Goal: Information Seeking & Learning: Learn about a topic

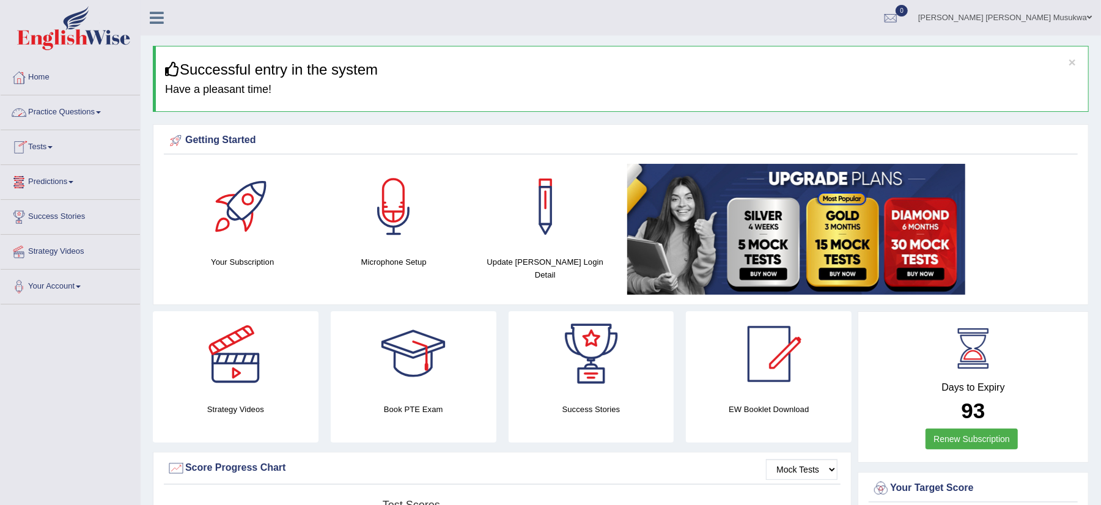
click at [51, 114] on link "Practice Questions" at bounding box center [70, 110] width 139 height 31
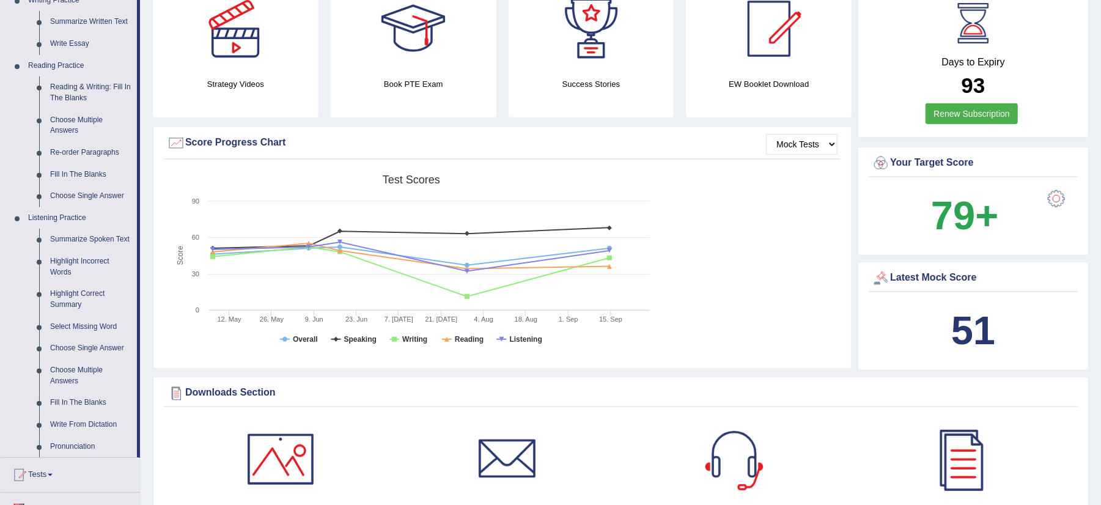
scroll to position [326, 0]
click at [90, 402] on link "Fill In The Blanks" at bounding box center [91, 402] width 92 height 22
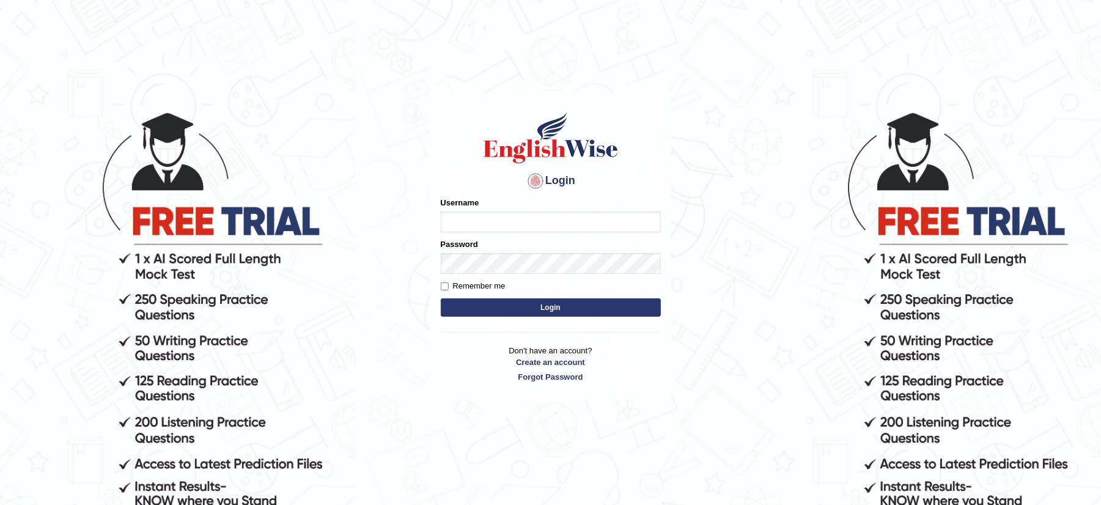
type input "musukwaluis1"
click at [526, 307] on button "Login" at bounding box center [551, 307] width 220 height 18
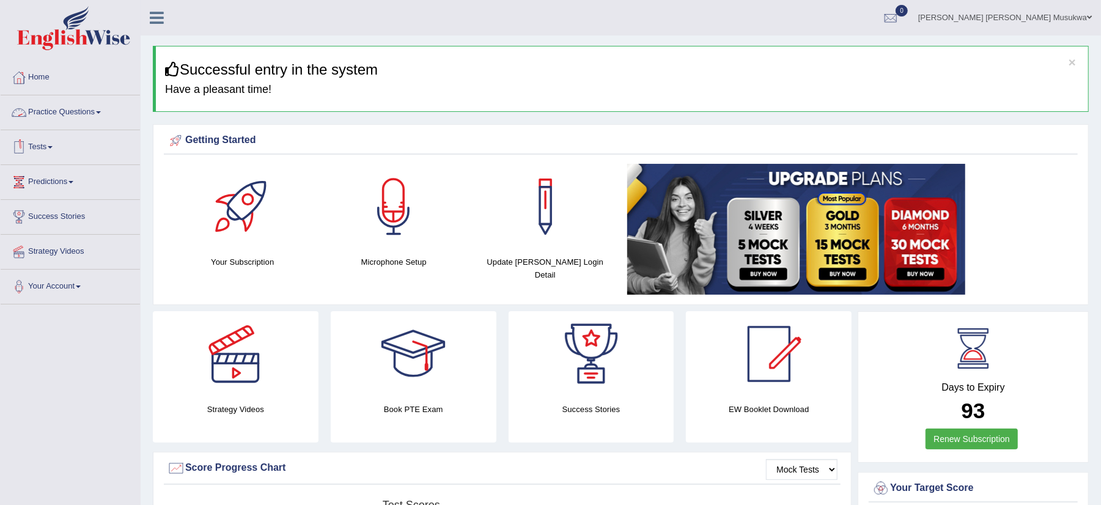
click at [76, 114] on link "Practice Questions" at bounding box center [70, 110] width 139 height 31
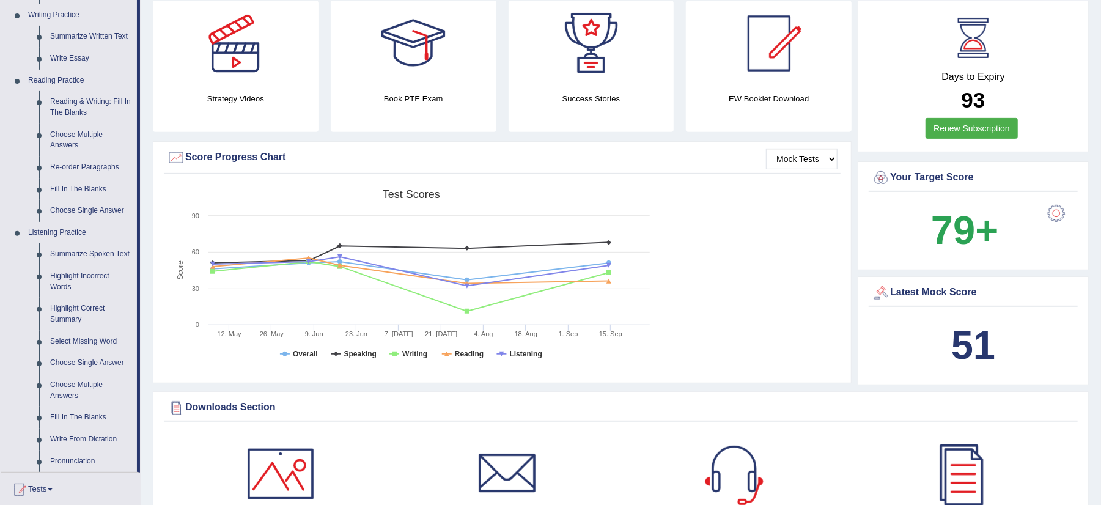
scroll to position [326, 0]
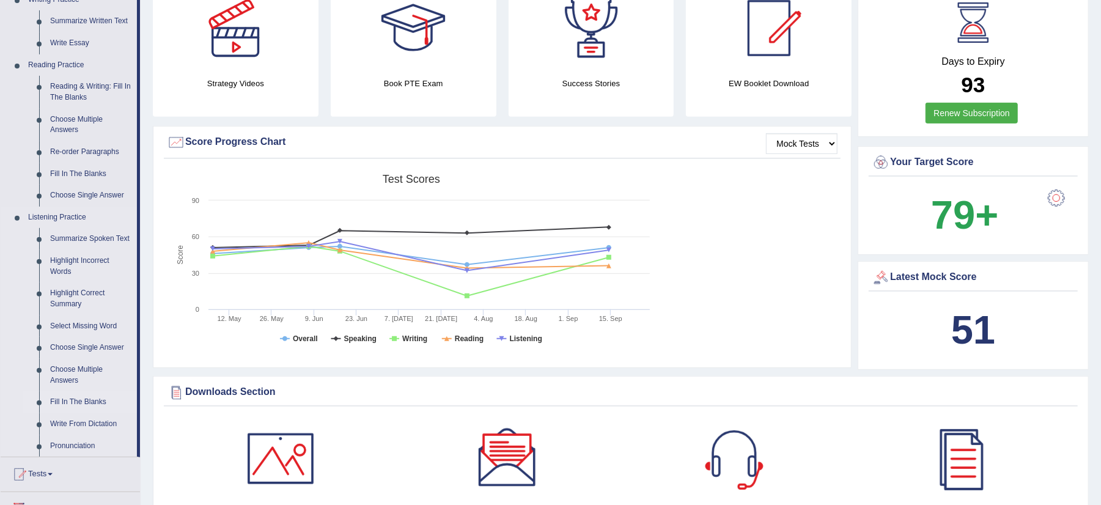
click at [89, 397] on link "Fill In The Blanks" at bounding box center [91, 402] width 92 height 22
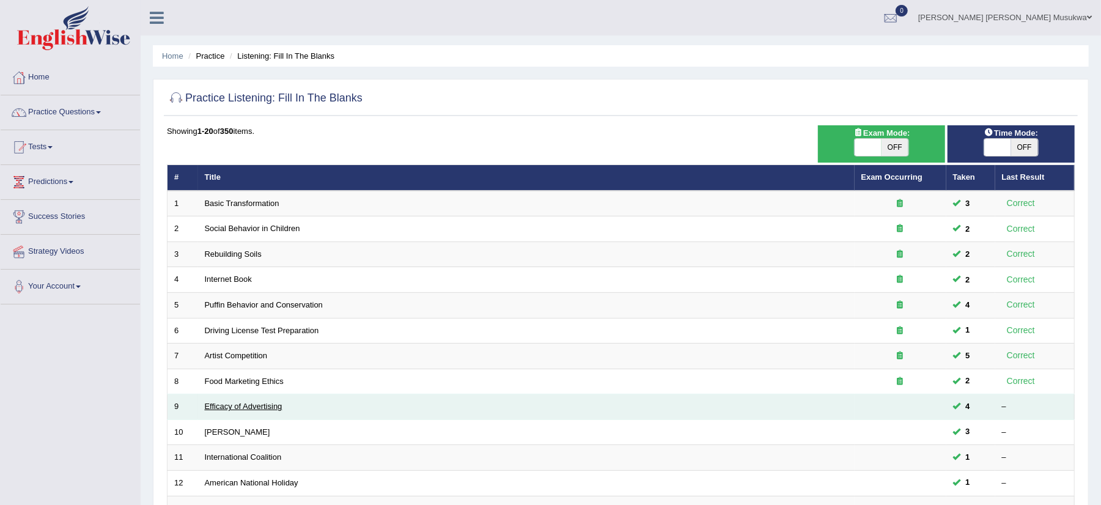
click at [245, 410] on link "Efficacy of Advertising" at bounding box center [244, 406] width 78 height 9
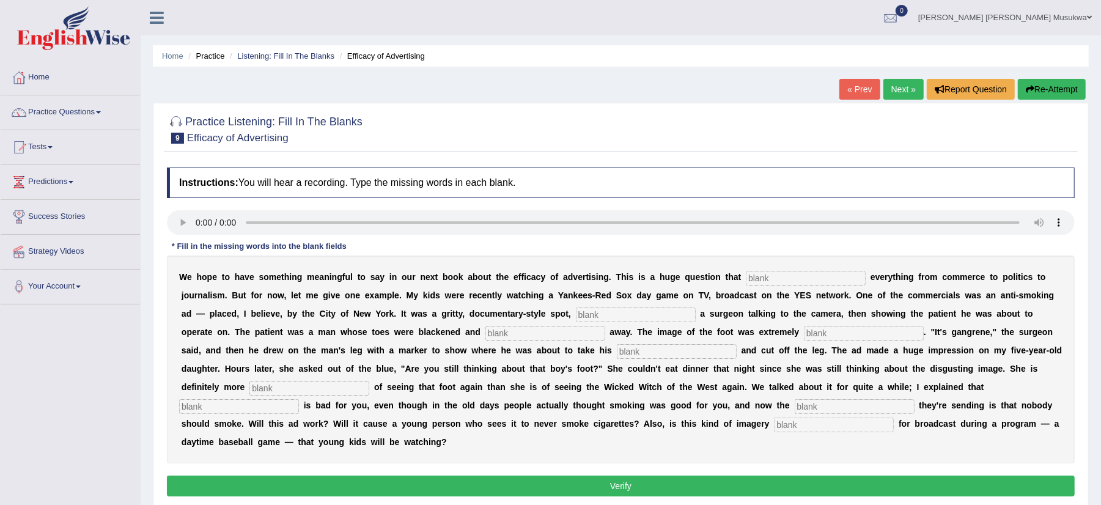
click at [800, 407] on input "text" at bounding box center [855, 406] width 120 height 15
type input "messa"
click at [795, 425] on input "text" at bounding box center [834, 425] width 120 height 15
type input "approprate"
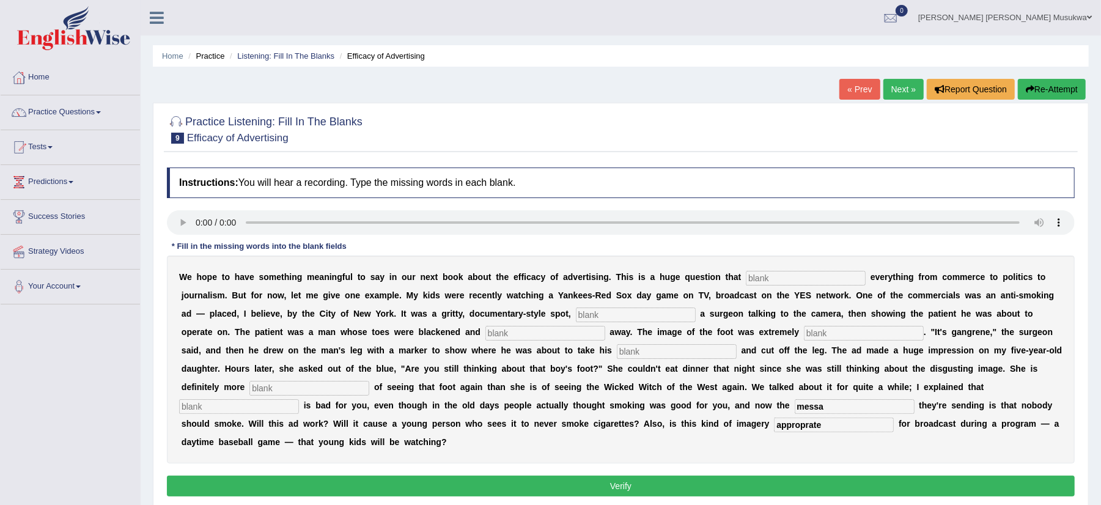
click at [827, 407] on input "messa" at bounding box center [855, 406] width 120 height 15
type input "messages"
click at [632, 347] on input "text" at bounding box center [677, 351] width 120 height 15
type input "hacksaw"
click at [517, 334] on input "text" at bounding box center [545, 333] width 120 height 15
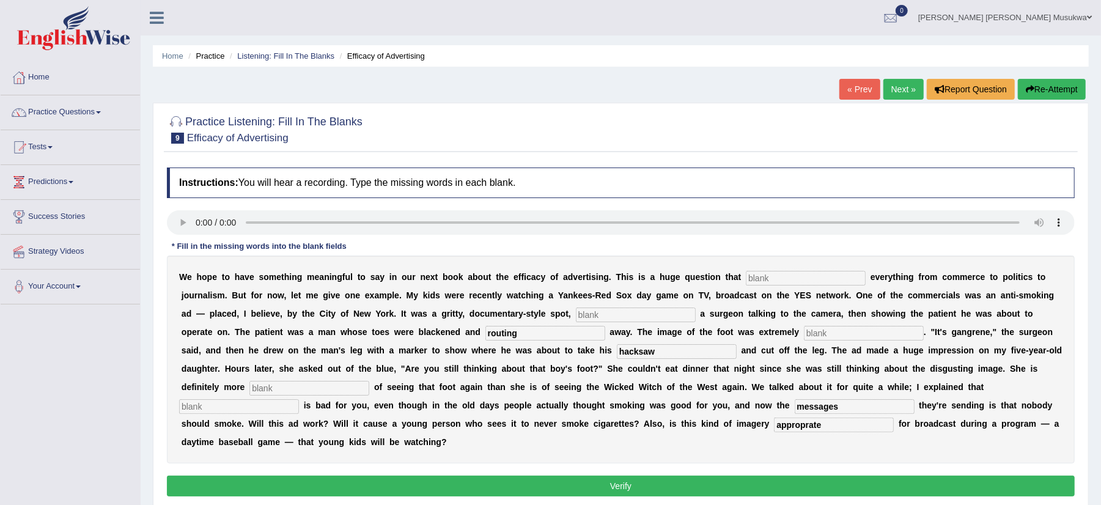
type input "routing"
click at [834, 333] on input "text" at bounding box center [864, 333] width 120 height 15
click at [830, 333] on input "disguting" at bounding box center [864, 333] width 120 height 15
type input "disgusting"
click at [759, 275] on input "text" at bounding box center [806, 278] width 120 height 15
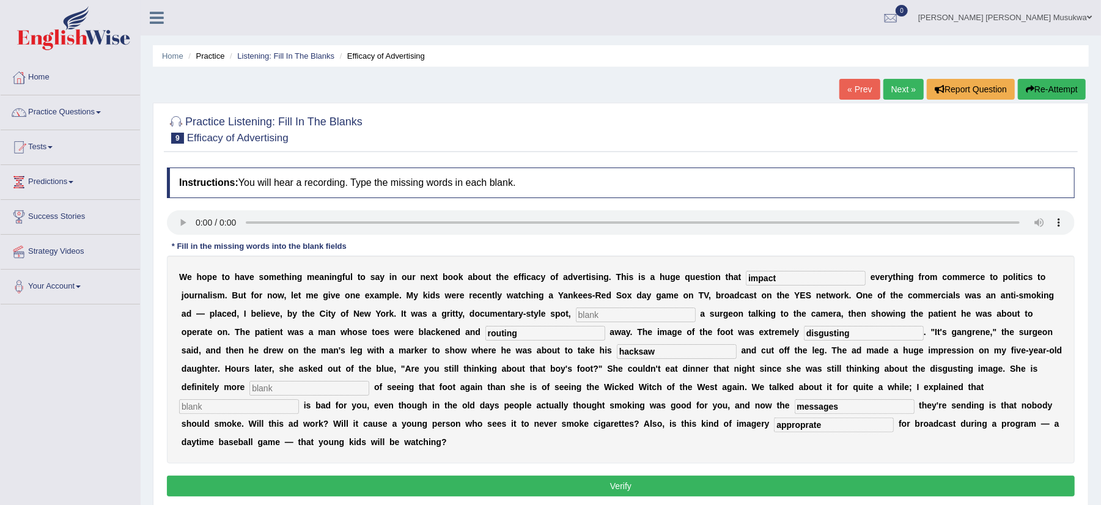
type input "impact"
click at [610, 318] on input "text" at bounding box center [636, 314] width 120 height 15
type input "finger"
click at [275, 387] on input "text" at bounding box center [309, 388] width 120 height 15
type input "secure"
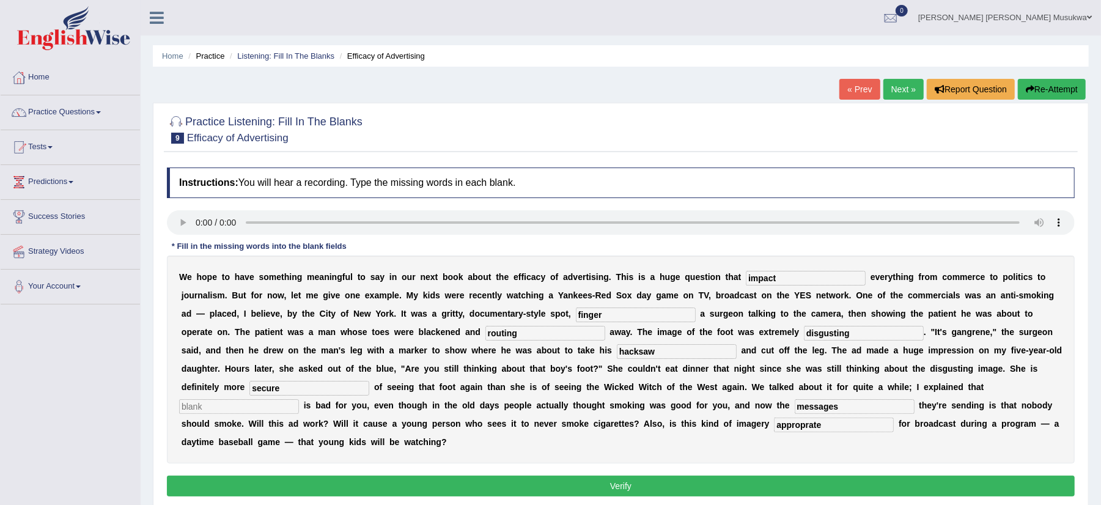
click at [253, 405] on input "text" at bounding box center [239, 406] width 120 height 15
type input "smoking"
drag, startPoint x: 463, startPoint y: 431, endPoint x: 502, endPoint y: 421, distance: 40.5
click at [502, 421] on div "W e h o p e t o h a v e s o m e t h i n g m e a n i n g f u l t o s a y i n o u…" at bounding box center [621, 360] width 908 height 208
click at [591, 491] on button "Verify" at bounding box center [621, 486] width 908 height 21
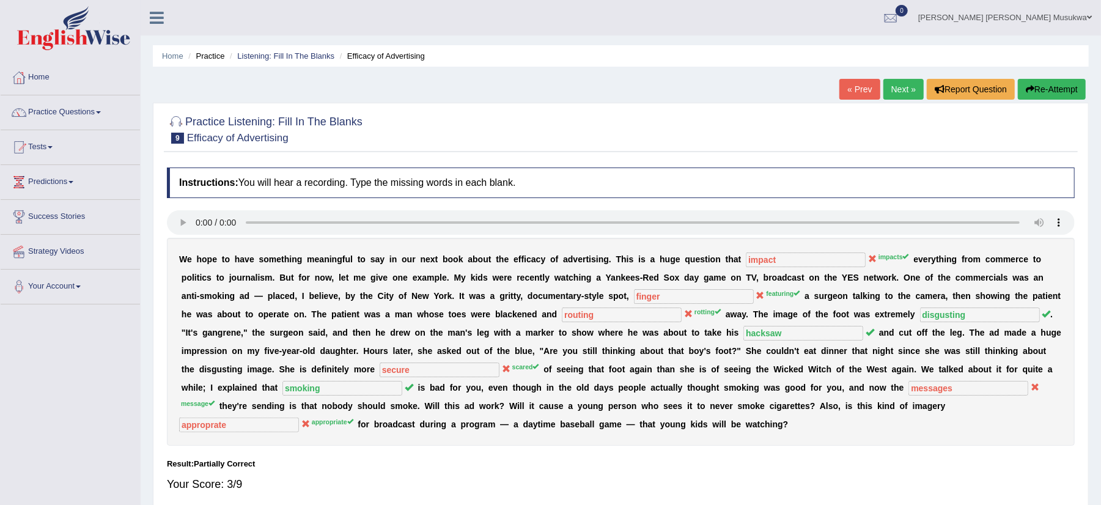
click at [805, 176] on h4 "Instructions: You will hear a recording. Type the missing words in each blank." at bounding box center [621, 182] width 908 height 31
click at [1038, 89] on button "Re-Attempt" at bounding box center [1052, 89] width 68 height 21
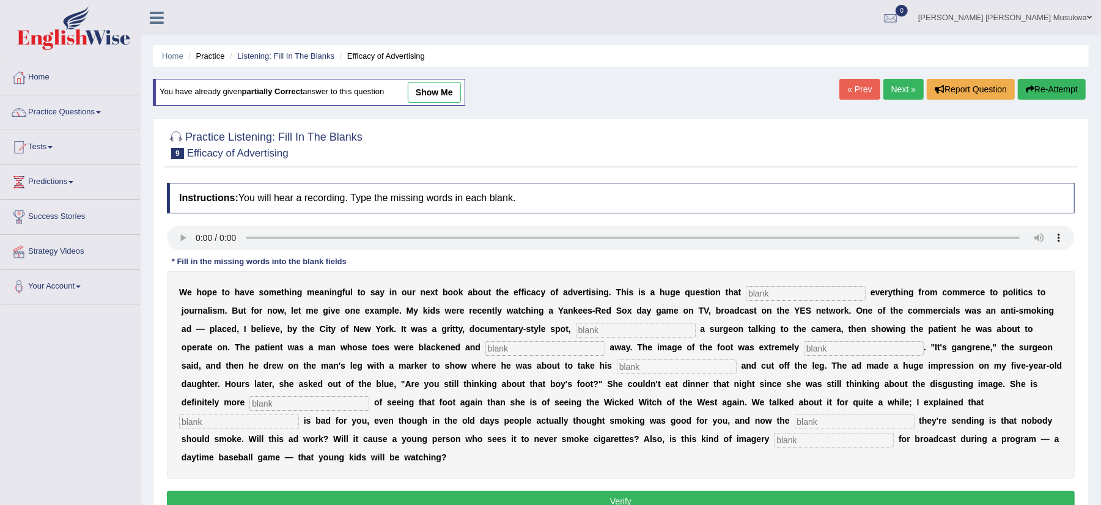
click at [767, 295] on input "text" at bounding box center [806, 293] width 120 height 15
type input "impacts"
click at [617, 331] on input "text" at bounding box center [636, 330] width 120 height 15
type input "featuring"
click at [505, 345] on input "text" at bounding box center [545, 348] width 120 height 15
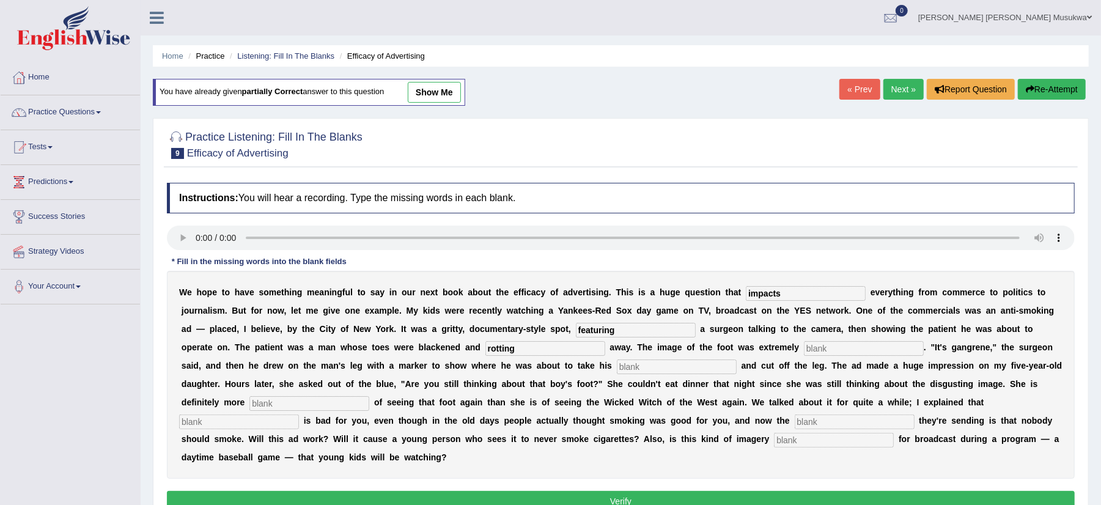
type input "rotting"
click at [853, 356] on input "text" at bounding box center [864, 348] width 120 height 15
type input "disgusting"
click at [632, 372] on input "text" at bounding box center [677, 366] width 120 height 15
type input "hacksaw"
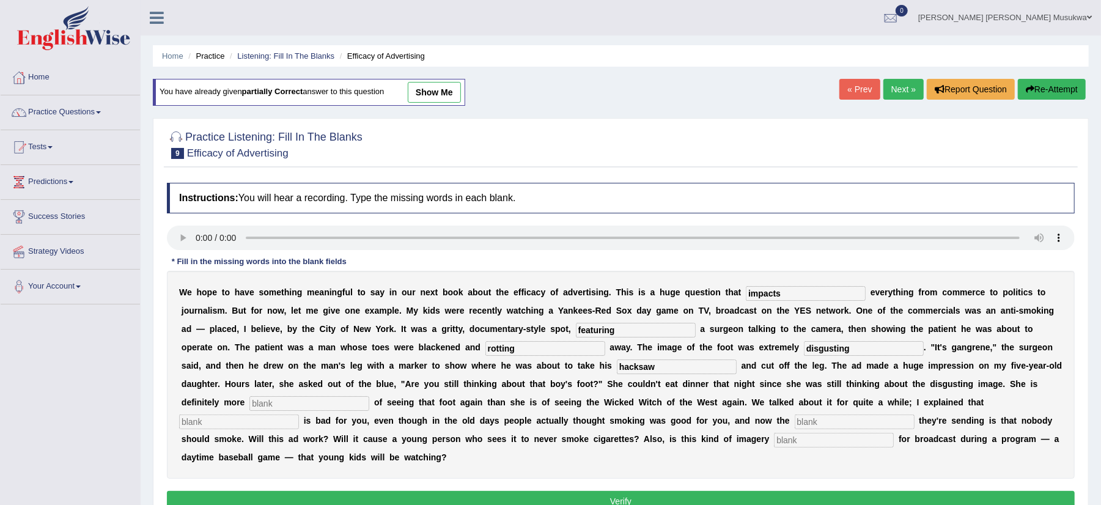
click at [324, 404] on input "text" at bounding box center [309, 403] width 120 height 15
type input "secared"
click at [216, 421] on input "text" at bounding box center [239, 421] width 120 height 15
type input "smoking"
click at [819, 423] on input "text" at bounding box center [855, 421] width 120 height 15
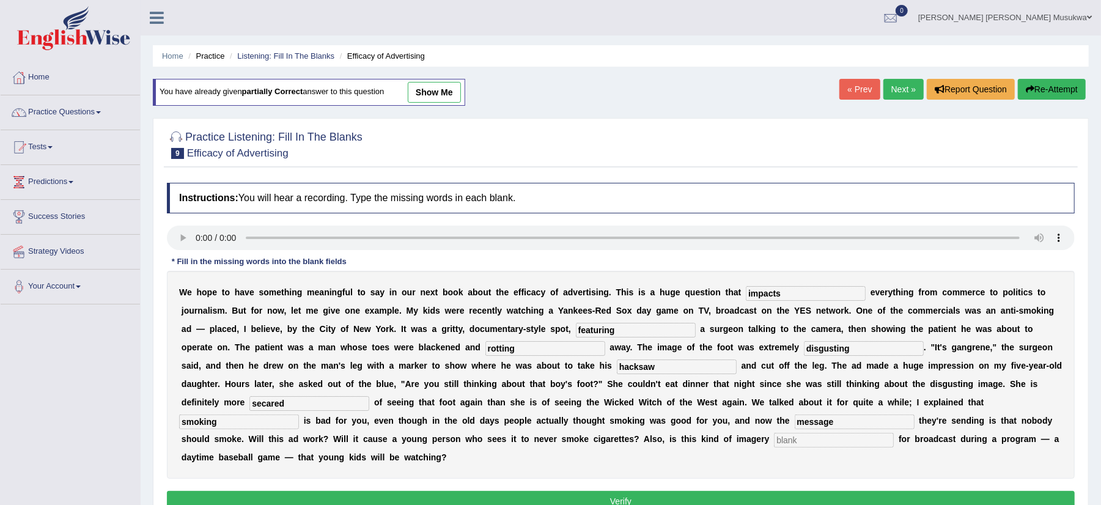
type input "message"
click at [800, 444] on input "text" at bounding box center [834, 440] width 120 height 15
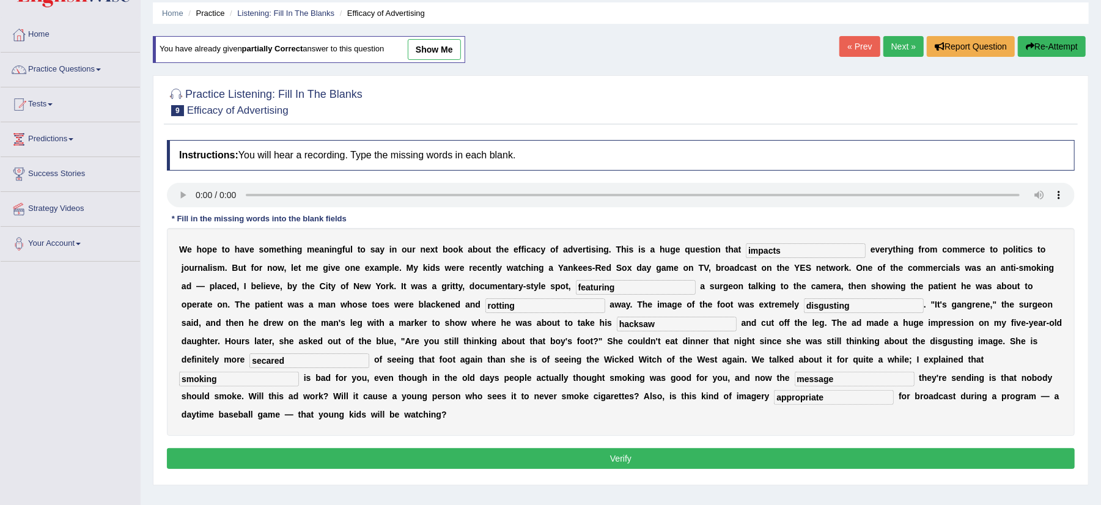
scroll to position [65, 0]
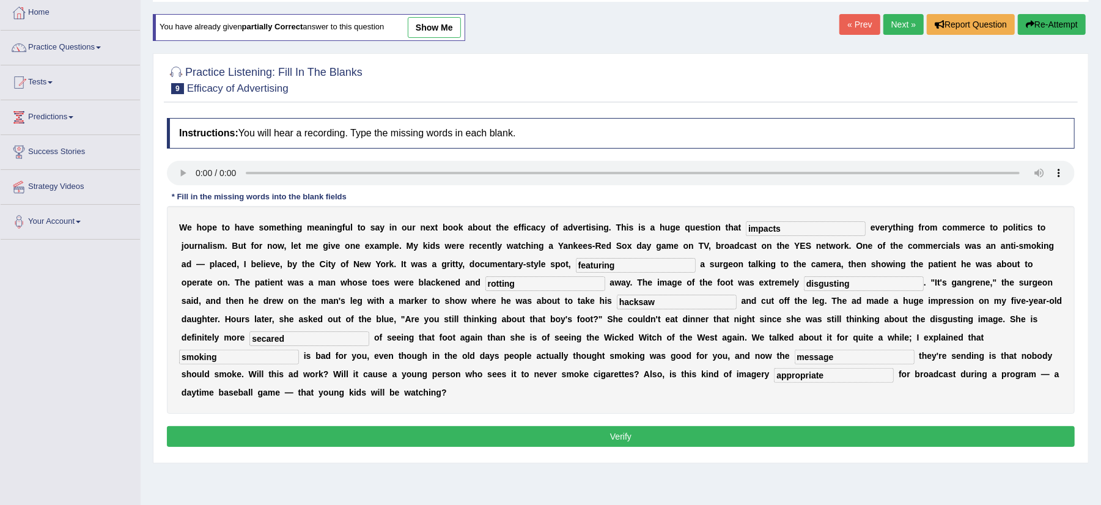
type input "appropriate"
click at [608, 436] on button "Verify" at bounding box center [621, 436] width 908 height 21
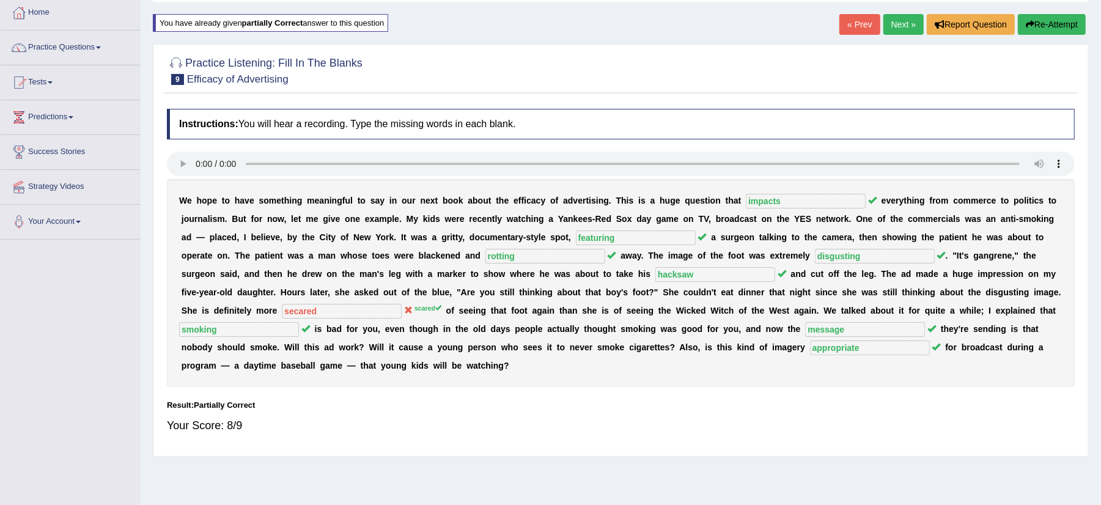
click at [1042, 21] on button "Re-Attempt" at bounding box center [1052, 24] width 68 height 21
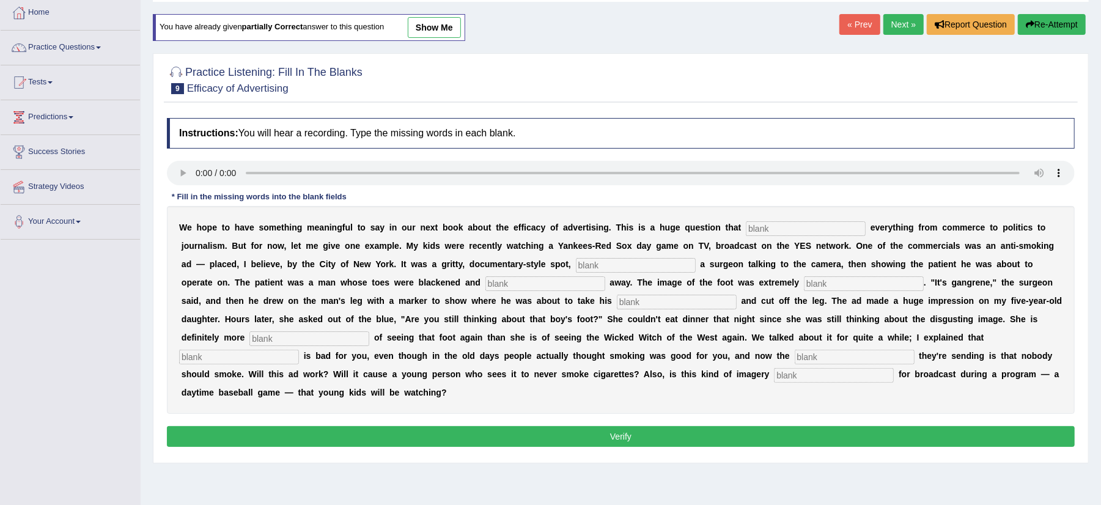
click at [757, 224] on input "text" at bounding box center [806, 228] width 120 height 15
type input "impacts"
click at [614, 263] on input "text" at bounding box center [636, 265] width 120 height 15
click at [614, 263] on input "featuring" at bounding box center [636, 265] width 120 height 15
type input "featuring"
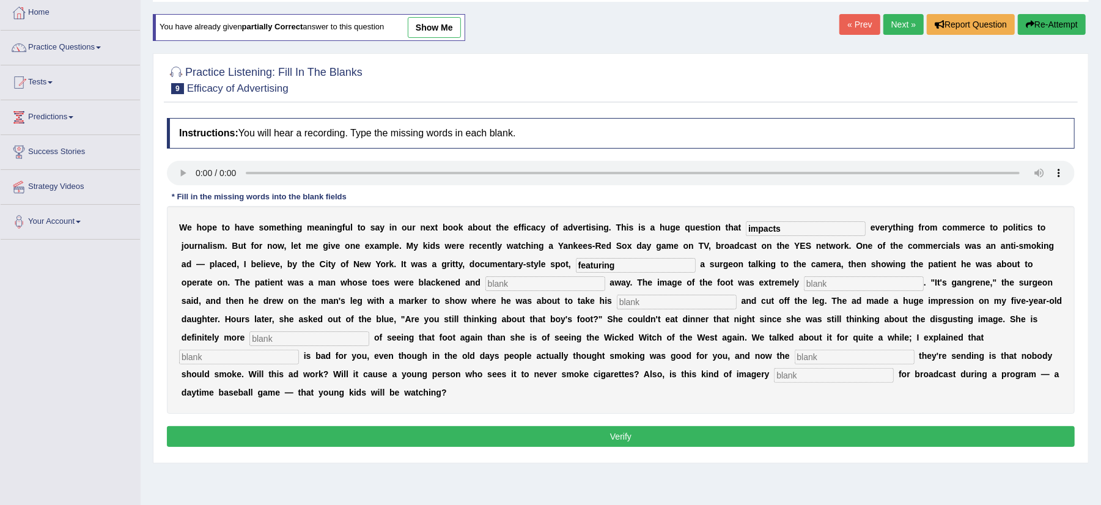
click at [507, 285] on input "text" at bounding box center [545, 283] width 120 height 15
type input "rotting"
click at [830, 282] on input "text" at bounding box center [864, 283] width 120 height 15
type input "disgusting"
click at [624, 304] on input "text" at bounding box center [677, 302] width 120 height 15
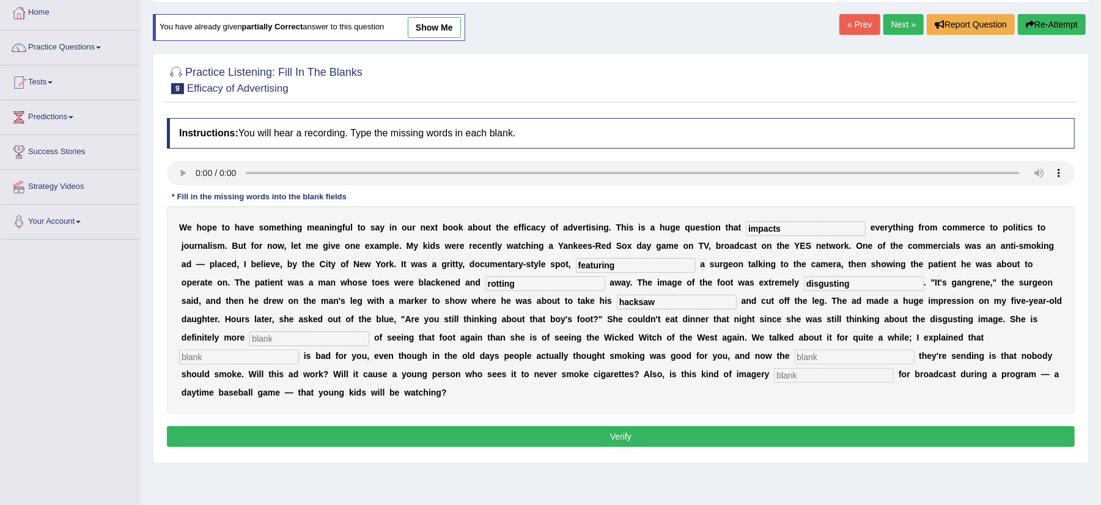
type input "hacksaw"
click at [304, 340] on input "text" at bounding box center [309, 338] width 120 height 15
type input "scared"
click at [252, 364] on input "text" at bounding box center [239, 357] width 120 height 15
type input "smoking"
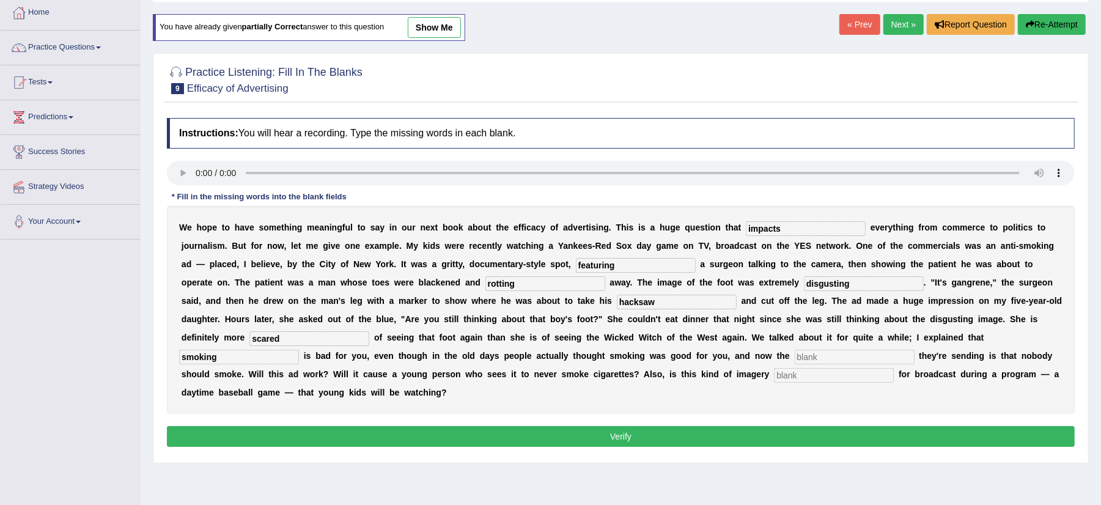
click at [852, 358] on input "text" at bounding box center [855, 357] width 120 height 15
type input "message"
click at [830, 380] on input "text" at bounding box center [834, 375] width 120 height 15
type input "appropriate"
click at [712, 439] on button "Verify" at bounding box center [621, 436] width 908 height 21
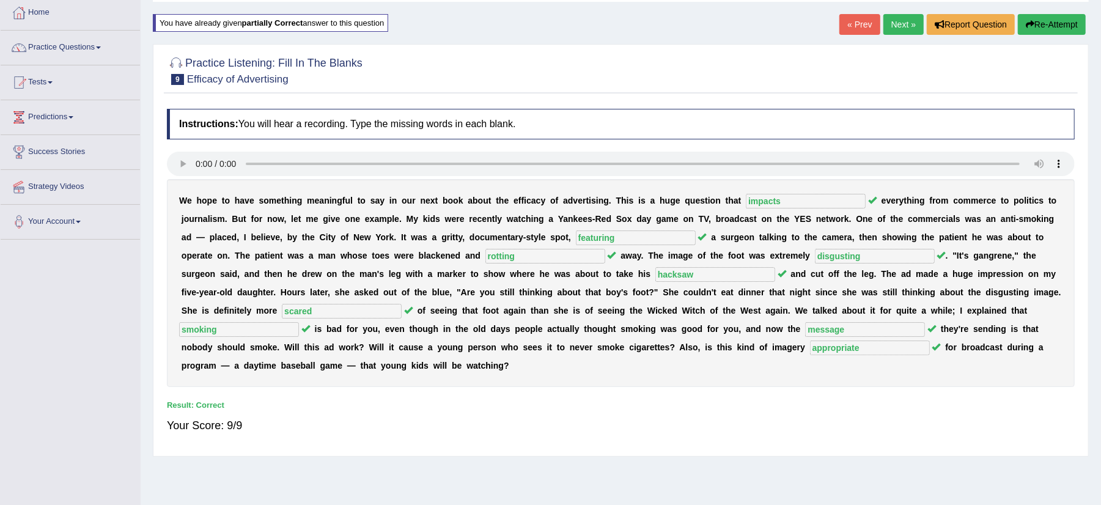
click at [906, 21] on link "Next »" at bounding box center [903, 24] width 40 height 21
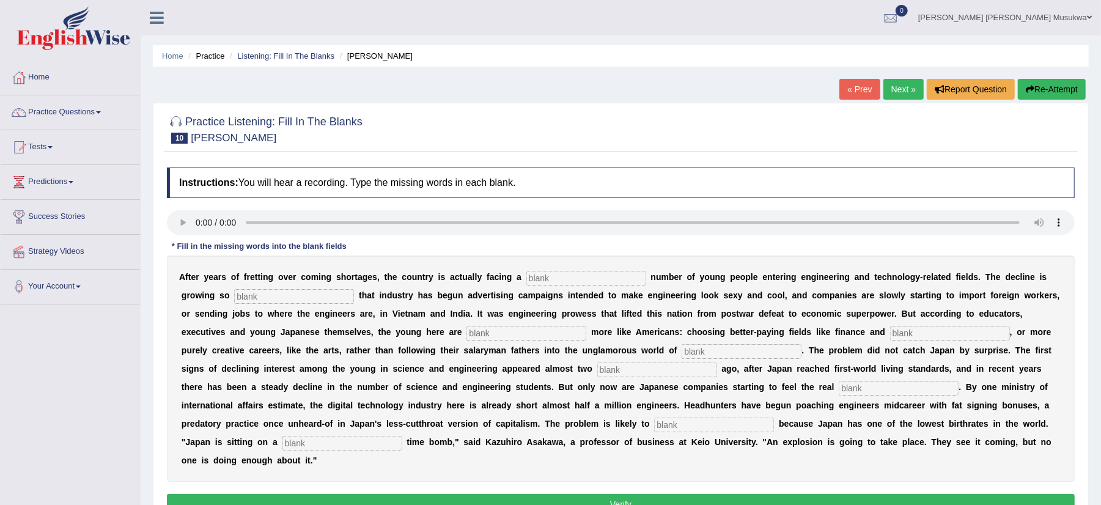
click at [570, 277] on input "text" at bounding box center [586, 278] width 120 height 15
type input "dualing"
click at [276, 291] on input "text" at bounding box center [294, 296] width 120 height 15
type input "dras"
click at [490, 334] on input "text" at bounding box center [526, 333] width 120 height 15
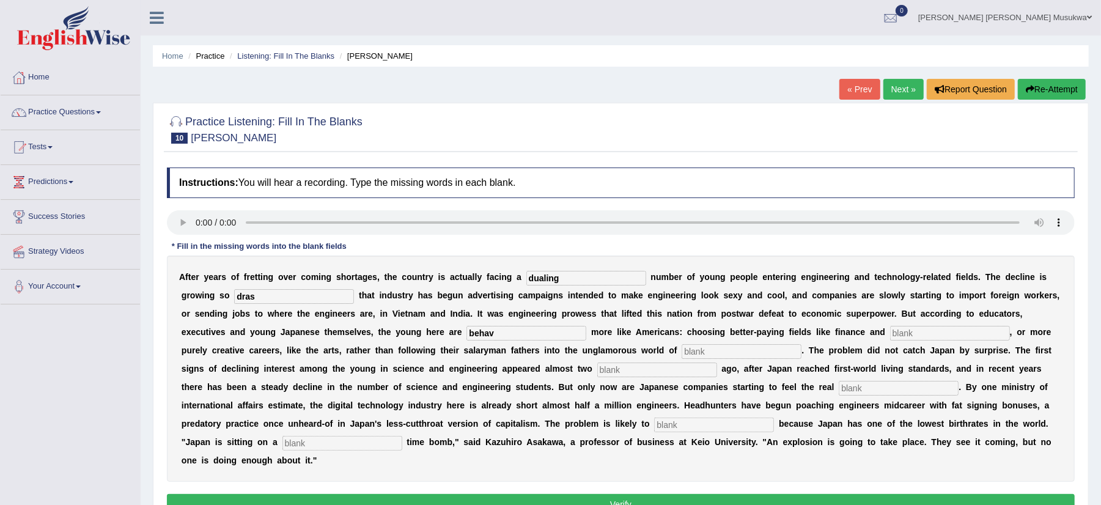
type input "behav"
click at [935, 331] on input "text" at bounding box center [950, 333] width 120 height 15
type input "medicine"
click at [883, 394] on input "text" at bounding box center [899, 388] width 120 height 15
type input "pinch"
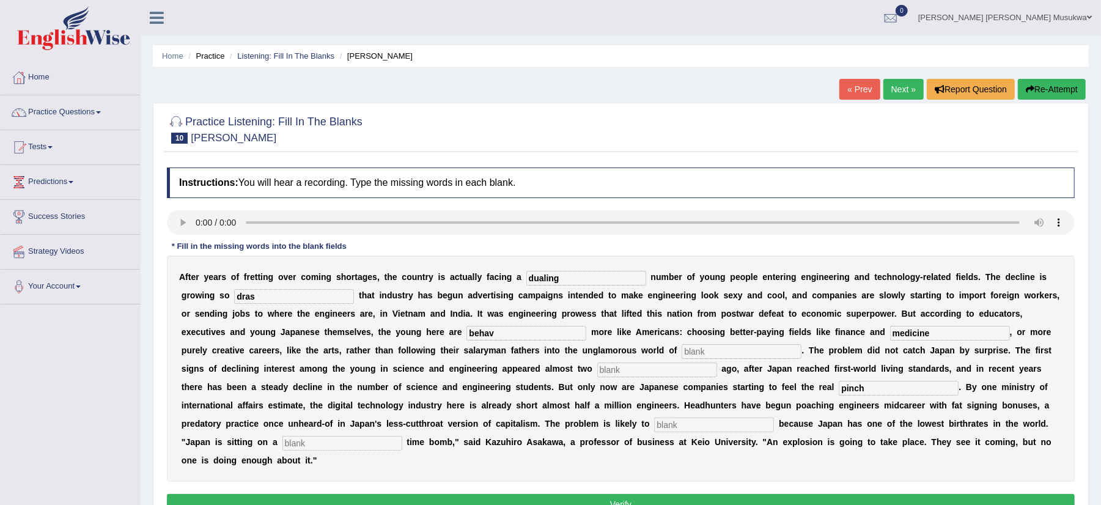
click at [695, 432] on input "text" at bounding box center [714, 425] width 120 height 15
type input "wa"
click at [306, 450] on input "text" at bounding box center [342, 443] width 120 height 15
type input "domocritic"
click at [675, 422] on input "wa" at bounding box center [714, 425] width 120 height 15
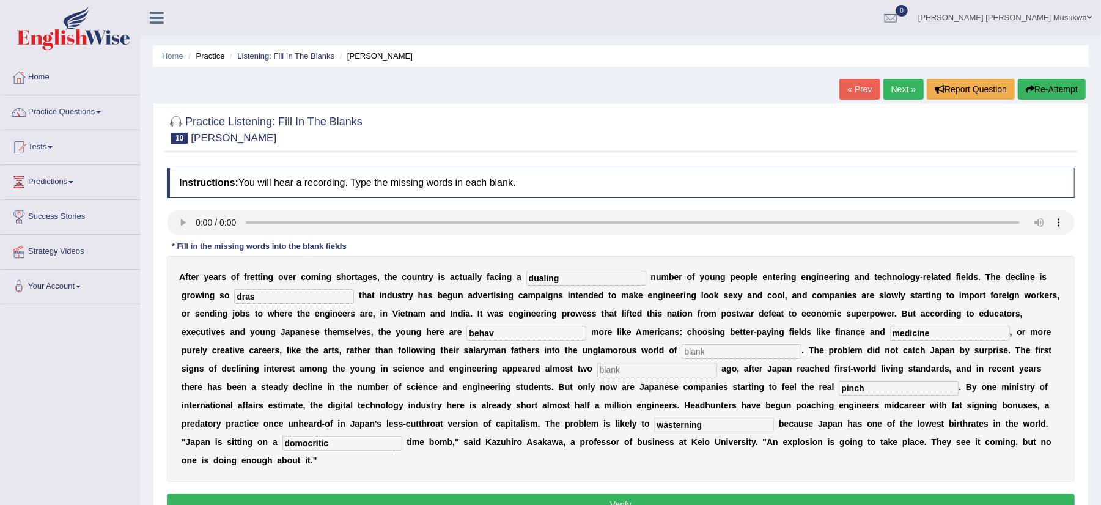
type input "wasterning"
click at [497, 339] on input "behav" at bounding box center [526, 333] width 120 height 15
type input "behaving"
click at [257, 295] on input "dras" at bounding box center [294, 296] width 120 height 15
type input "drastic"
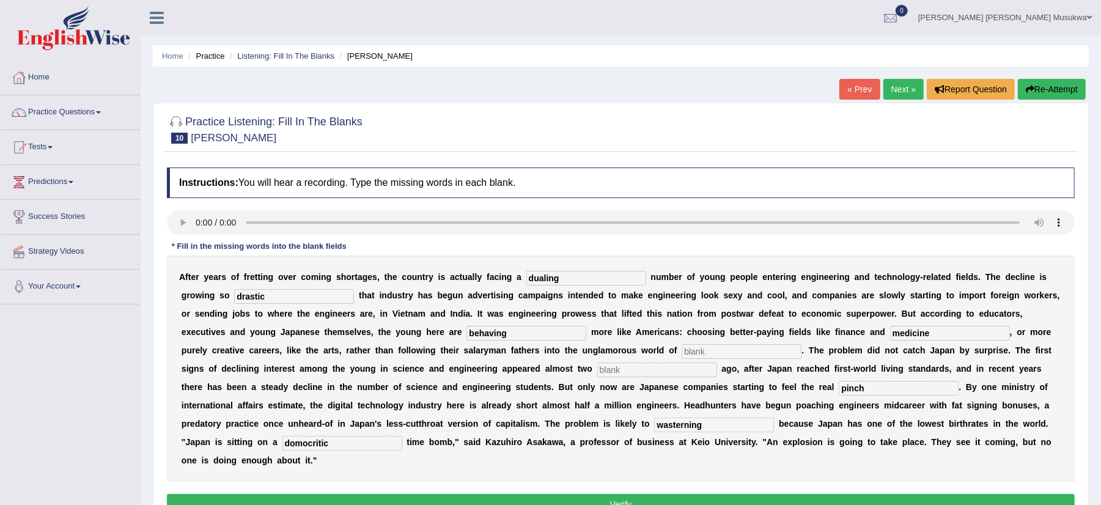
click at [707, 347] on input "text" at bounding box center [742, 351] width 120 height 15
type input "manfa"
click at [628, 379] on div "A f t e r y e a r s o f f r e t t i n g o v e r c o m i n g s h o r t a g e s ,…" at bounding box center [621, 369] width 908 height 226
click at [628, 372] on input "text" at bounding box center [657, 369] width 120 height 15
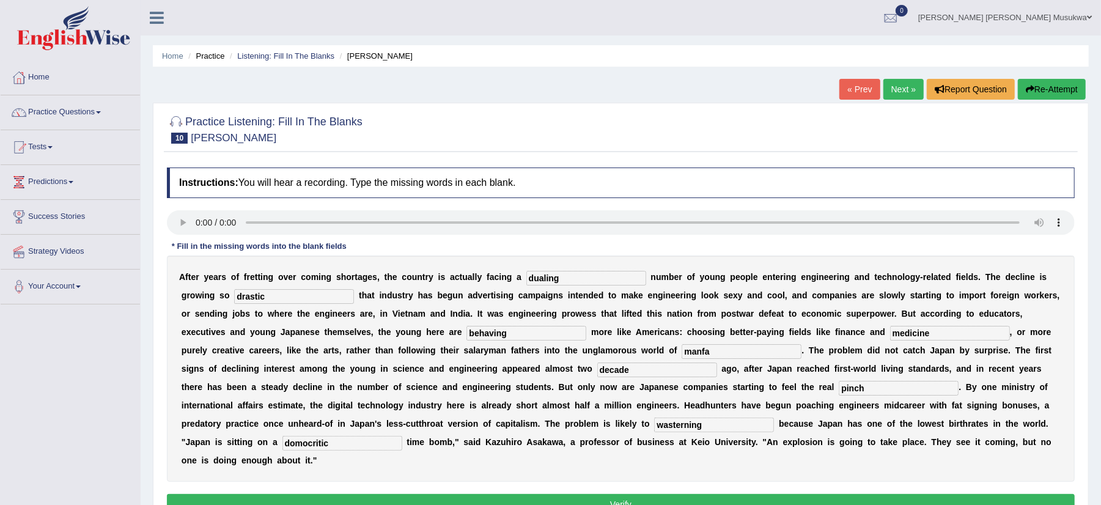
type input "decade"
click at [712, 352] on input "manfa" at bounding box center [742, 351] width 120 height 15
type input "manufactoring"
drag, startPoint x: 990, startPoint y: 469, endPoint x: 788, endPoint y: 445, distance: 203.8
click at [788, 445] on div "A f t e r y e a r s o f f r e t t i n g o v e r c o m i n g s h o r t a g e s ,…" at bounding box center [621, 369] width 908 height 226
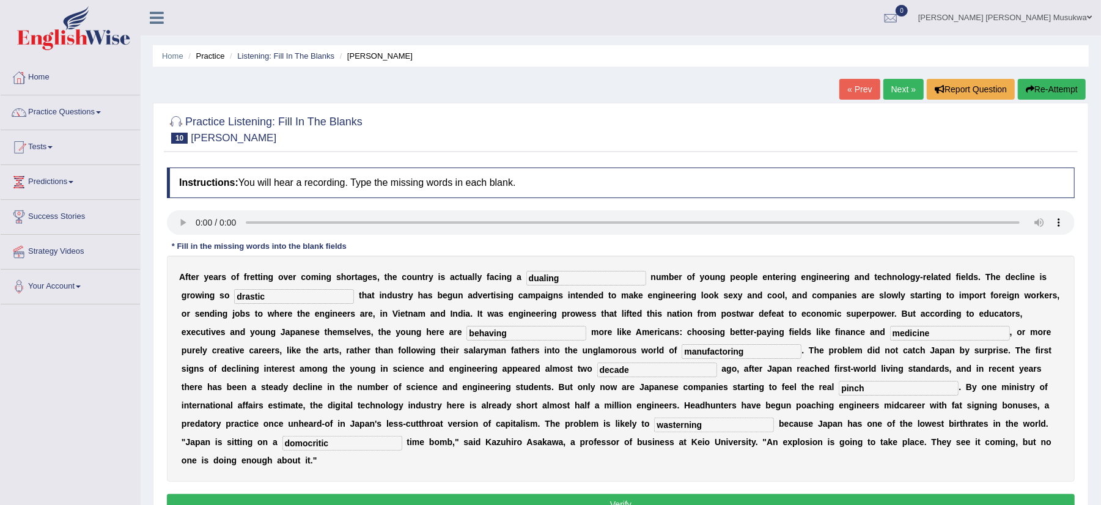
click at [337, 444] on input "domocritic" at bounding box center [342, 443] width 120 height 15
type input "demographic"
click at [705, 421] on input "wasterning" at bounding box center [714, 425] width 120 height 15
type input "worsen"
click at [727, 353] on input "manufactoring" at bounding box center [742, 351] width 120 height 15
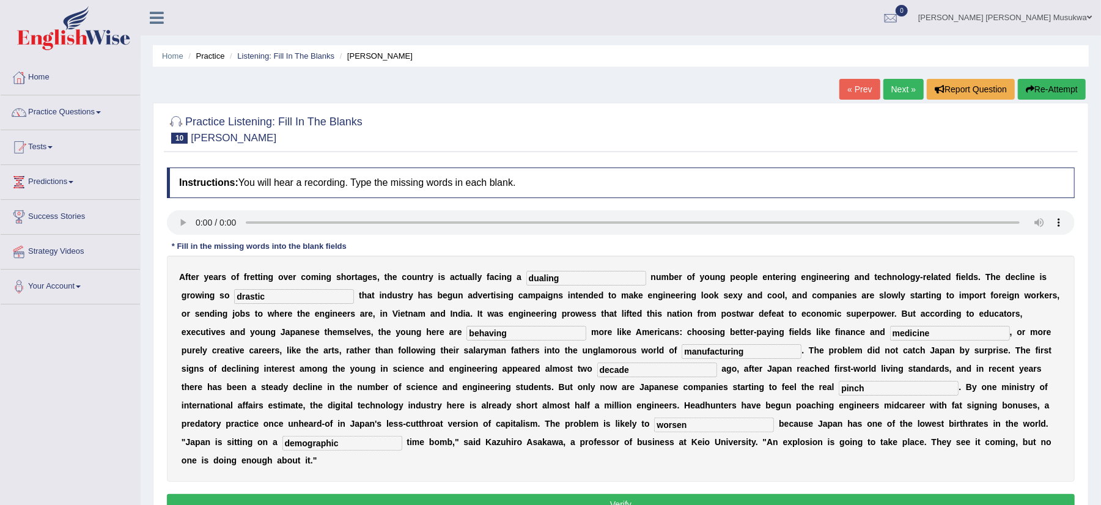
type input "manufacturing"
click at [543, 282] on input "dualing" at bounding box center [586, 278] width 120 height 15
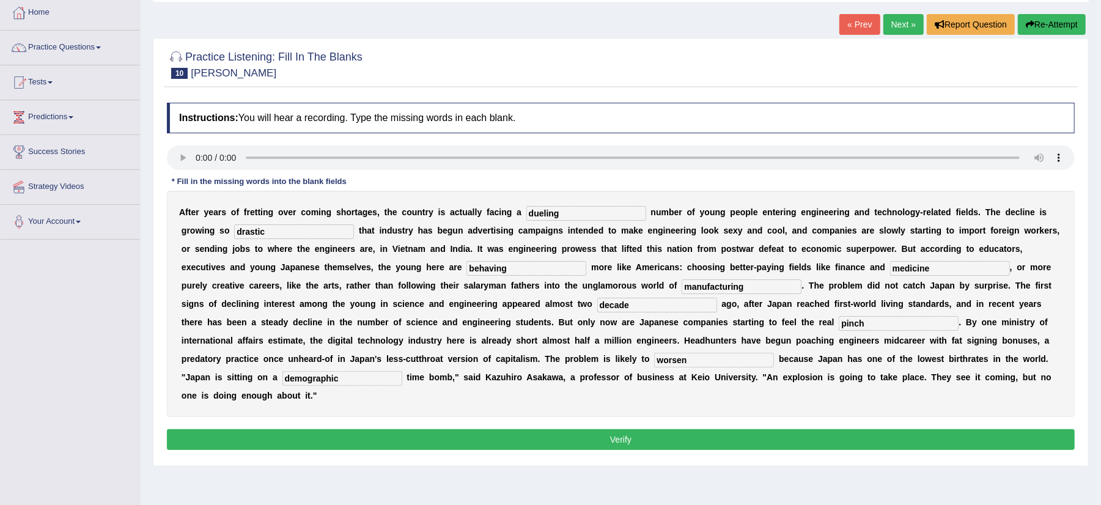
scroll to position [98, 0]
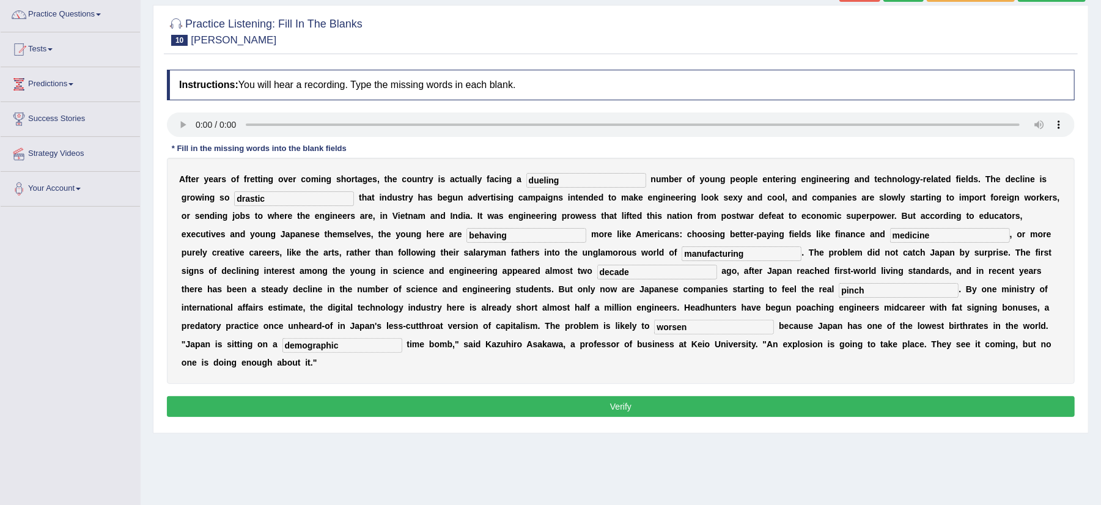
type input "dueling"
click at [616, 407] on button "Verify" at bounding box center [621, 406] width 908 height 21
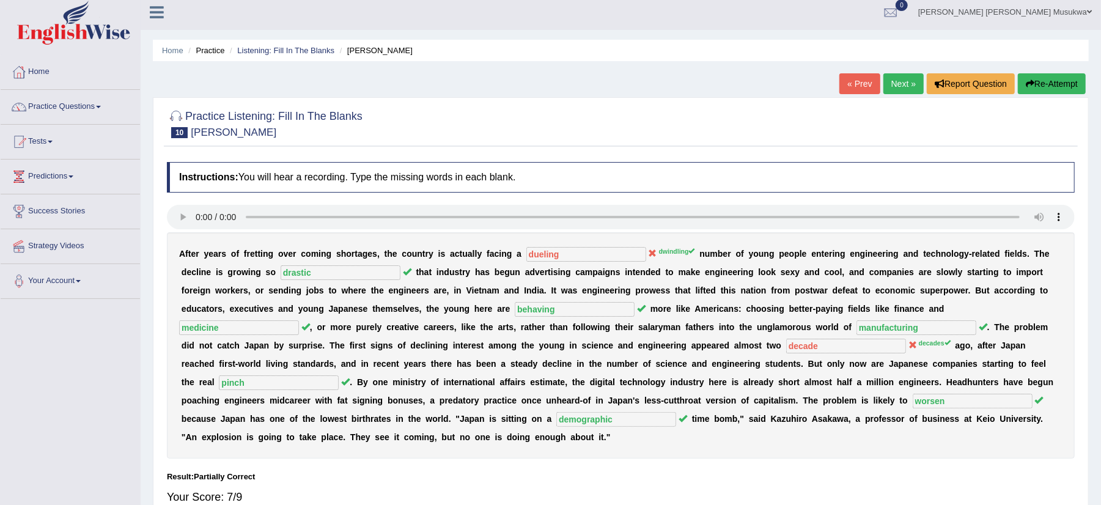
scroll to position [0, 0]
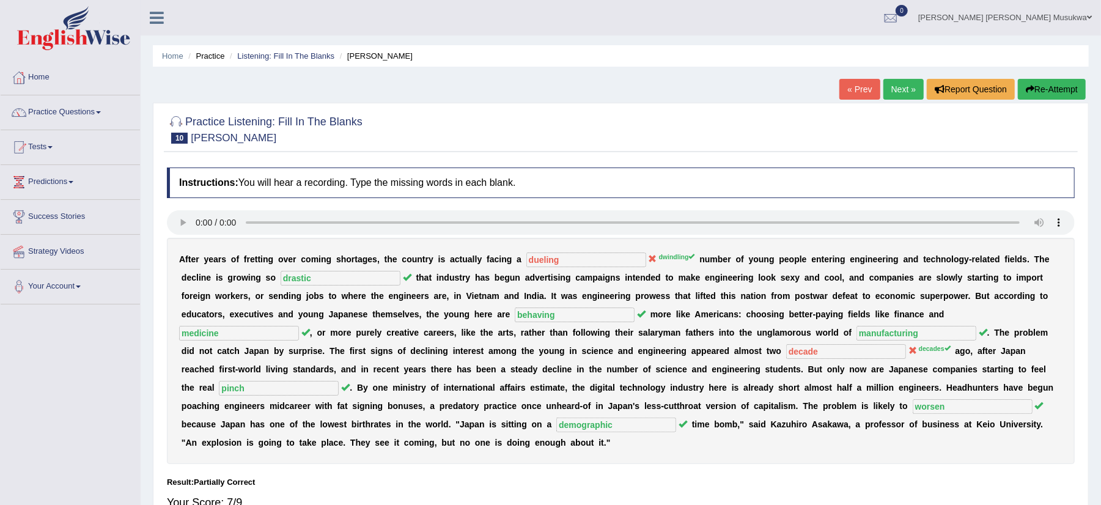
click at [1044, 82] on button "Re-Attempt" at bounding box center [1052, 89] width 68 height 21
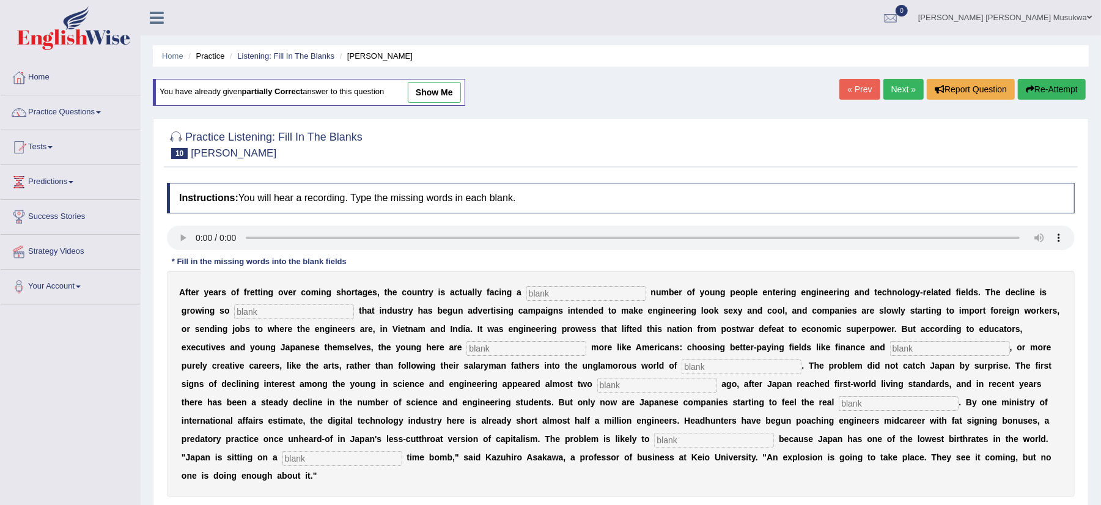
click at [538, 290] on input "text" at bounding box center [586, 293] width 120 height 15
type input "dwindling"
click at [317, 312] on input "text" at bounding box center [294, 311] width 120 height 15
type input "drastic"
click at [509, 353] on input "text" at bounding box center [526, 348] width 120 height 15
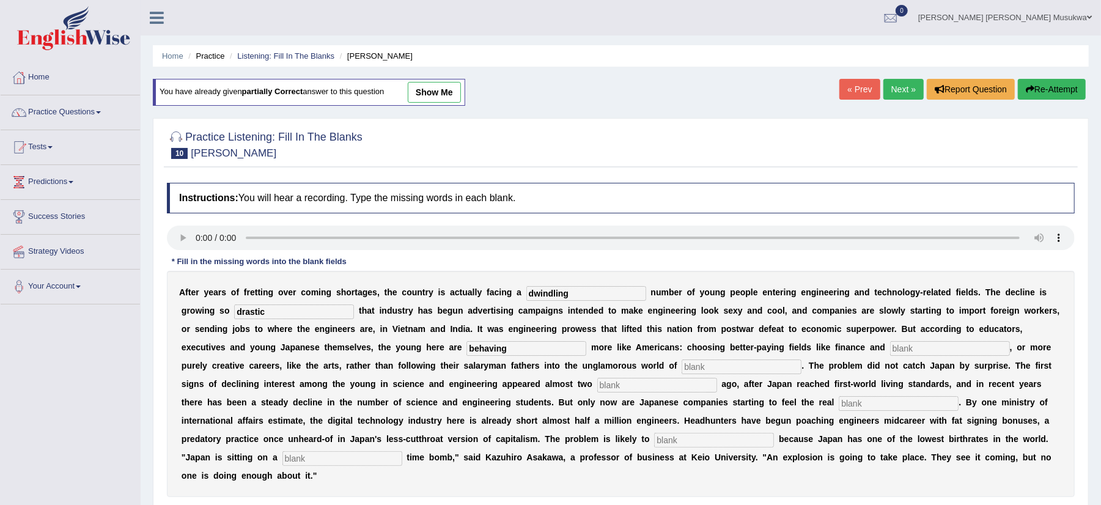
type input "behaving"
click at [912, 346] on input "text" at bounding box center [950, 348] width 120 height 15
type input "medicine"
click at [716, 372] on input "text" at bounding box center [742, 366] width 120 height 15
type input "manufacturing"
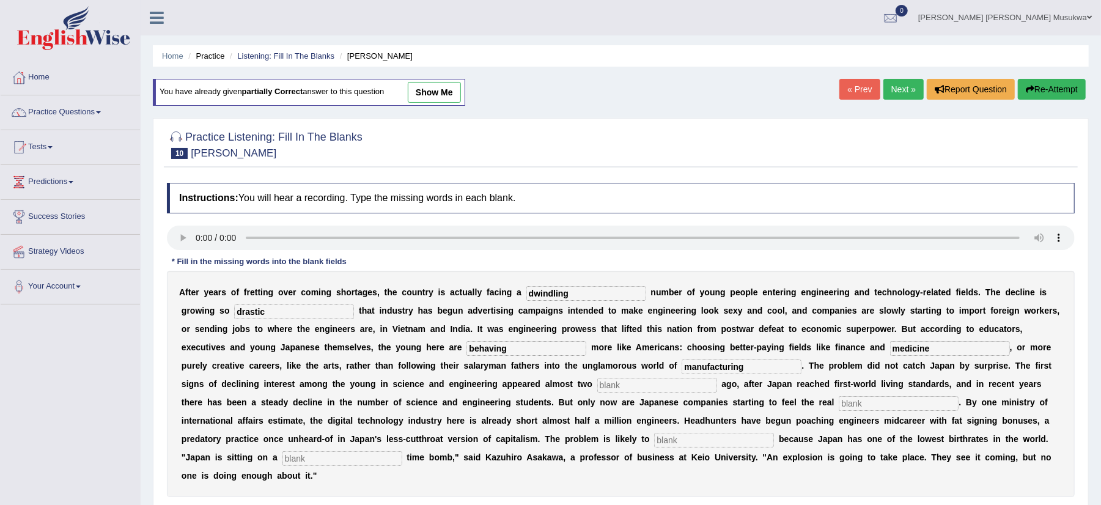
click at [628, 387] on input "text" at bounding box center [657, 385] width 120 height 15
type input "decades"
click at [878, 407] on input "text" at bounding box center [899, 403] width 120 height 15
type input "pinch"
click at [671, 446] on input "text" at bounding box center [714, 440] width 120 height 15
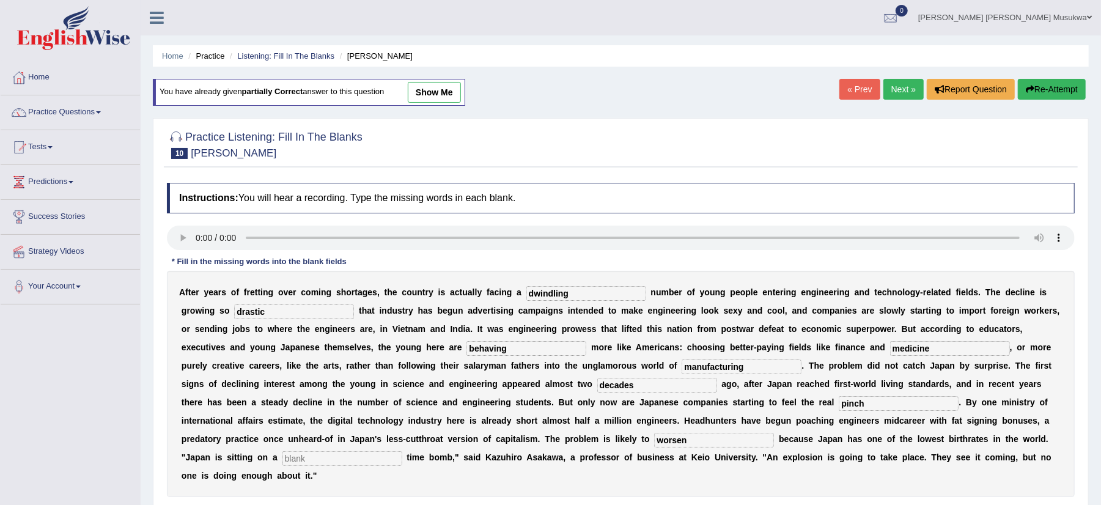
type input "worsen"
click at [357, 461] on input "text" at bounding box center [342, 458] width 120 height 15
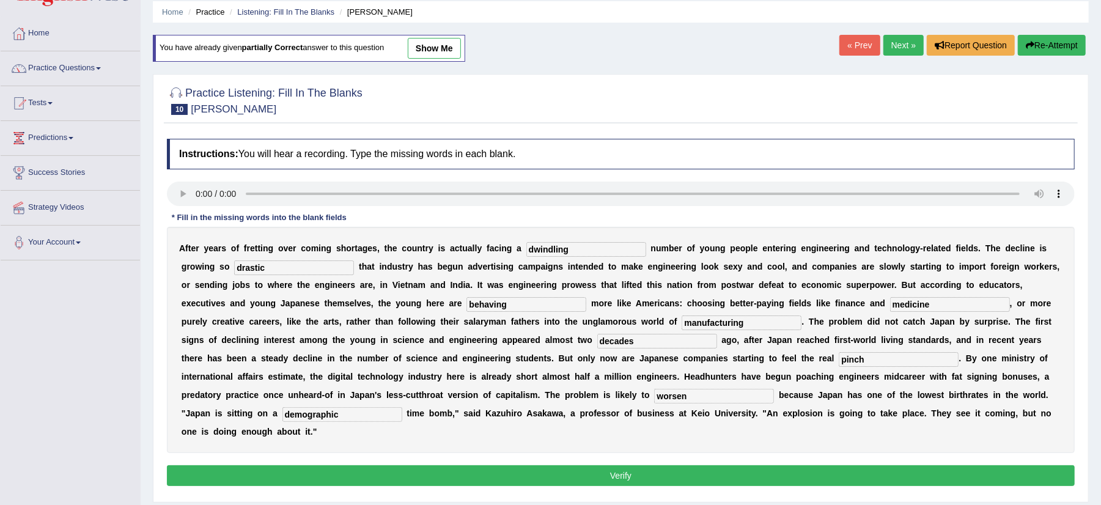
scroll to position [65, 0]
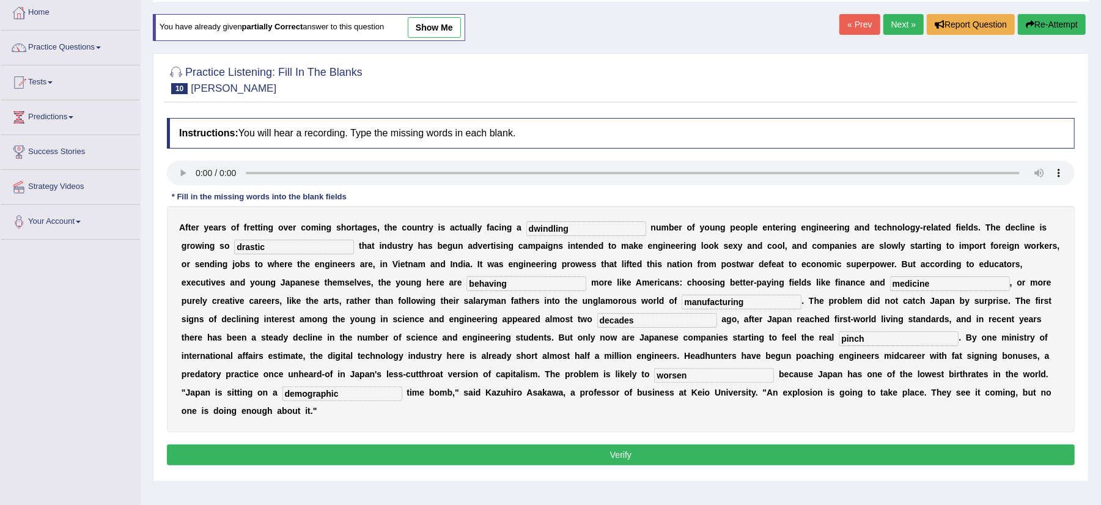
type input "demographic"
click at [631, 454] on button "Verify" at bounding box center [621, 454] width 908 height 21
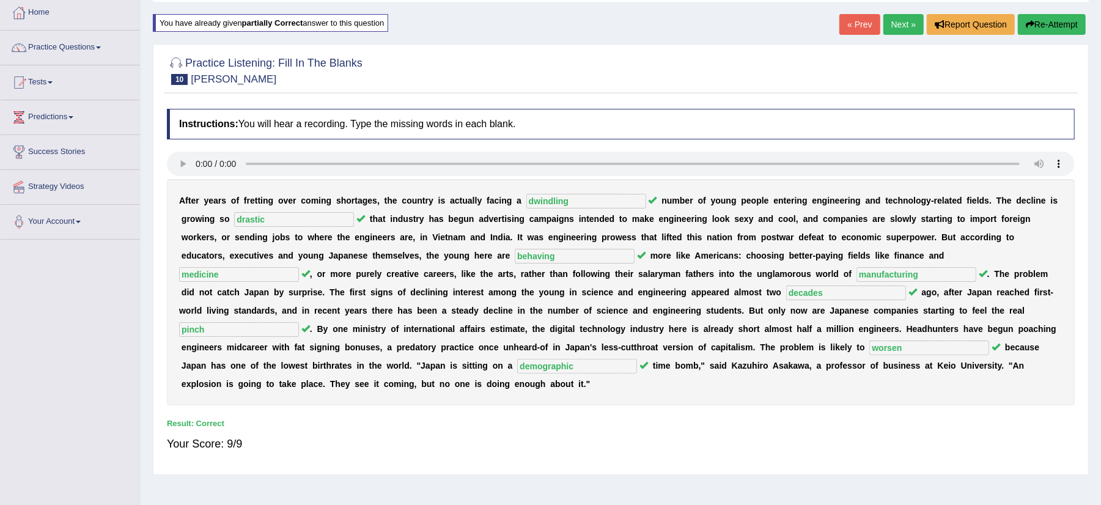
click at [906, 23] on link "Next »" at bounding box center [903, 24] width 40 height 21
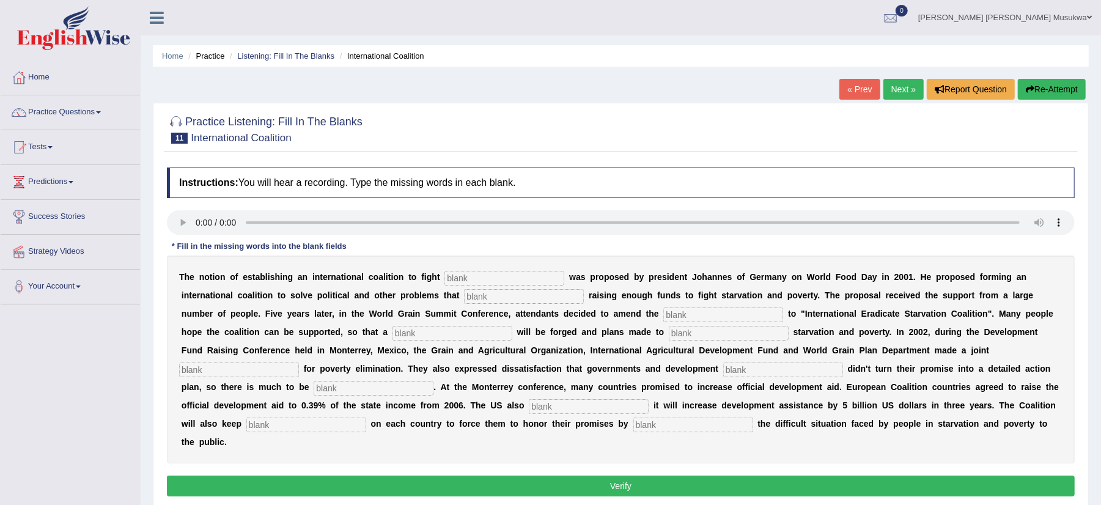
click at [456, 277] on input "text" at bounding box center [504, 278] width 120 height 15
type input "stavation"
click at [532, 301] on input "text" at bounding box center [524, 296] width 120 height 15
type input "obtract"
click at [677, 318] on input "text" at bounding box center [723, 314] width 120 height 15
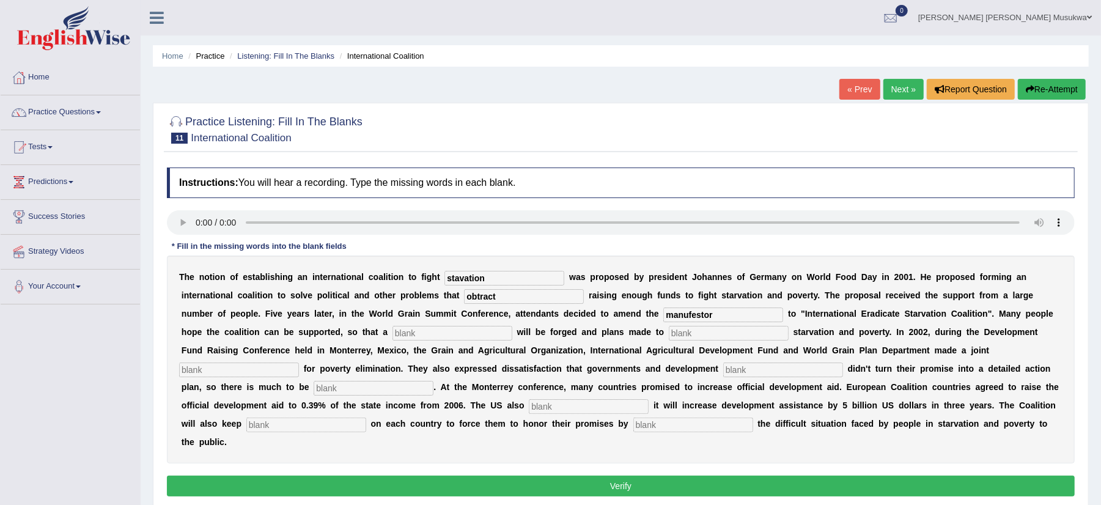
type input "manufestor"
click at [490, 336] on input "text" at bounding box center [452, 333] width 120 height 15
click at [707, 336] on input "text" at bounding box center [729, 333] width 120 height 15
type input "eliminate"
click at [255, 375] on input "text" at bounding box center [239, 369] width 120 height 15
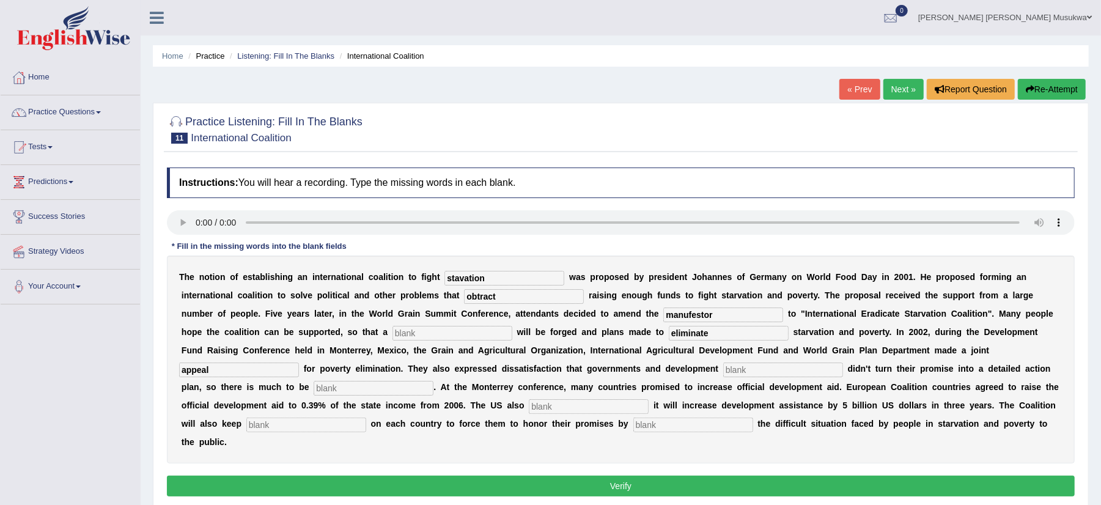
type input "appeal"
click at [472, 387] on b at bounding box center [469, 387] width 5 height 10
click at [535, 410] on input "text" at bounding box center [589, 406] width 120 height 15
type input "announce"
click at [286, 424] on input "text" at bounding box center [306, 425] width 120 height 15
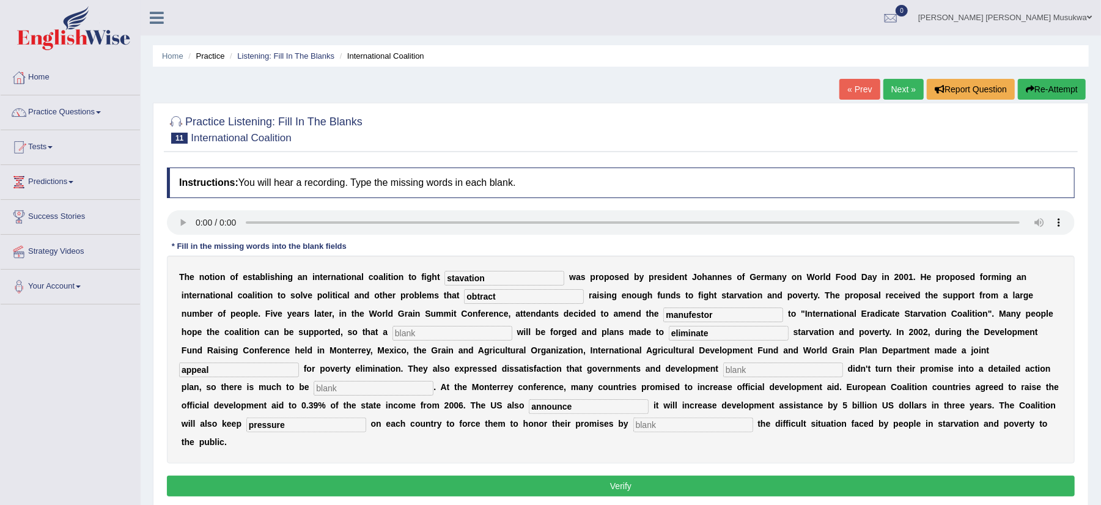
type input "pressure"
click at [460, 277] on input "stavation" at bounding box center [504, 278] width 120 height 15
type input "starvation"
click at [690, 317] on input "manufestor" at bounding box center [723, 314] width 120 height 15
click at [712, 314] on input "manifestor" at bounding box center [723, 314] width 120 height 15
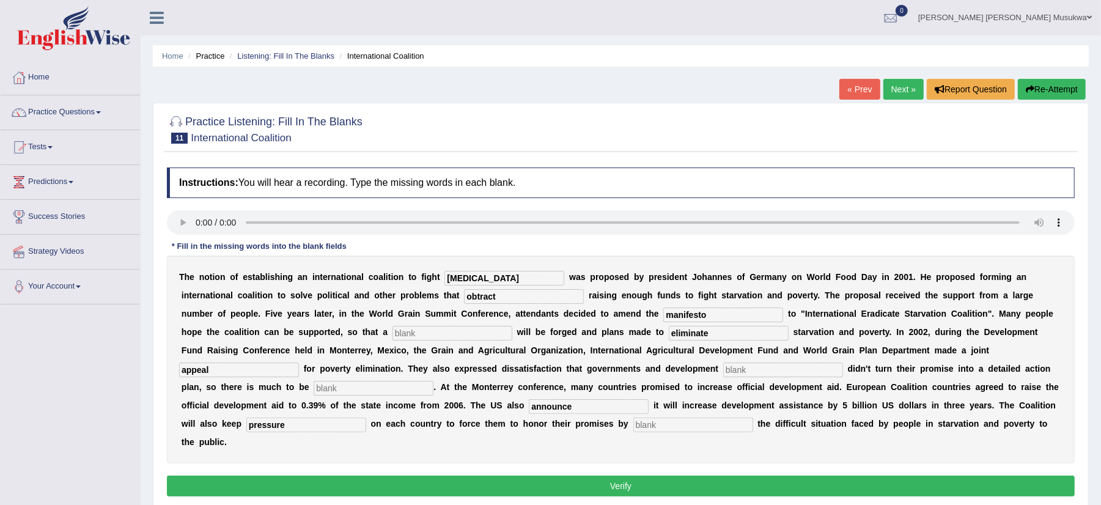
type input "manifesto"
click at [478, 296] on input "obtract" at bounding box center [524, 296] width 120 height 15
click at [492, 299] on input "obstract" at bounding box center [524, 296] width 120 height 15
type input "obstruct"
click at [359, 329] on b at bounding box center [360, 332] width 5 height 10
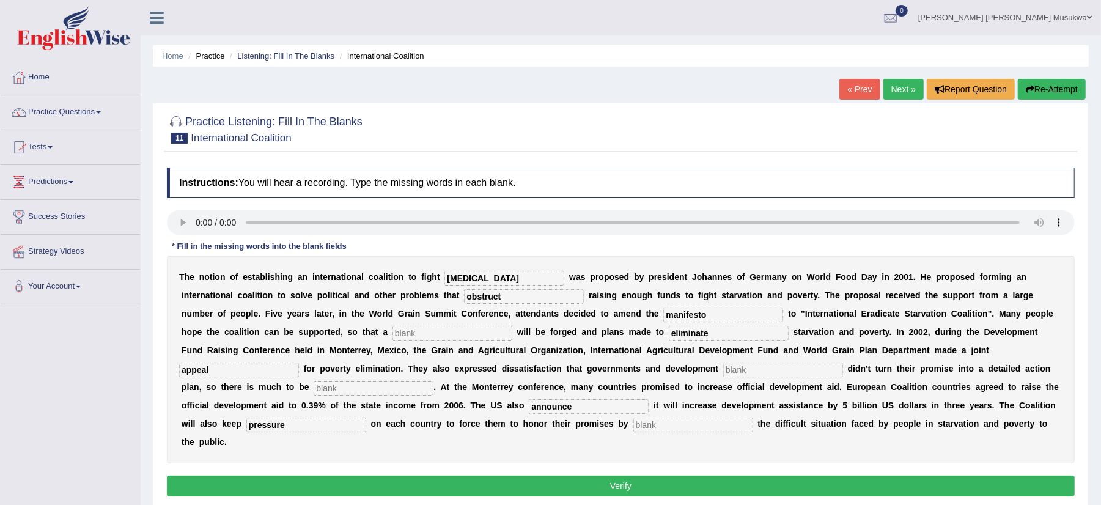
click at [427, 333] on input "text" at bounding box center [452, 333] width 120 height 15
type input "relution"
click at [741, 368] on input "text" at bounding box center [783, 369] width 120 height 15
type input "partners"
click at [352, 383] on input "text" at bounding box center [374, 388] width 120 height 15
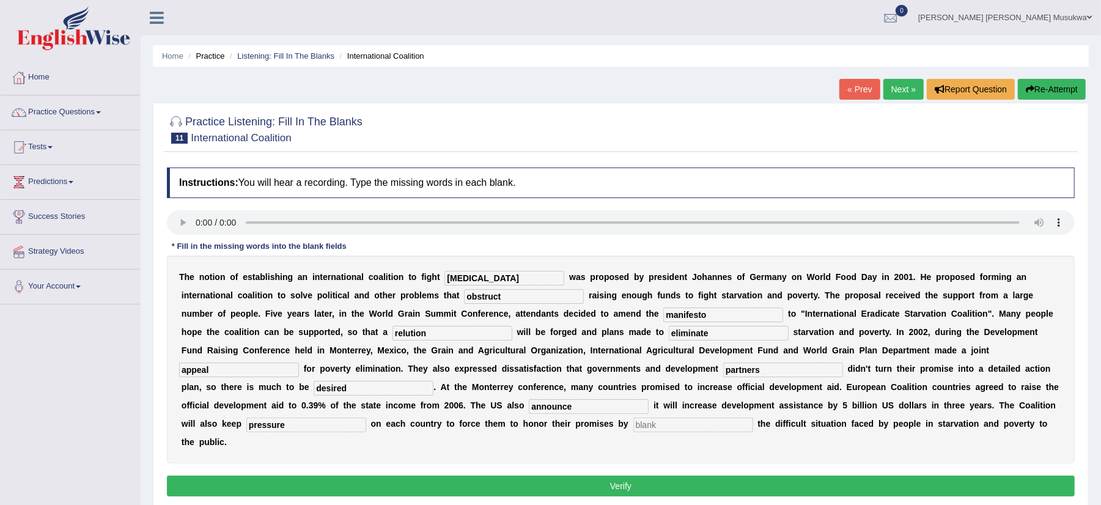
type input "desired"
click at [657, 429] on input "text" at bounding box center [693, 425] width 120 height 15
type input "exposed"
click at [428, 338] on input "relution" at bounding box center [452, 333] width 120 height 15
click at [402, 333] on input "relution" at bounding box center [452, 333] width 120 height 15
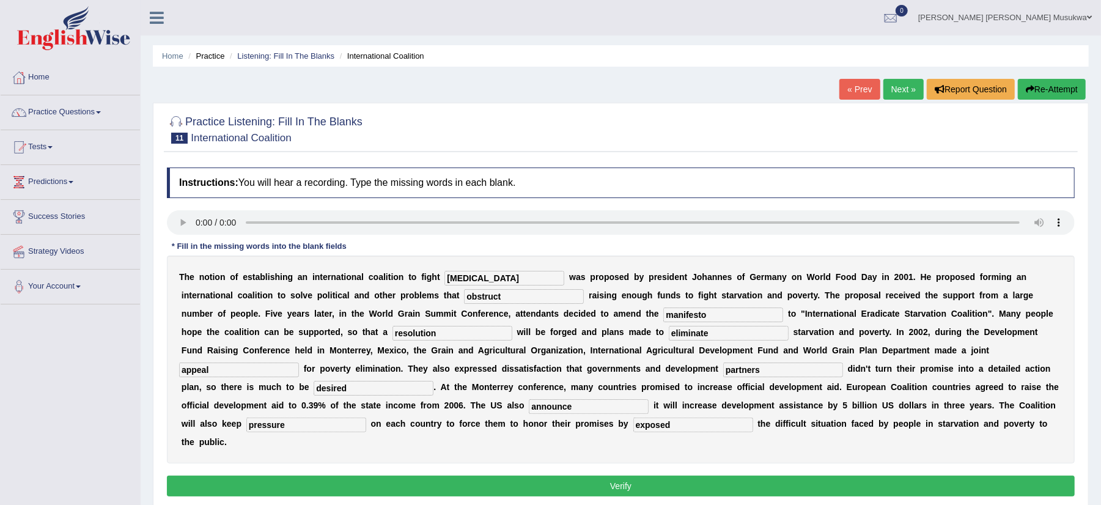
type input "resolution"
click at [591, 485] on button "Verify" at bounding box center [621, 486] width 908 height 21
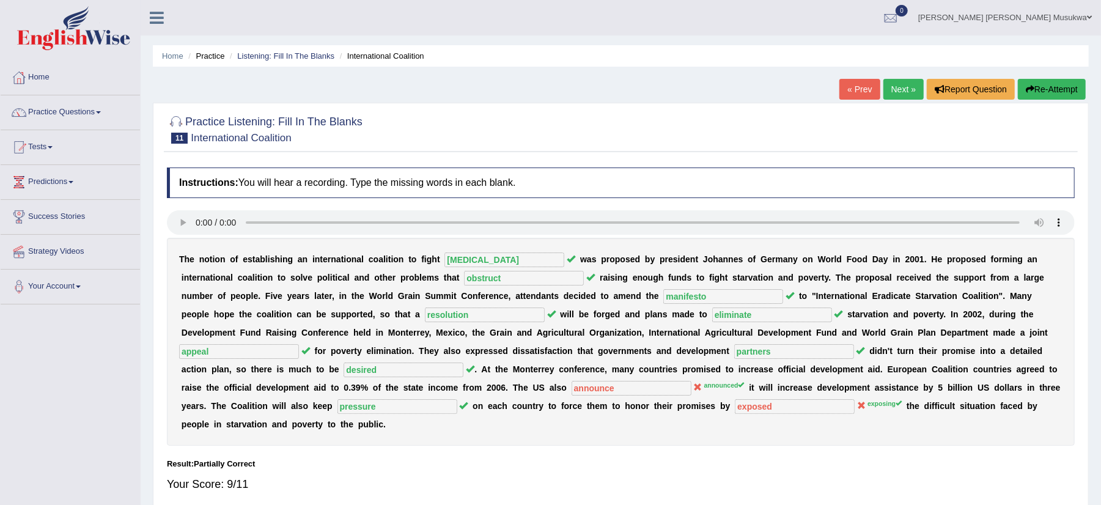
click at [1069, 86] on button "Re-Attempt" at bounding box center [1052, 89] width 68 height 21
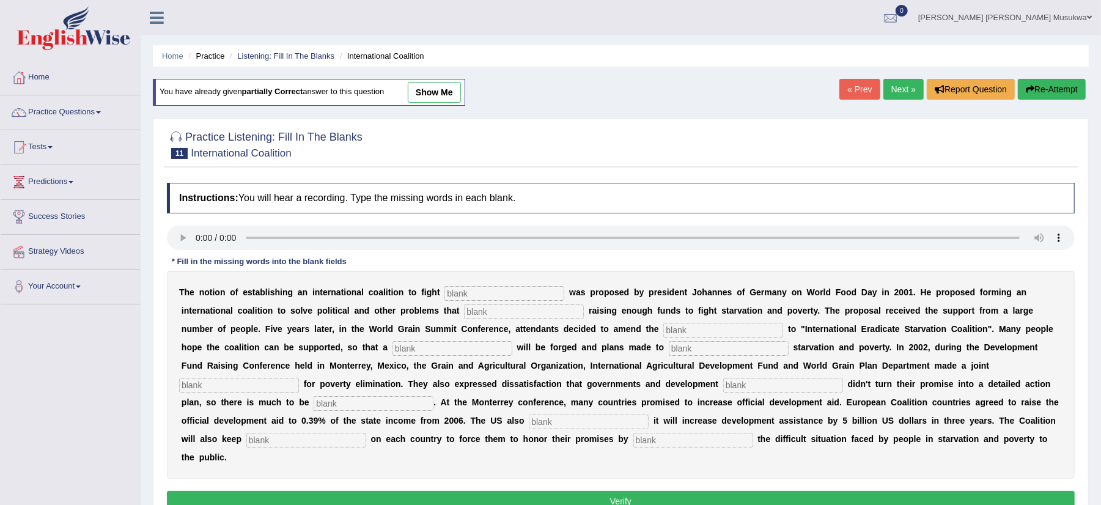
click at [482, 295] on input "text" at bounding box center [504, 293] width 120 height 15
click at [460, 295] on input "st" at bounding box center [504, 293] width 120 height 15
type input "[MEDICAL_DATA]"
click at [492, 315] on input "text" at bounding box center [524, 311] width 120 height 15
type input "obstruct"
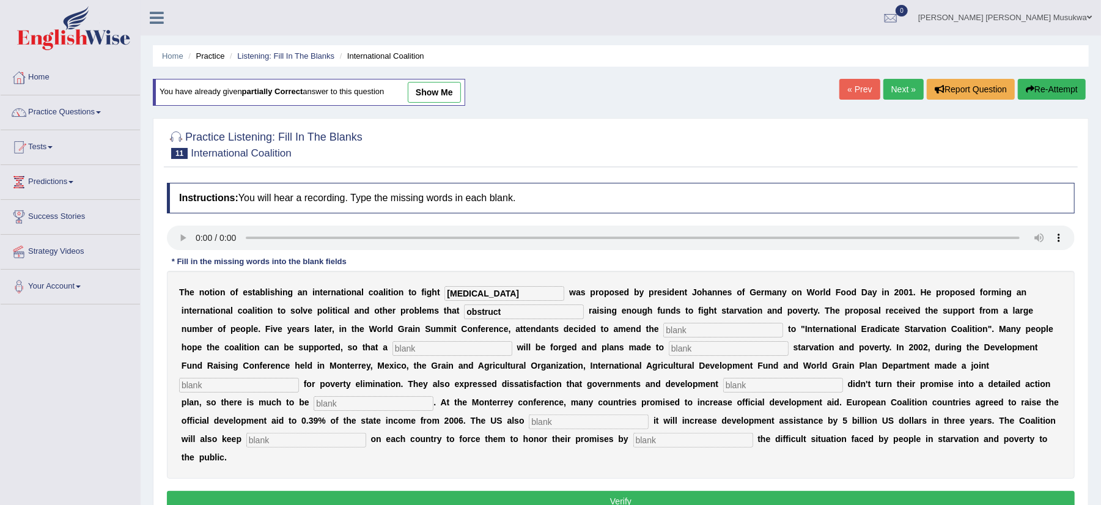
click at [691, 335] on input "text" at bounding box center [723, 330] width 120 height 15
type input "manifesto"
click at [439, 348] on input "text" at bounding box center [452, 348] width 120 height 15
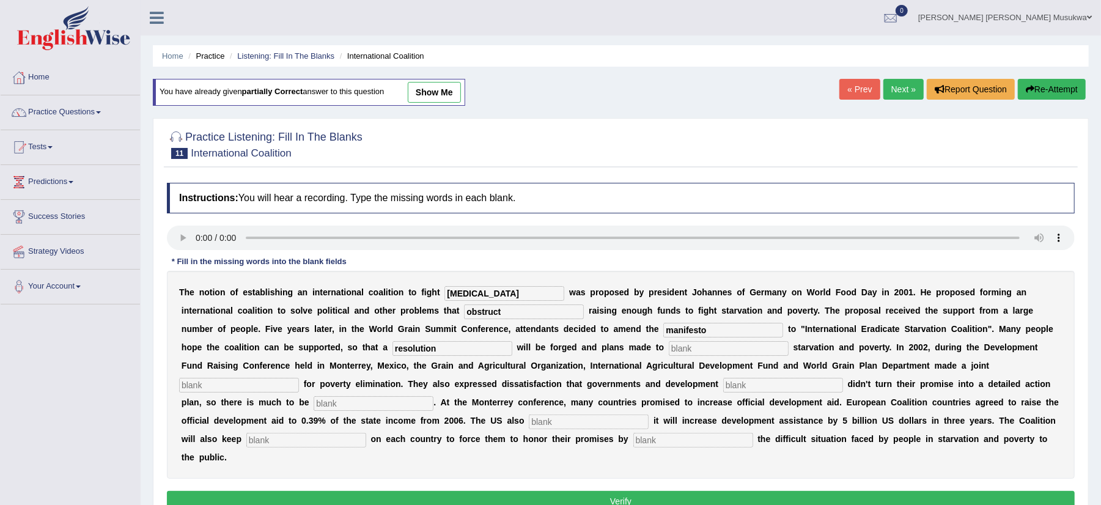
type input "resolution"
click at [704, 348] on input "text" at bounding box center [729, 348] width 120 height 15
type input "eliminate"
click at [226, 386] on input "text" at bounding box center [239, 385] width 120 height 15
type input "appeal"
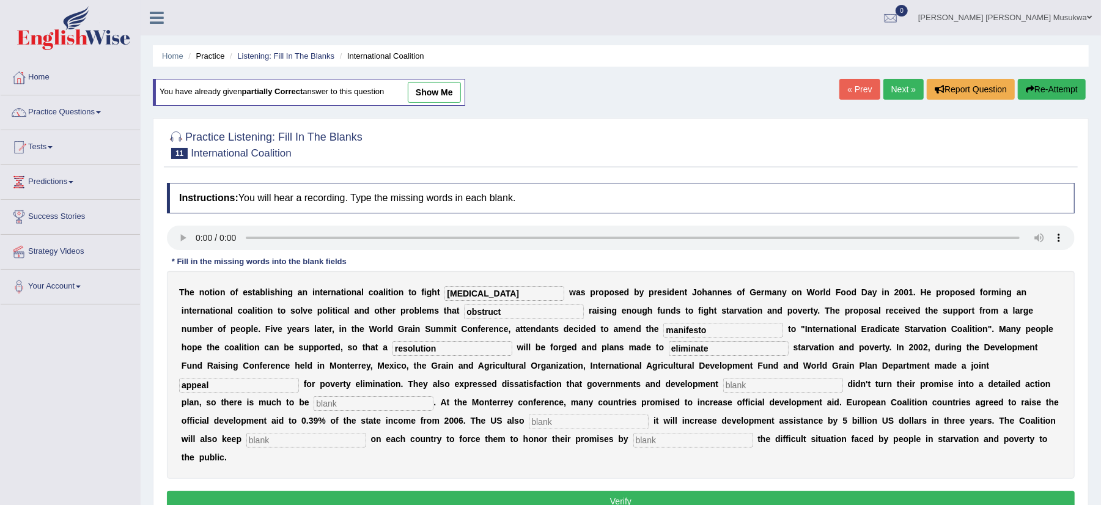
click at [739, 389] on input "text" at bounding box center [783, 385] width 120 height 15
click at [556, 424] on input "text" at bounding box center [589, 421] width 120 height 15
type input "annouced"
click at [307, 435] on input "text" at bounding box center [306, 440] width 120 height 15
type input "pressure"
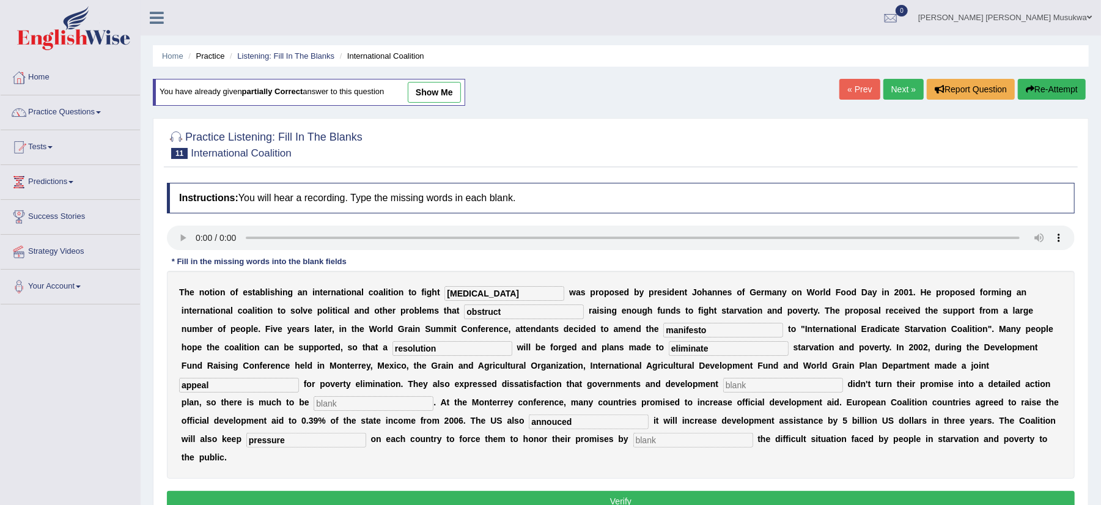
click at [656, 444] on input "text" at bounding box center [693, 440] width 120 height 15
type input "exposing"
click at [756, 385] on input "text" at bounding box center [783, 385] width 120 height 15
type input "partners"
click at [401, 406] on input "text" at bounding box center [374, 403] width 120 height 15
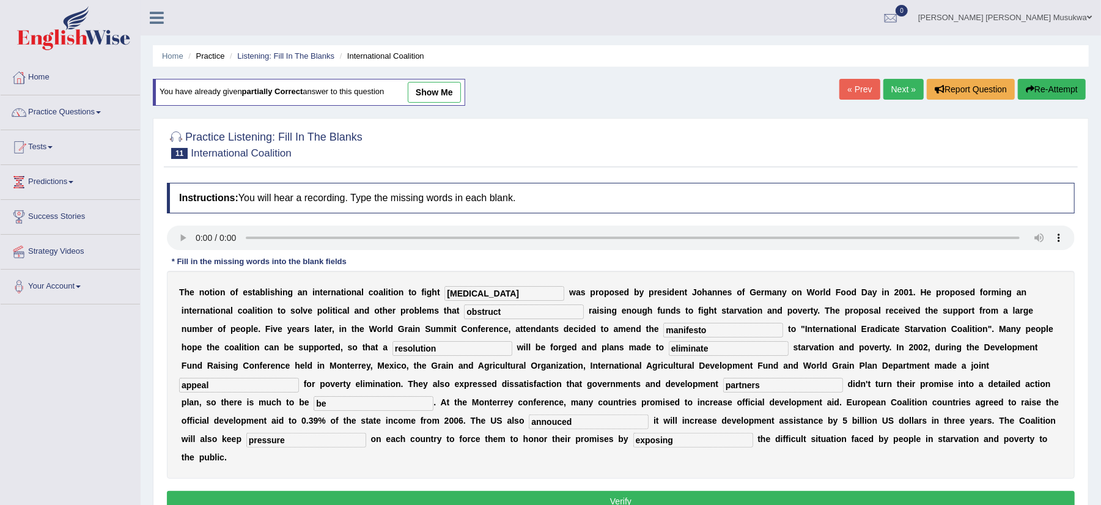
type input "b"
drag, startPoint x: 401, startPoint y: 406, endPoint x: 477, endPoint y: 465, distance: 96.3
click at [477, 465] on div "T h e n o t i o n o f e s t a b l i s h i n g a n i n t e r n a t i o n a l c o…" at bounding box center [621, 375] width 908 height 208
type input "desired"
click at [557, 424] on input "annouced" at bounding box center [589, 421] width 120 height 15
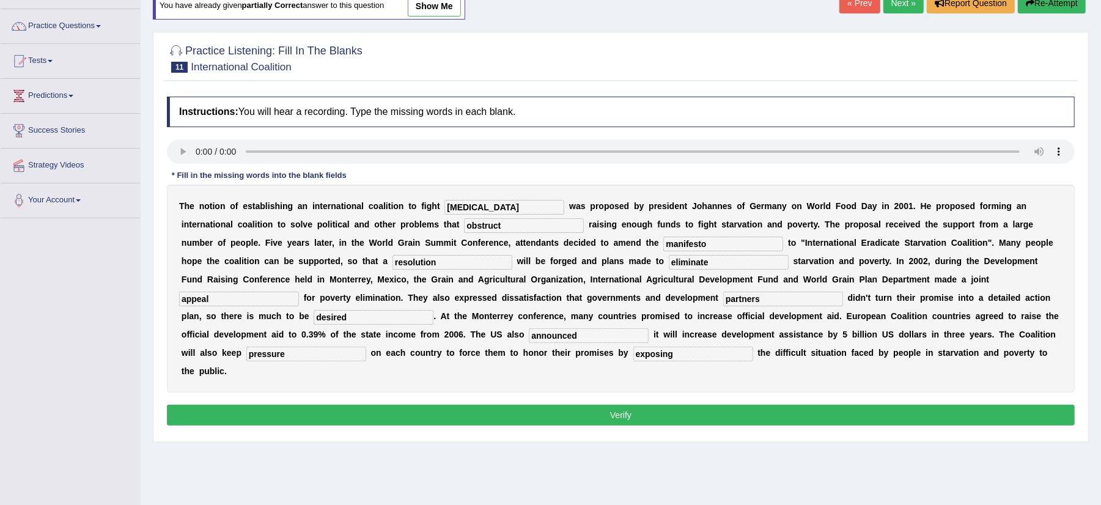
scroll to position [98, 0]
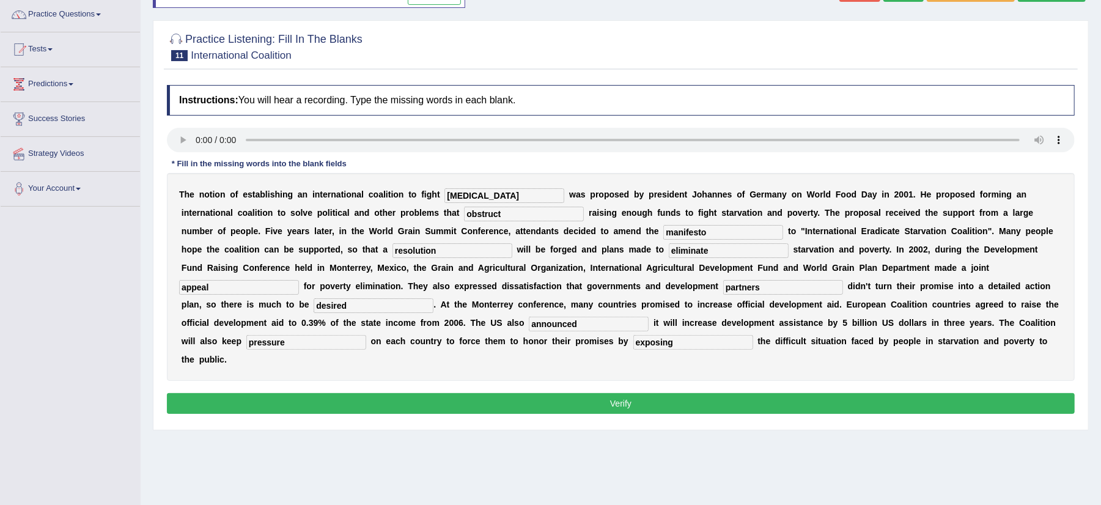
type input "announced"
click at [594, 408] on button "Verify" at bounding box center [621, 403] width 908 height 21
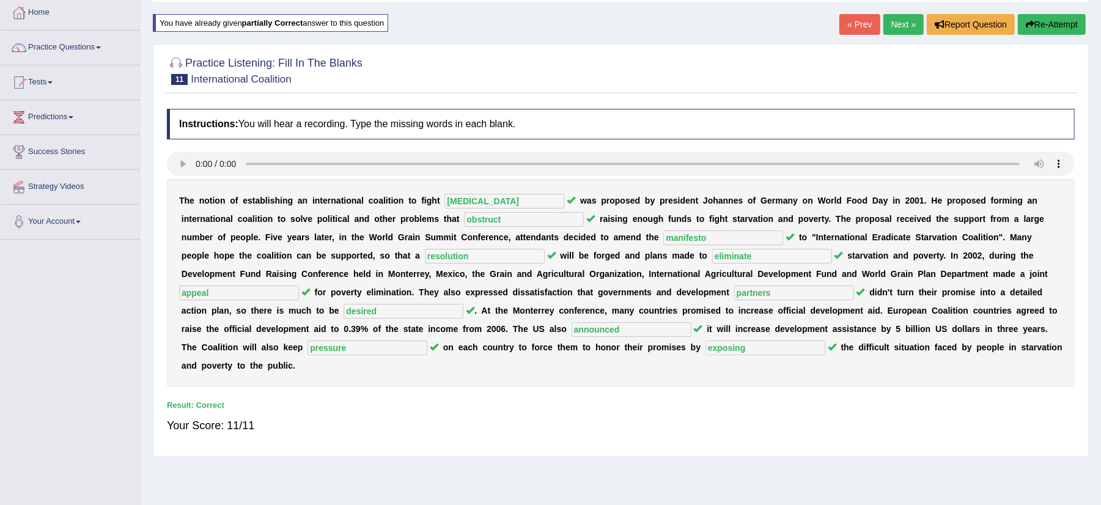
scroll to position [0, 0]
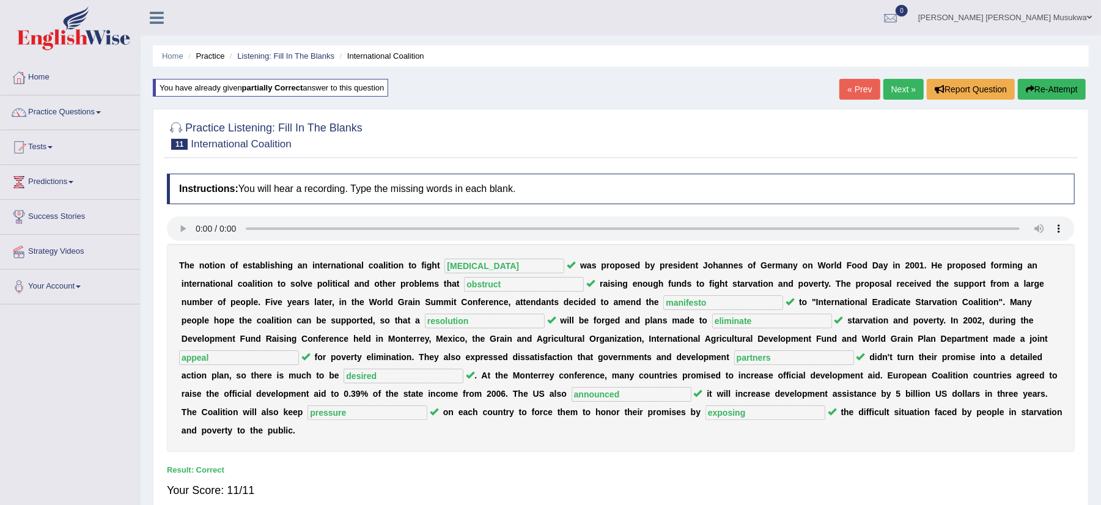
click at [908, 83] on link "Next »" at bounding box center [903, 89] width 40 height 21
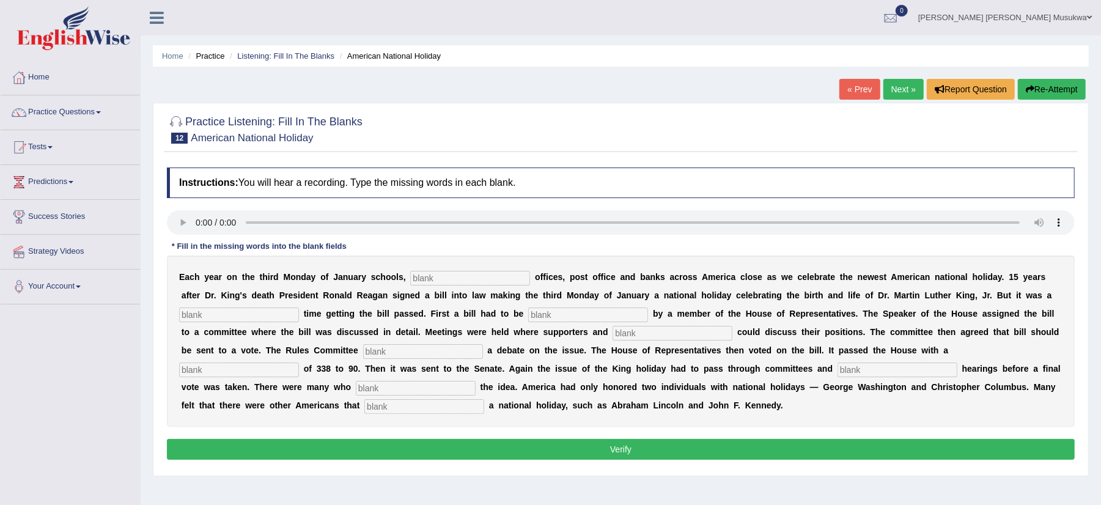
click at [419, 278] on input "text" at bounding box center [470, 278] width 120 height 15
type input "federa"
click at [227, 316] on input "text" at bounding box center [239, 314] width 120 height 15
type input "top"
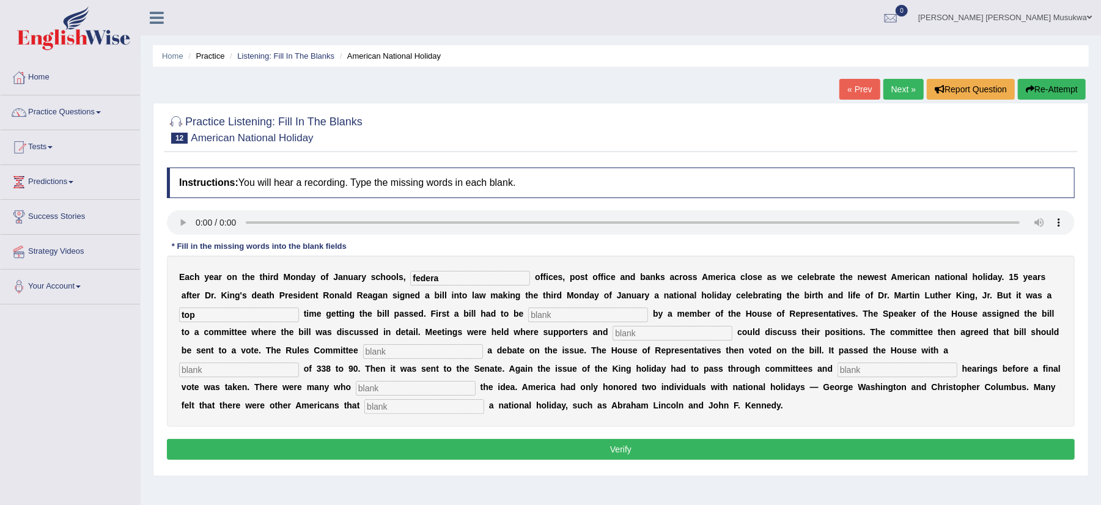
drag, startPoint x: 414, startPoint y: 350, endPoint x: 370, endPoint y: 362, distance: 45.3
click at [370, 362] on div "E a c h y e a r o n t h e t h i r d M o n d a y o f J a n u a r y s c h o o l s…" at bounding box center [621, 341] width 908 height 171
click at [229, 358] on div "E a c h y e a r o n t h e t h i r d M o n d a y o f J a n u a r y s c h o o l s…" at bounding box center [621, 341] width 908 height 171
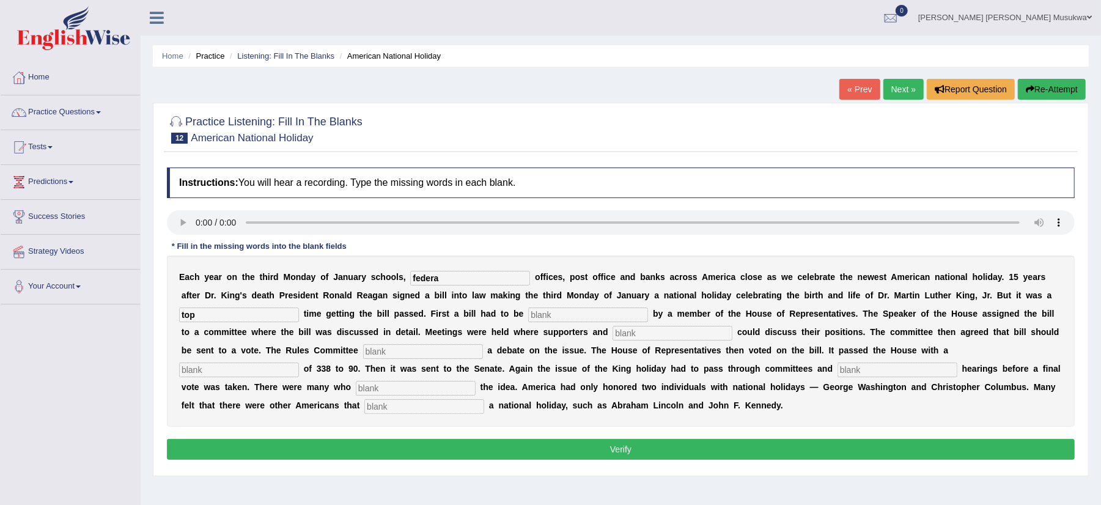
click at [230, 367] on input "text" at bounding box center [239, 369] width 120 height 15
type input "vote"
click at [869, 370] on input "text" at bounding box center [897, 369] width 120 height 15
type input "public"
click at [406, 410] on input "text" at bounding box center [424, 406] width 120 height 15
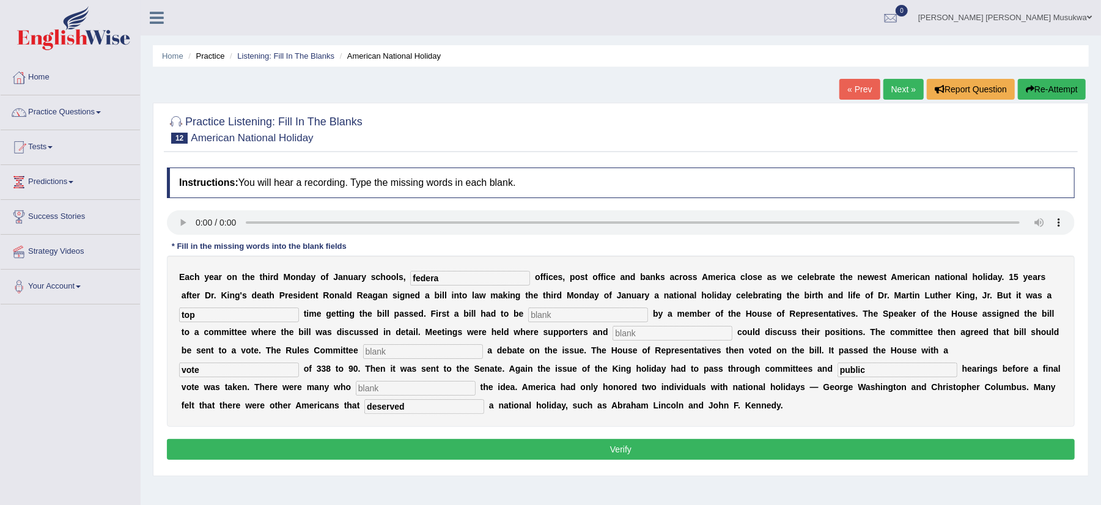
type input "deserved"
click at [446, 385] on input "text" at bounding box center [416, 388] width 120 height 15
type input "opposed"
click at [199, 314] on input "top" at bounding box center [239, 314] width 120 height 15
click at [441, 278] on input "federa" at bounding box center [470, 278] width 120 height 15
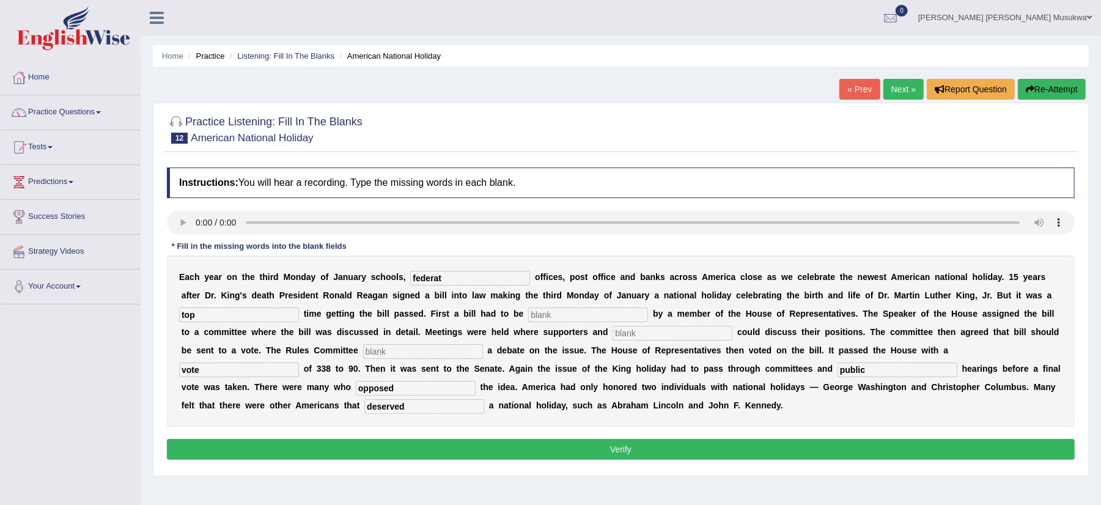
type input "federat"
click at [204, 314] on input "top" at bounding box center [239, 314] width 120 height 15
type input "tough"
click at [550, 312] on input "text" at bounding box center [588, 314] width 120 height 15
click at [443, 282] on input "federat" at bounding box center [470, 278] width 120 height 15
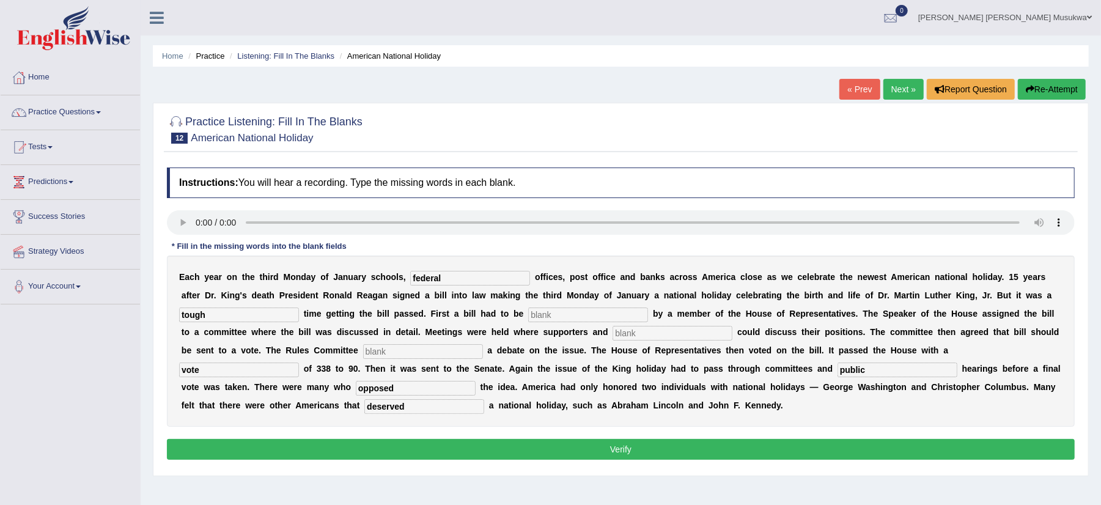
type input "federal"
click at [551, 313] on input "text" at bounding box center [588, 314] width 120 height 15
type input "int"
click at [650, 334] on input "text" at bounding box center [673, 333] width 120 height 15
type input "oppo"
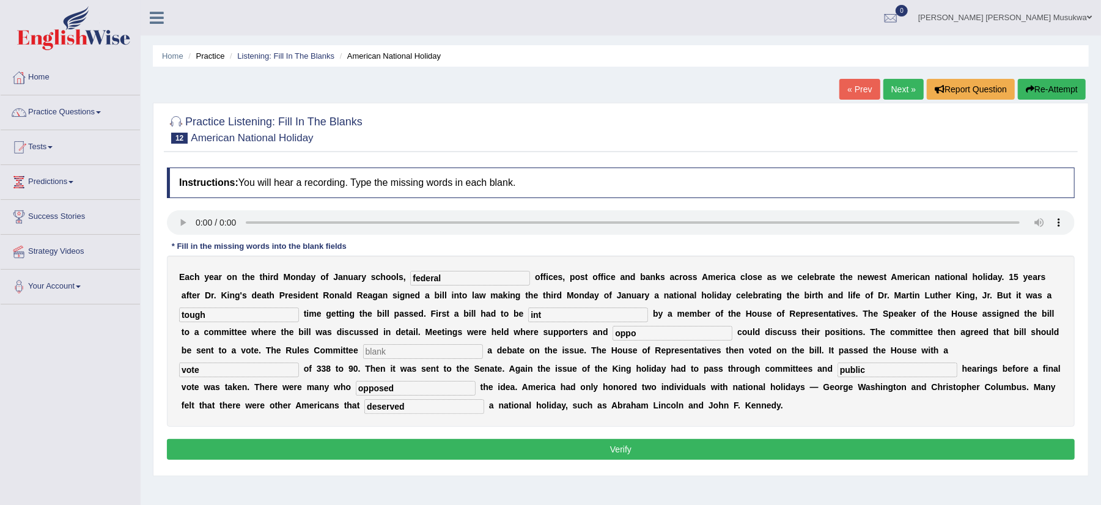
click at [394, 355] on input "text" at bounding box center [423, 351] width 120 height 15
type input "i"
click at [548, 314] on input "int" at bounding box center [588, 314] width 120 height 15
type input "introduce"
click at [636, 336] on input "oppo" at bounding box center [673, 333] width 120 height 15
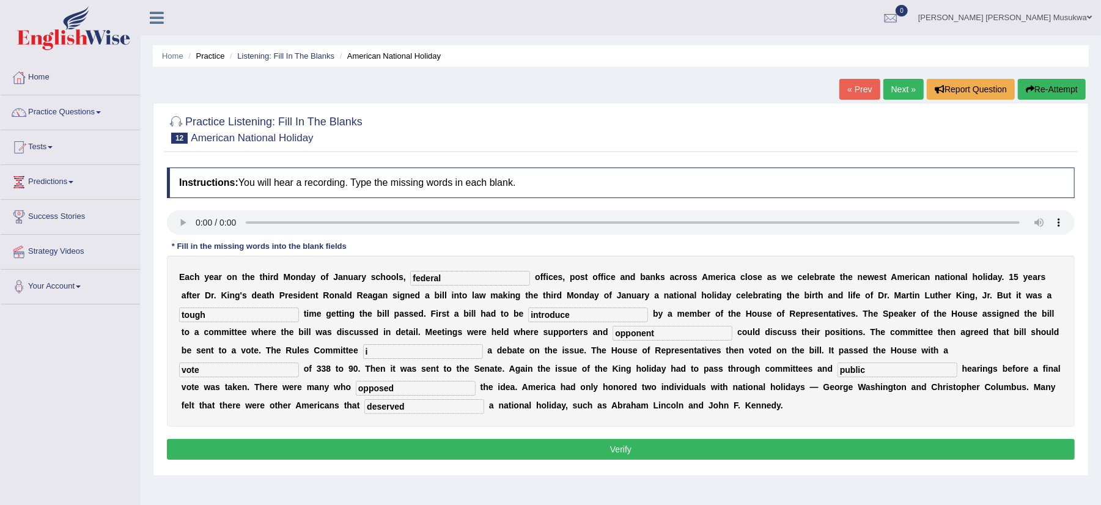
type input "opponent"
click at [397, 351] on input "i" at bounding box center [423, 351] width 120 height 15
click at [394, 352] on input "i" at bounding box center [423, 351] width 120 height 15
type input "schulede"
click at [654, 333] on input "opponent" at bounding box center [673, 333] width 120 height 15
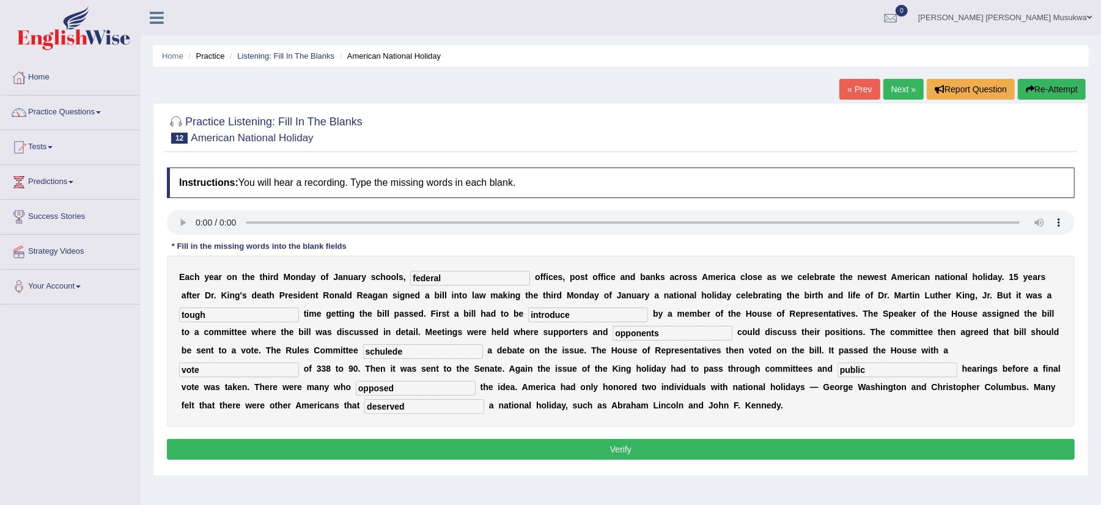
type input "opponents"
click at [385, 353] on input "schulede" at bounding box center [423, 351] width 120 height 15
click at [394, 355] on input "schelede" at bounding box center [423, 351] width 120 height 15
click at [397, 351] on input "schede" at bounding box center [423, 351] width 120 height 15
type input "schedule"
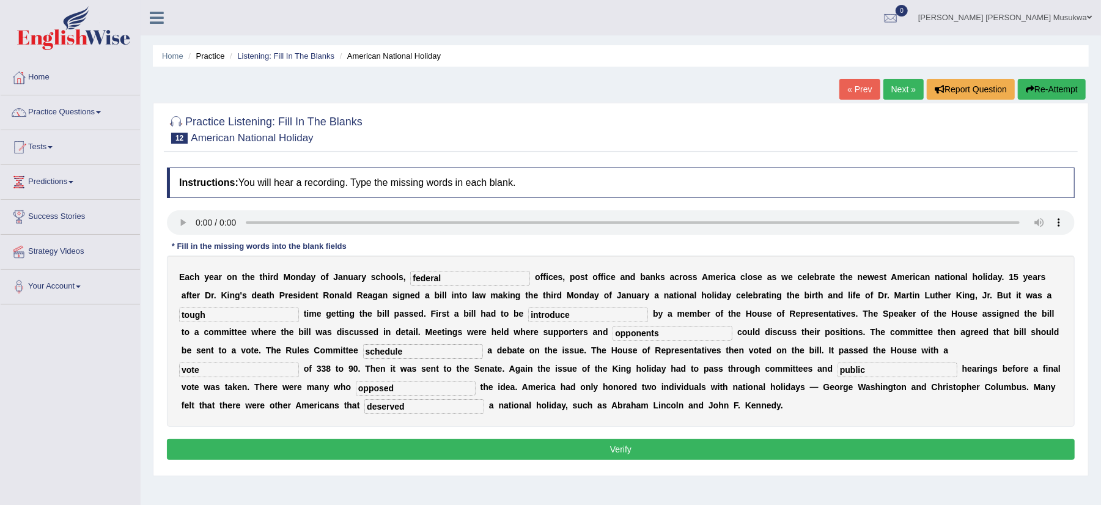
click at [626, 451] on button "Verify" at bounding box center [621, 449] width 908 height 21
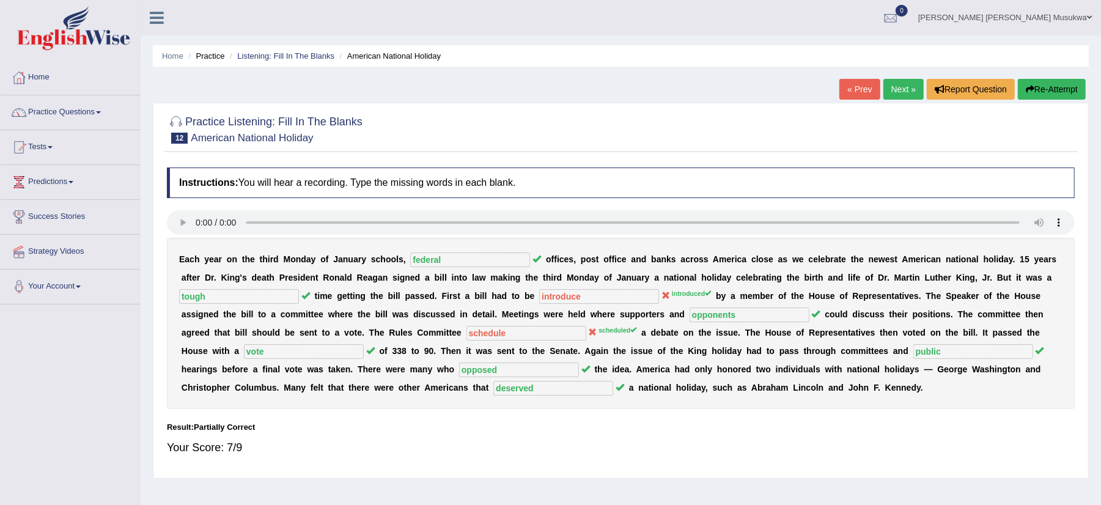
click at [1056, 84] on button "Re-Attempt" at bounding box center [1052, 89] width 68 height 21
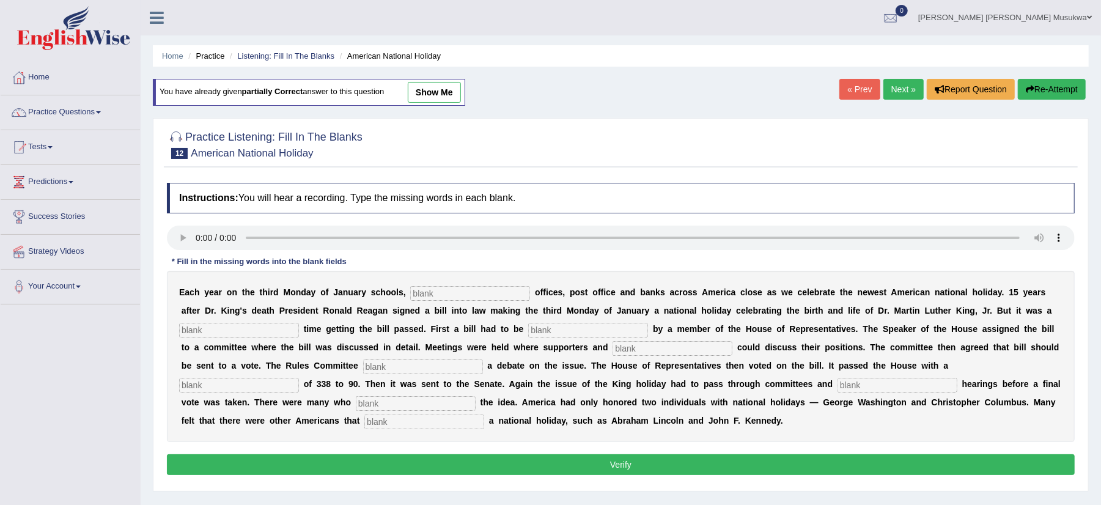
click at [441, 292] on input "text" at bounding box center [470, 293] width 120 height 15
type input "federal"
click at [255, 333] on input "text" at bounding box center [239, 330] width 120 height 15
type input "tough"
click at [544, 331] on input "text" at bounding box center [588, 330] width 120 height 15
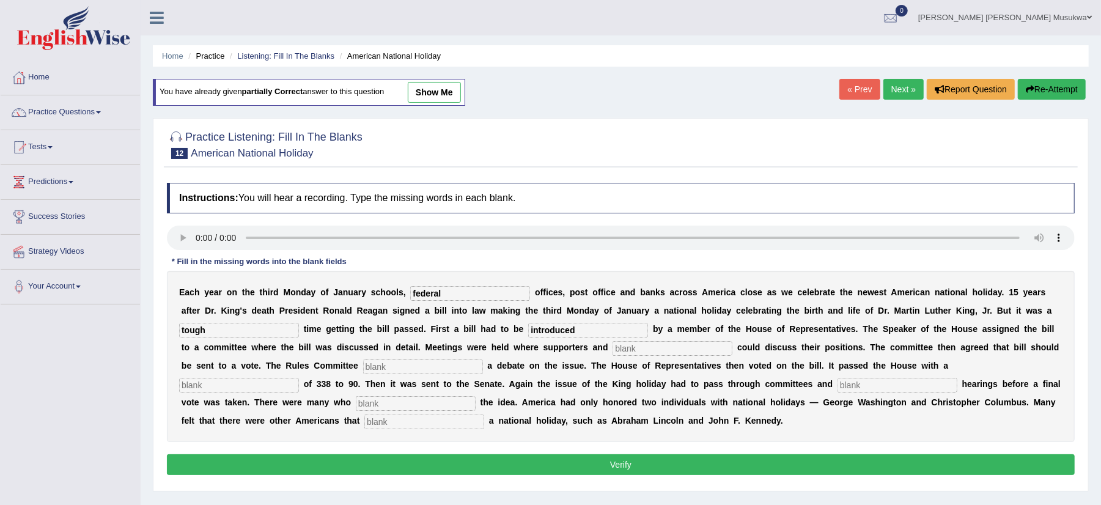
type input "introduced"
click at [651, 352] on input "text" at bounding box center [673, 348] width 120 height 15
type input "opponents"
click at [443, 372] on input "text" at bounding box center [423, 366] width 120 height 15
type input "scheduled"
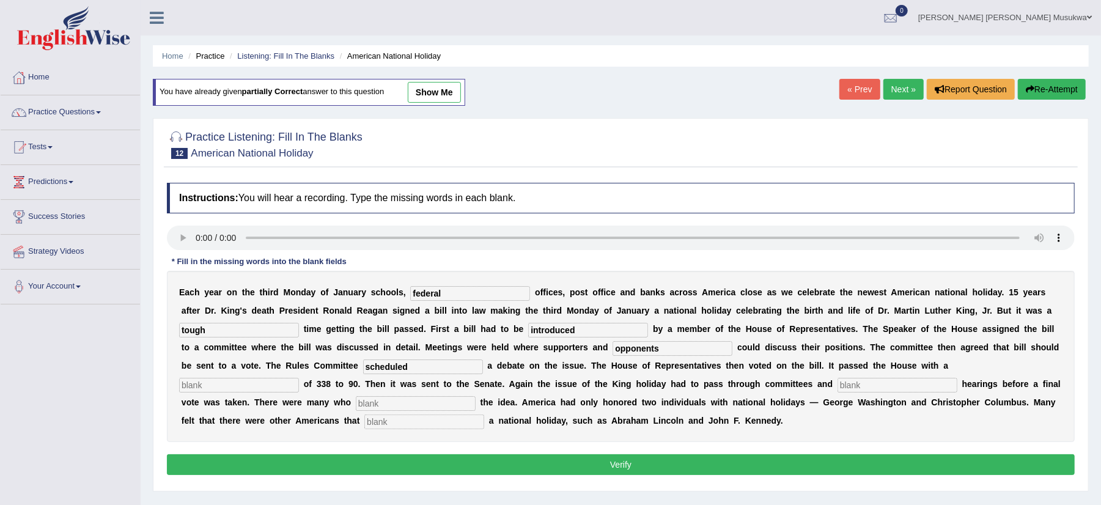
click at [274, 385] on input "text" at bounding box center [239, 385] width 120 height 15
type input "vote"
click at [867, 387] on input "text" at bounding box center [897, 385] width 120 height 15
type input "public"
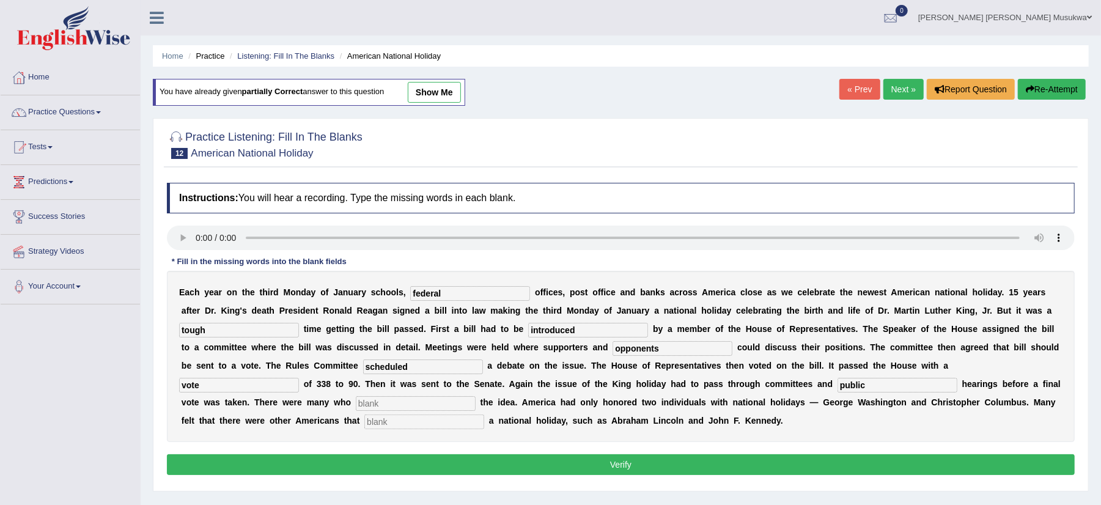
click at [466, 404] on input "text" at bounding box center [416, 403] width 120 height 15
type input "opposed"
click at [416, 424] on input "text" at bounding box center [424, 421] width 120 height 15
type input "deserved"
click at [630, 465] on button "Verify" at bounding box center [621, 464] width 908 height 21
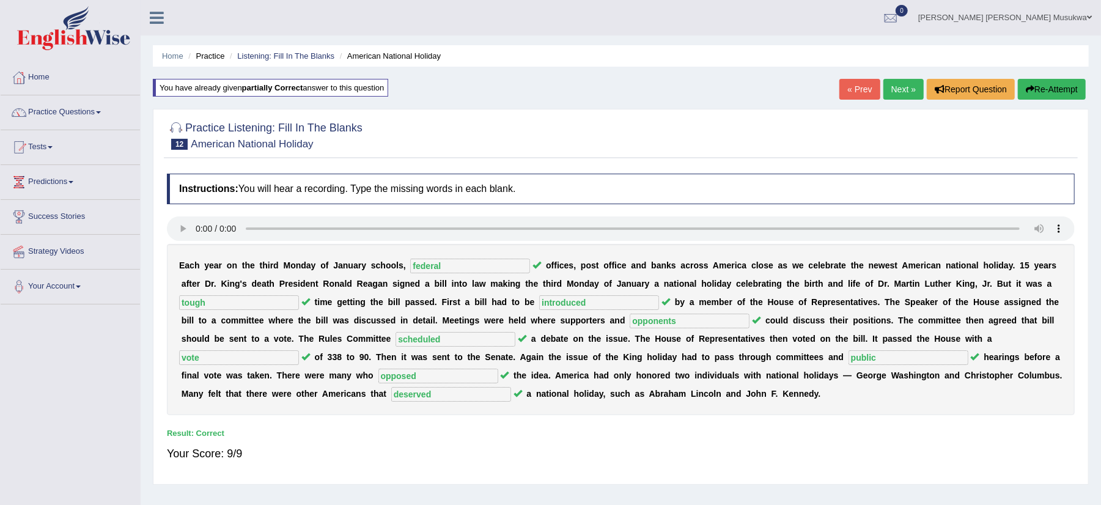
click at [898, 79] on link "Next »" at bounding box center [903, 89] width 40 height 21
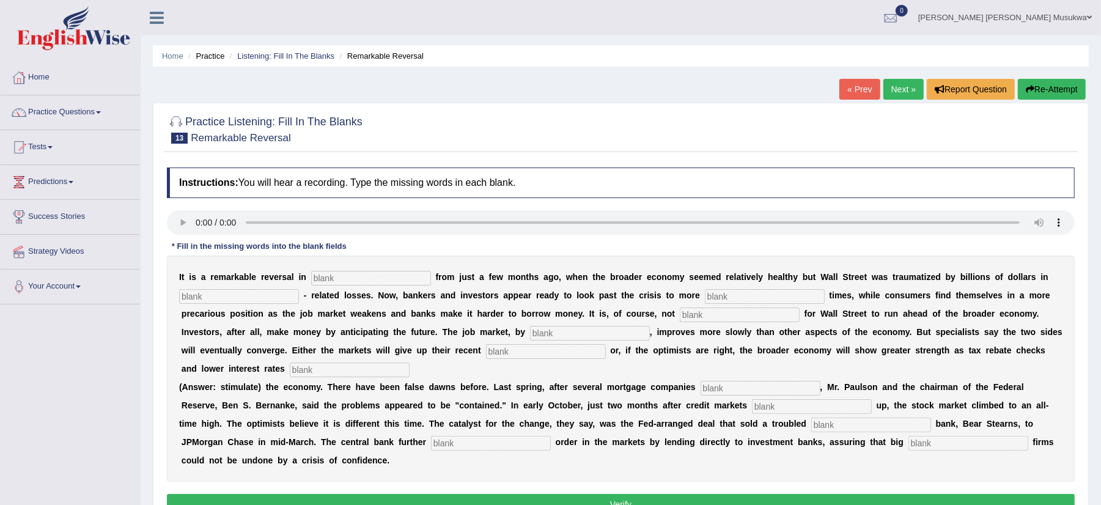
click at [338, 281] on input "text" at bounding box center [371, 278] width 120 height 15
type input "actit"
click at [225, 295] on input "text" at bounding box center [239, 296] width 120 height 15
type input "morgat"
click at [713, 318] on input "text" at bounding box center [740, 314] width 120 height 15
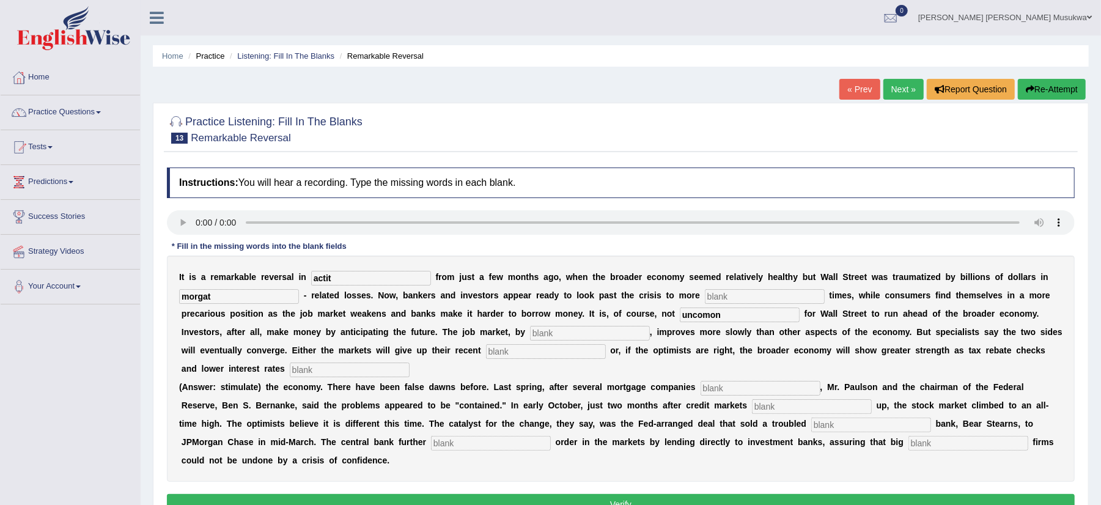
type input "uncomon"
click at [595, 340] on input "text" at bounding box center [590, 333] width 120 height 15
type input "contract"
click at [564, 353] on input "text" at bounding box center [546, 351] width 120 height 15
type input "gens"
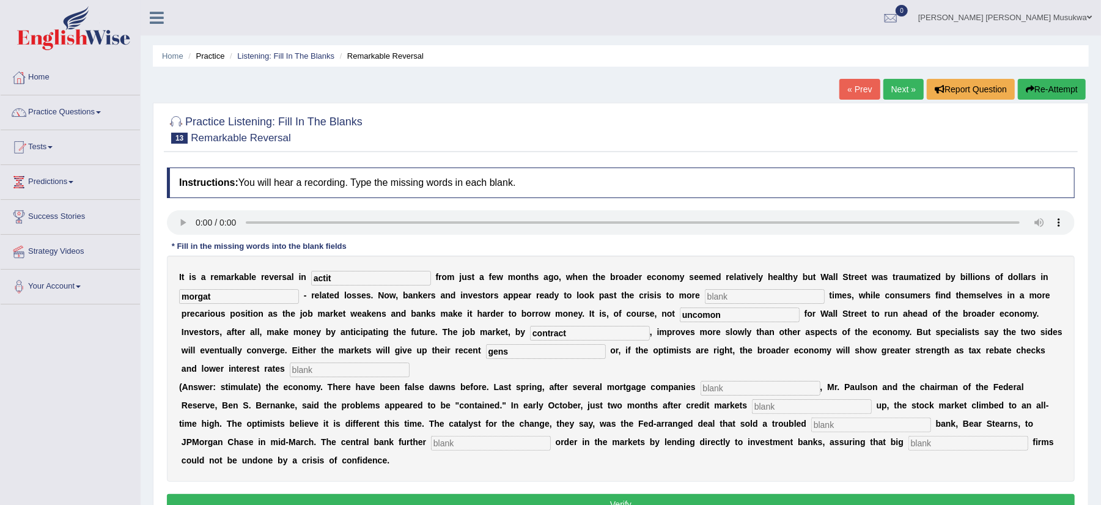
click at [736, 389] on input "text" at bounding box center [761, 388] width 120 height 15
click at [724, 389] on input "collased" at bounding box center [761, 388] width 120 height 15
type input "collapsed"
click at [847, 423] on input "text" at bounding box center [871, 425] width 120 height 15
type input "invertme"
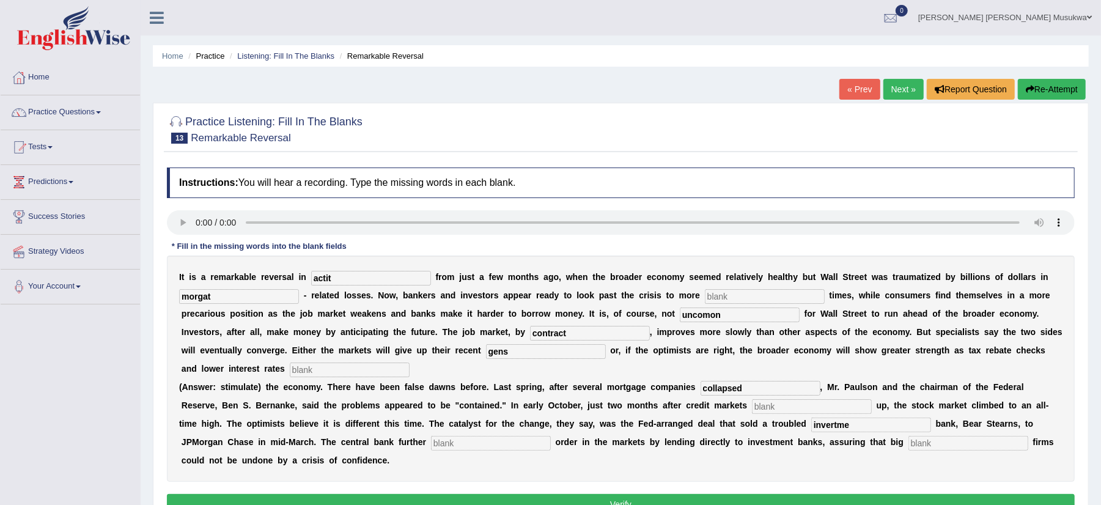
click at [463, 449] on input "text" at bounding box center [491, 443] width 120 height 15
type input "n"
click at [856, 427] on input "invertme" at bounding box center [871, 425] width 120 height 15
click at [834, 424] on input "invertment" at bounding box center [871, 425] width 120 height 15
type input "investment"
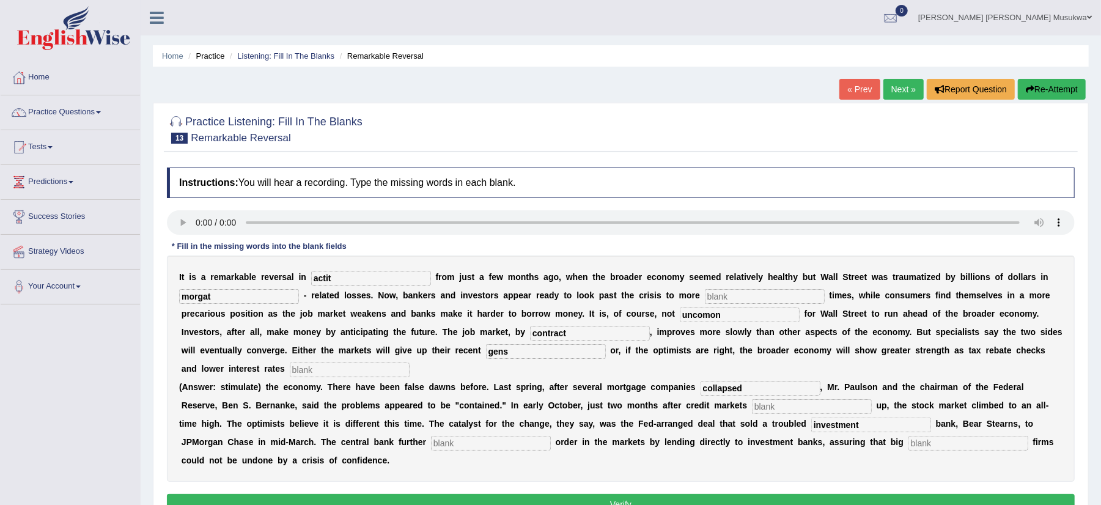
click at [539, 353] on input "gens" at bounding box center [546, 351] width 120 height 15
type input "gains"
click at [712, 315] on input "uncomon" at bounding box center [740, 314] width 120 height 15
type input "uncommon"
click at [198, 296] on input "morgat" at bounding box center [239, 296] width 120 height 15
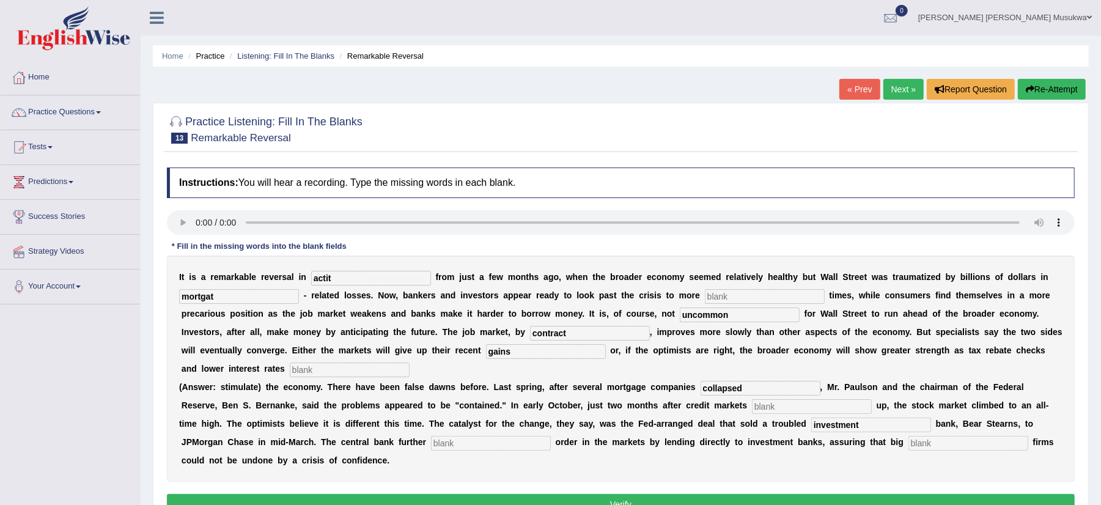
click at [219, 298] on input "mortgat" at bounding box center [239, 296] width 120 height 15
type input "mortgage"
click at [333, 278] on input "actit" at bounding box center [371, 278] width 120 height 15
click at [324, 279] on input "actitute" at bounding box center [371, 278] width 120 height 15
click at [339, 282] on input "attitute" at bounding box center [371, 278] width 120 height 15
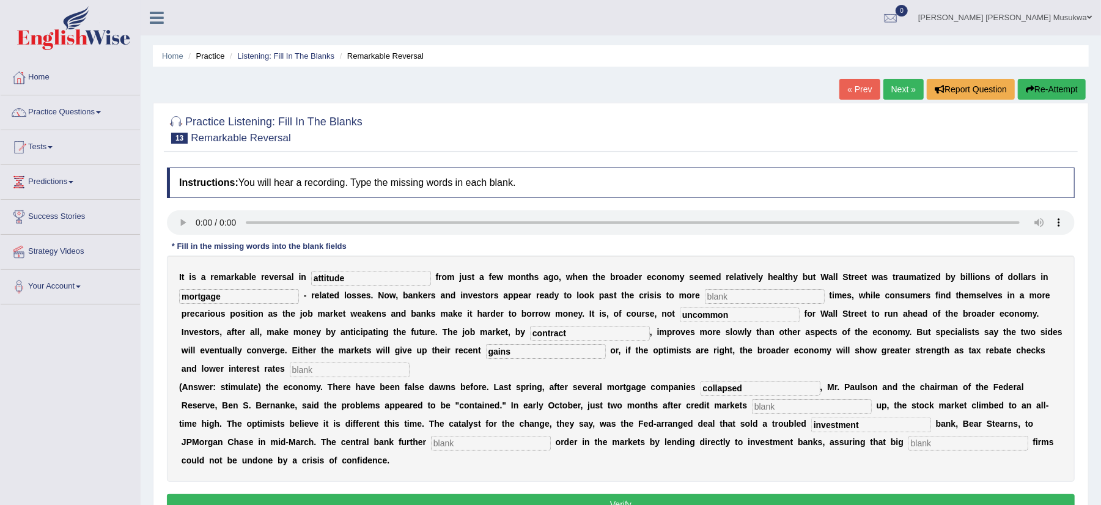
type input "attitude"
click at [629, 306] on div "I t i s a r e m a r k a b l e r e v e r s a l i n attitude f r o m j u s t a f …" at bounding box center [621, 369] width 908 height 226
click at [732, 296] on input "text" at bounding box center [765, 296] width 120 height 15
type input "profitable"
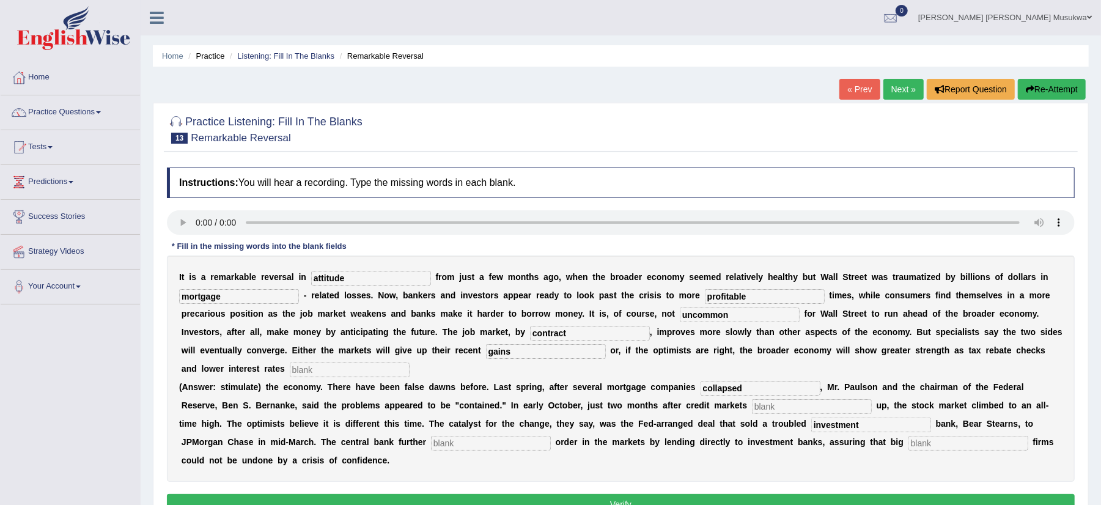
click at [358, 367] on input "text" at bounding box center [350, 369] width 120 height 15
type input "stimulate"
click at [775, 408] on input "text" at bounding box center [812, 406] width 120 height 15
type input "folle"
click at [455, 447] on input "text" at bounding box center [491, 443] width 120 height 15
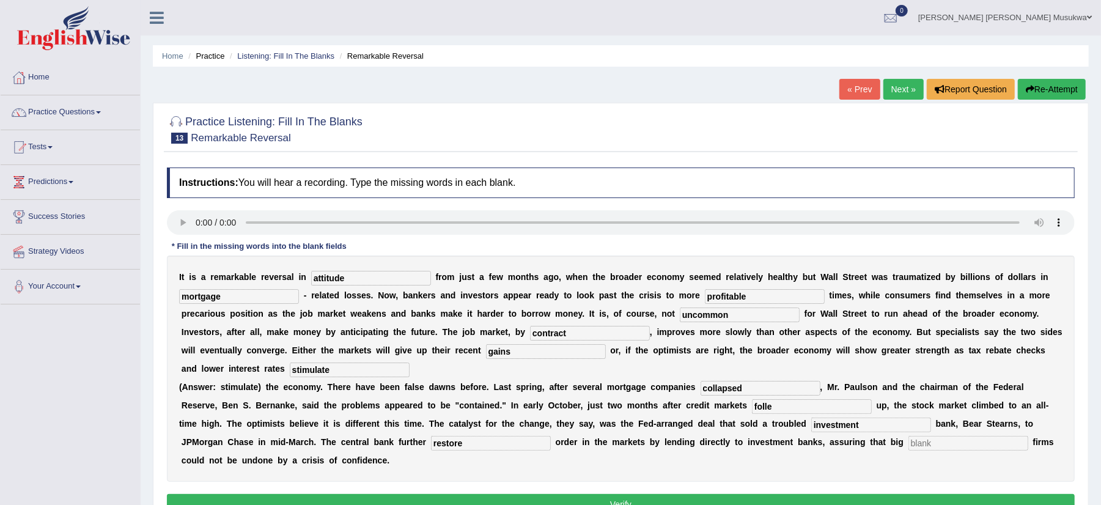
type input "restore"
click at [942, 444] on input "text" at bounding box center [968, 443] width 120 height 15
type input "securities"
click at [463, 444] on input "restore" at bounding box center [491, 443] width 120 height 15
type input "restored"
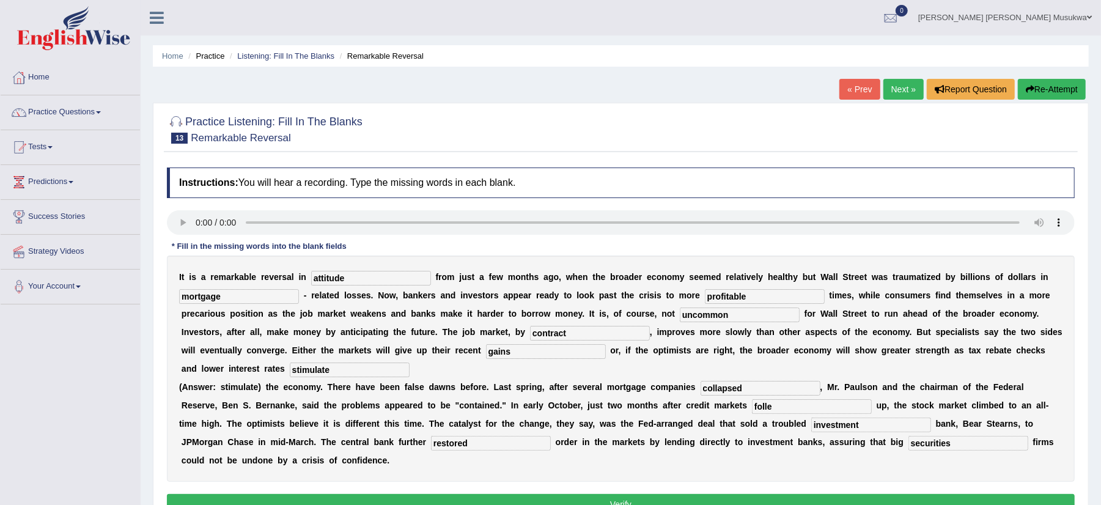
drag, startPoint x: 369, startPoint y: 372, endPoint x: 613, endPoint y: 381, distance: 243.5
click at [613, 381] on div "I t i s a r e m a r k a b l e r e v e r s a l i n attitude f r o m j u s t a f …" at bounding box center [621, 369] width 908 height 226
click at [781, 411] on input "folle" at bounding box center [812, 406] width 120 height 15
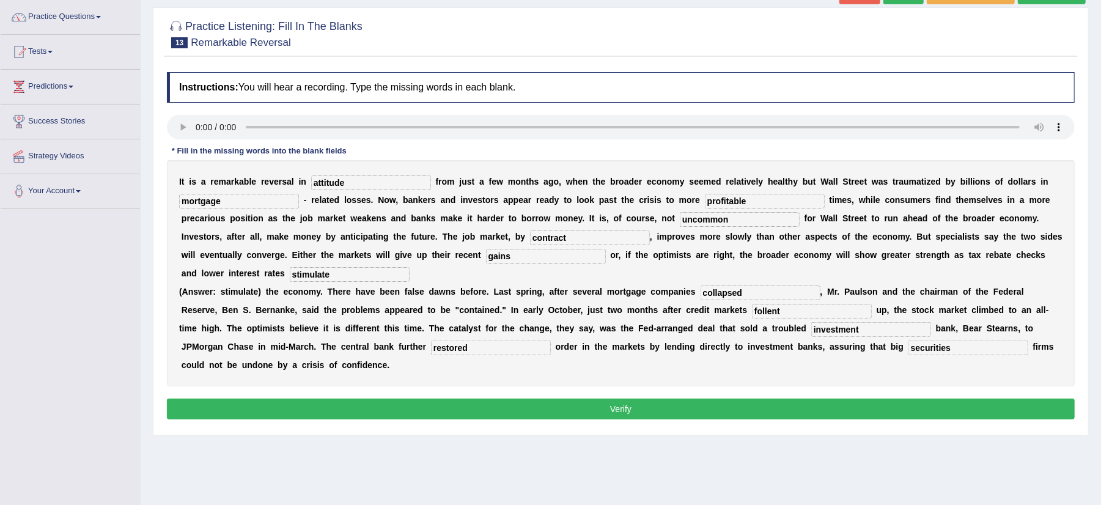
scroll to position [108, 0]
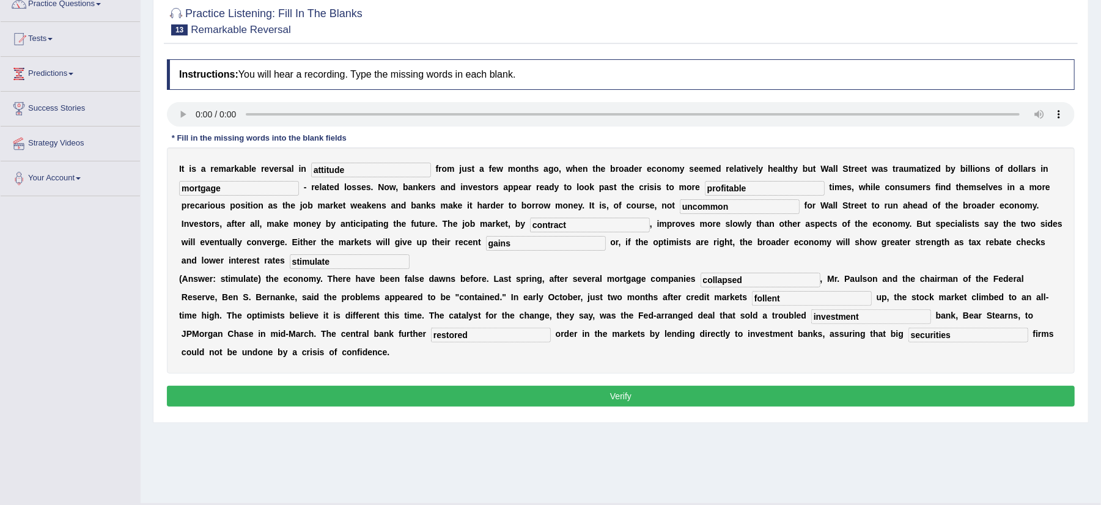
type input "follent"
click at [636, 391] on button "Verify" at bounding box center [621, 396] width 908 height 21
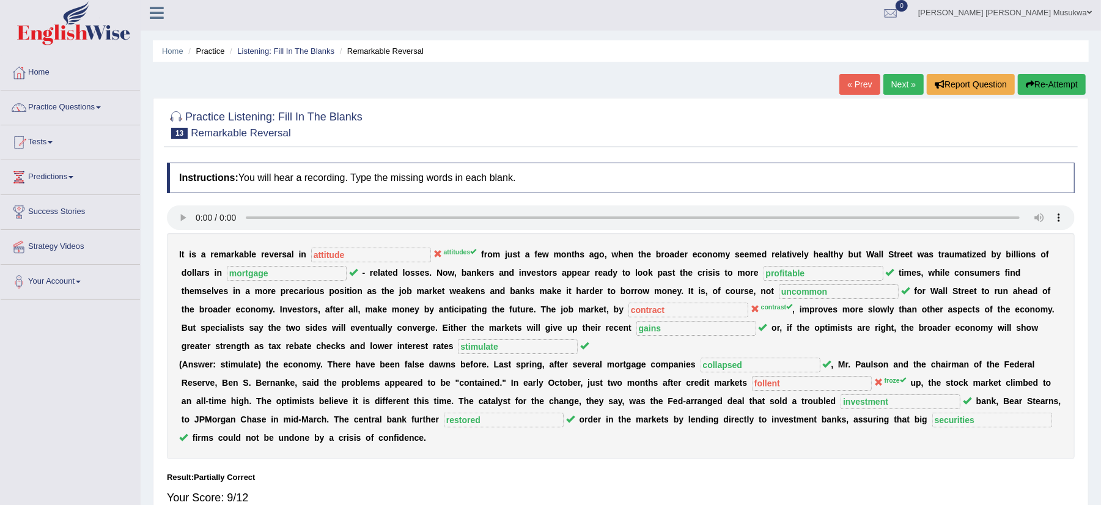
scroll to position [0, 0]
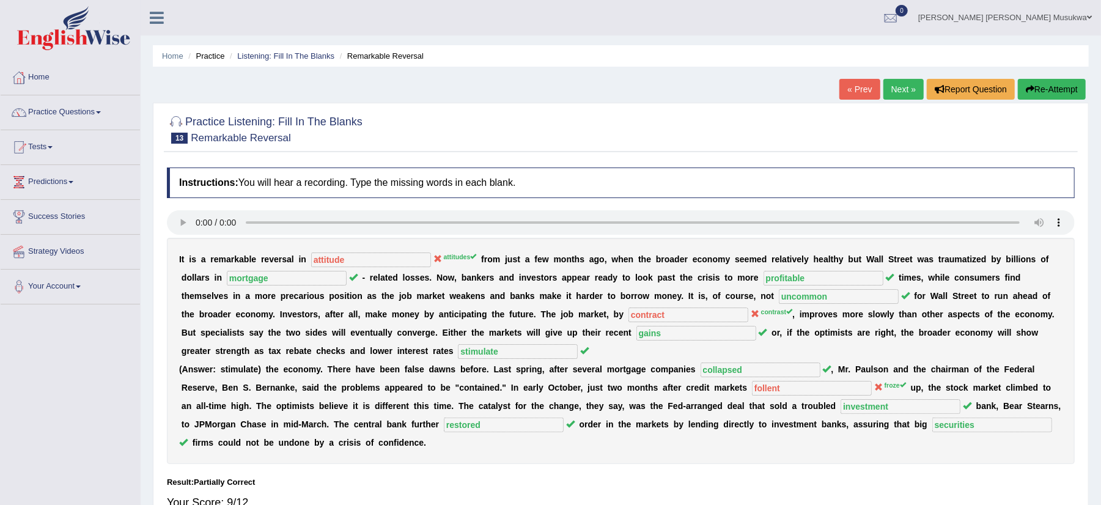
click at [1040, 92] on button "Re-Attempt" at bounding box center [1052, 89] width 68 height 21
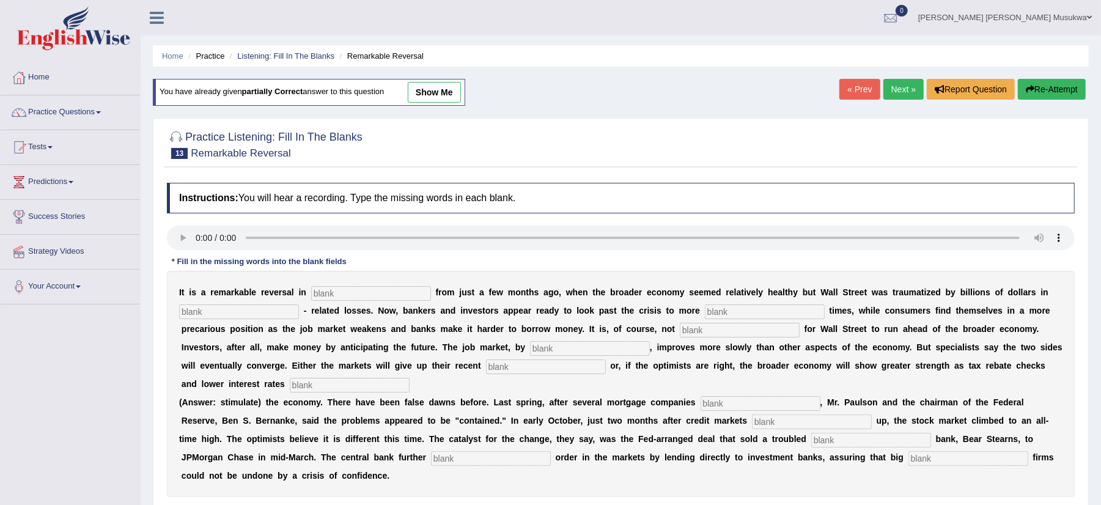
click at [334, 296] on input "text" at bounding box center [371, 293] width 120 height 15
type input "attitudes"
click at [226, 323] on div "I t i s a r e m a r k a b l e r e v e r s a l i n attitudes f r o m j u s t a f…" at bounding box center [621, 384] width 908 height 226
click at [221, 309] on input "text" at bounding box center [239, 311] width 120 height 15
type input "mortgage"
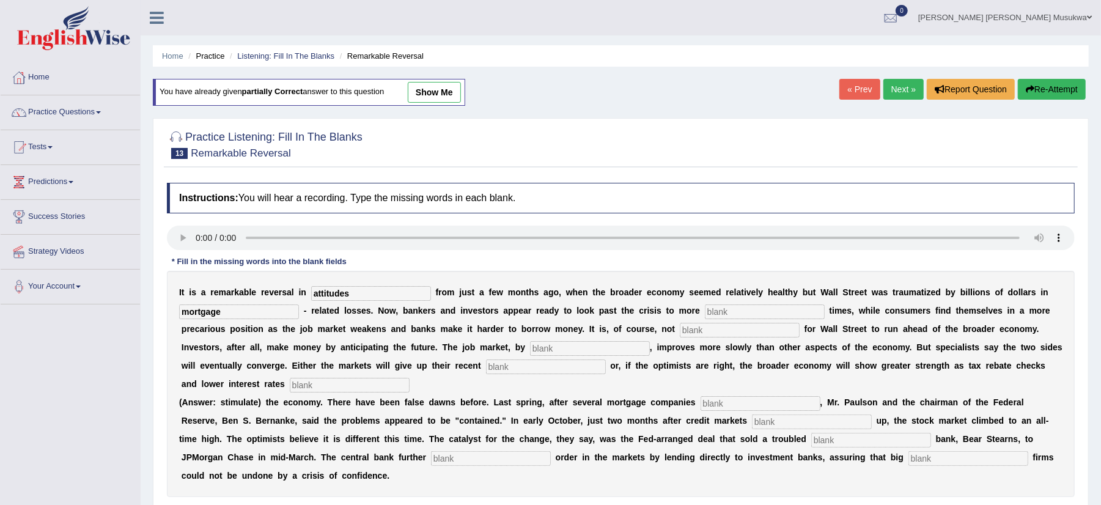
click at [734, 318] on input "text" at bounding box center [765, 311] width 120 height 15
type input "profitable"
click at [726, 336] on input "text" at bounding box center [740, 330] width 120 height 15
type input "uncommon"
click at [568, 355] on input "text" at bounding box center [590, 348] width 120 height 15
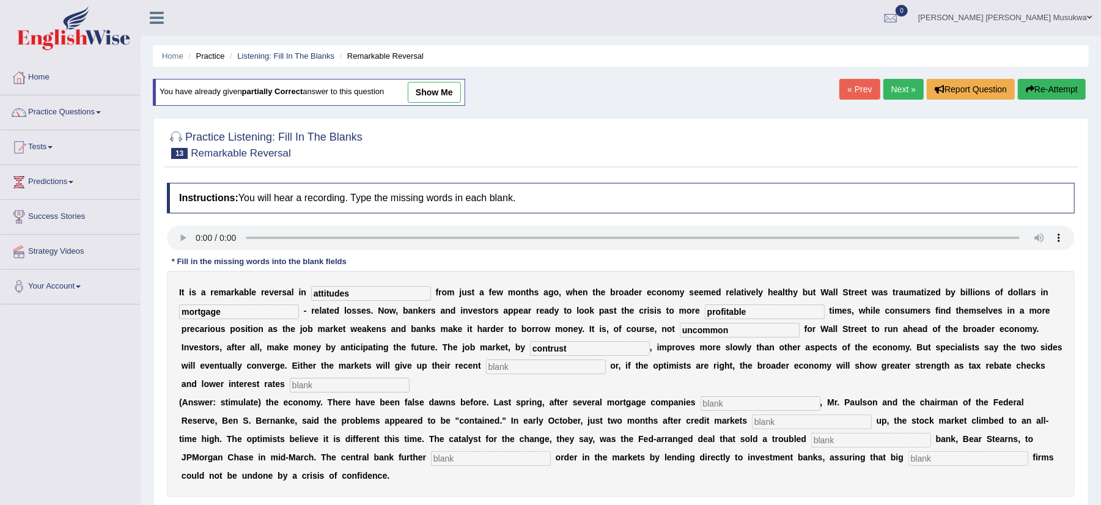
type input "contrust"
click at [565, 367] on input "text" at bounding box center [546, 366] width 120 height 15
type input "gains"
click at [402, 384] on input "text" at bounding box center [350, 385] width 120 height 15
type input "stimulate"
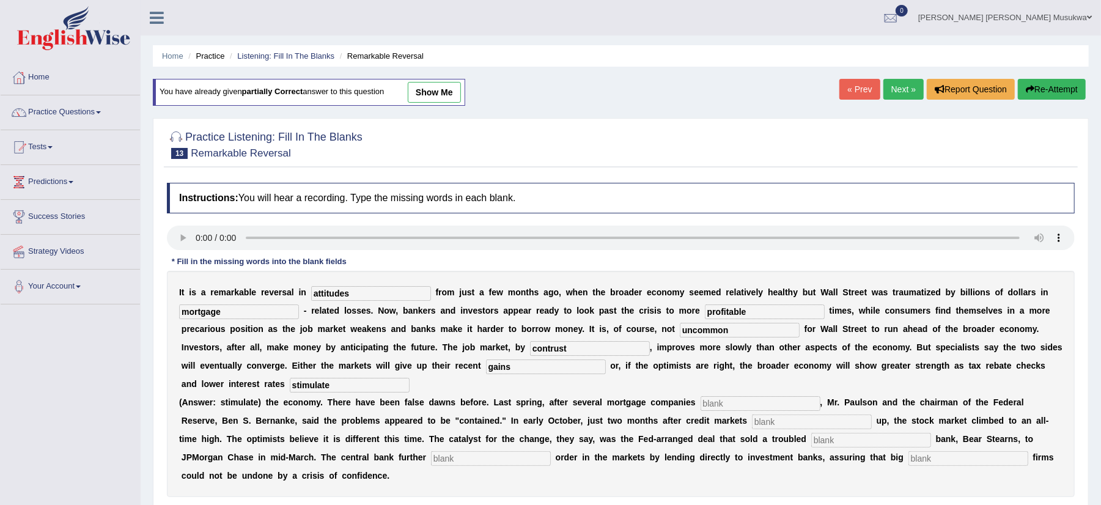
click at [736, 409] on input "text" at bounding box center [761, 403] width 120 height 15
type input "collapsed"
click at [807, 429] on input "text" at bounding box center [812, 421] width 120 height 15
type input "froze"
click at [835, 445] on input "text" at bounding box center [871, 440] width 120 height 15
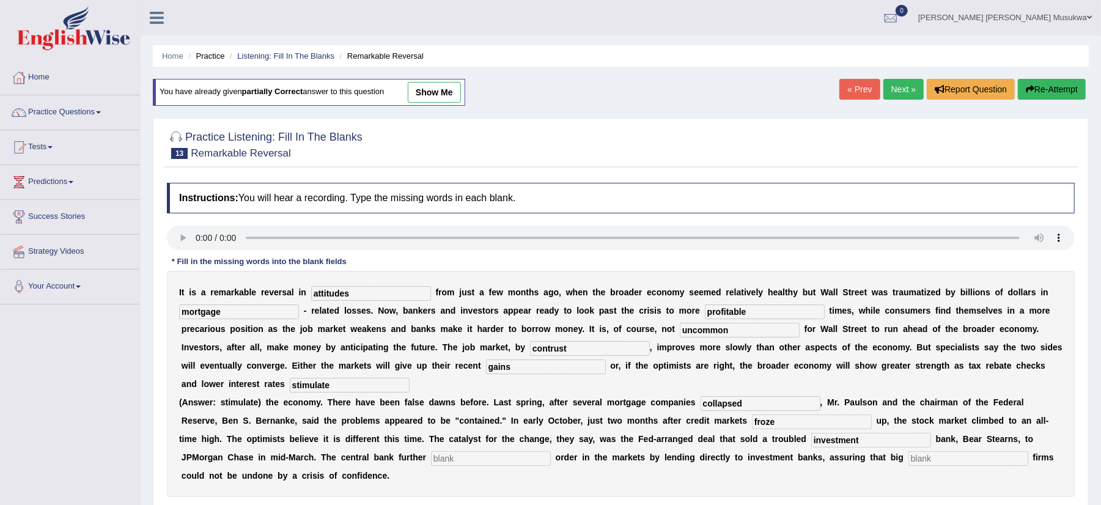
type input "investment"
click at [485, 465] on input "text" at bounding box center [491, 458] width 120 height 15
type input "s"
type input "restored"
click at [913, 455] on input "text" at bounding box center [968, 458] width 120 height 15
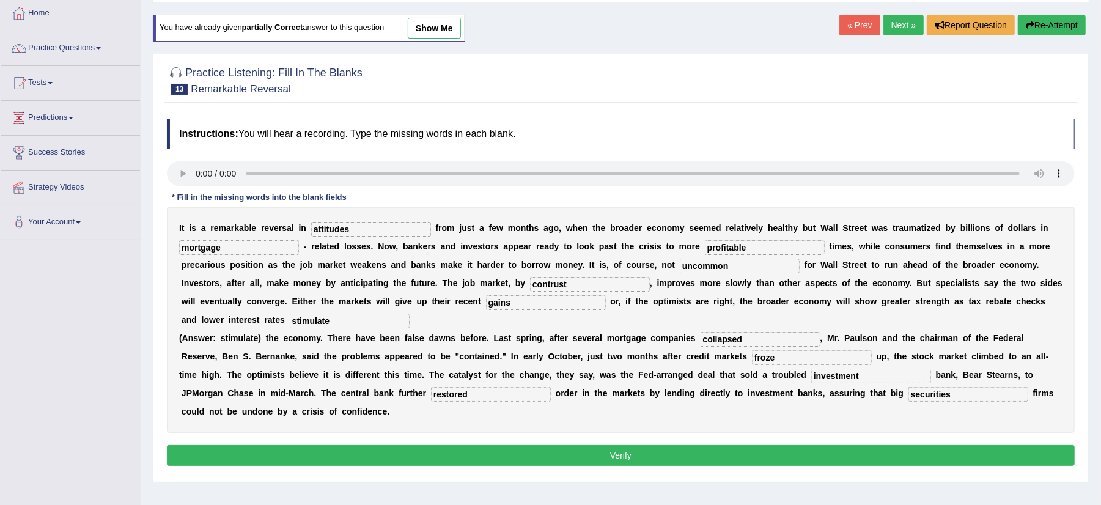
scroll to position [65, 0]
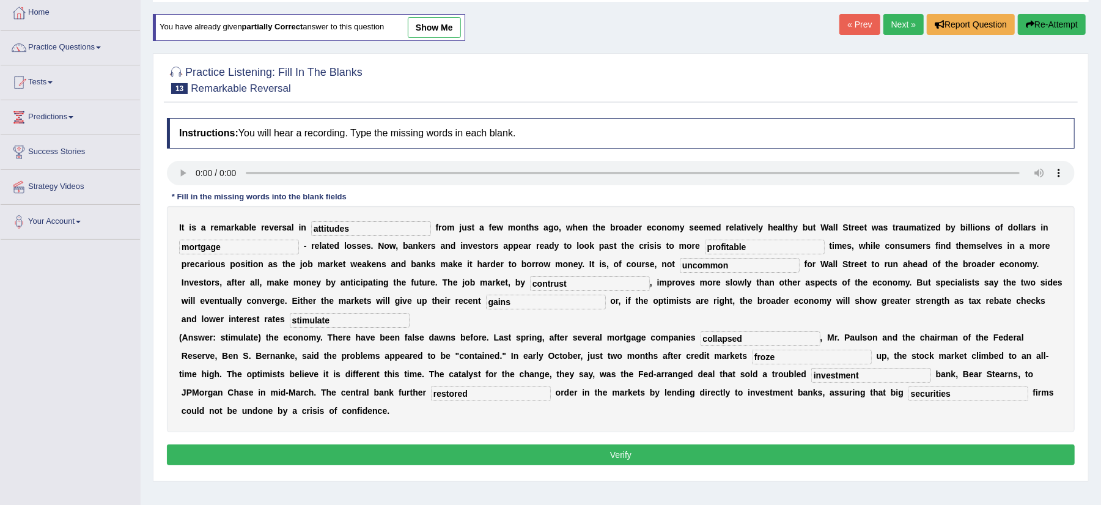
type input "securities"
click at [631, 455] on button "Verify" at bounding box center [621, 454] width 908 height 21
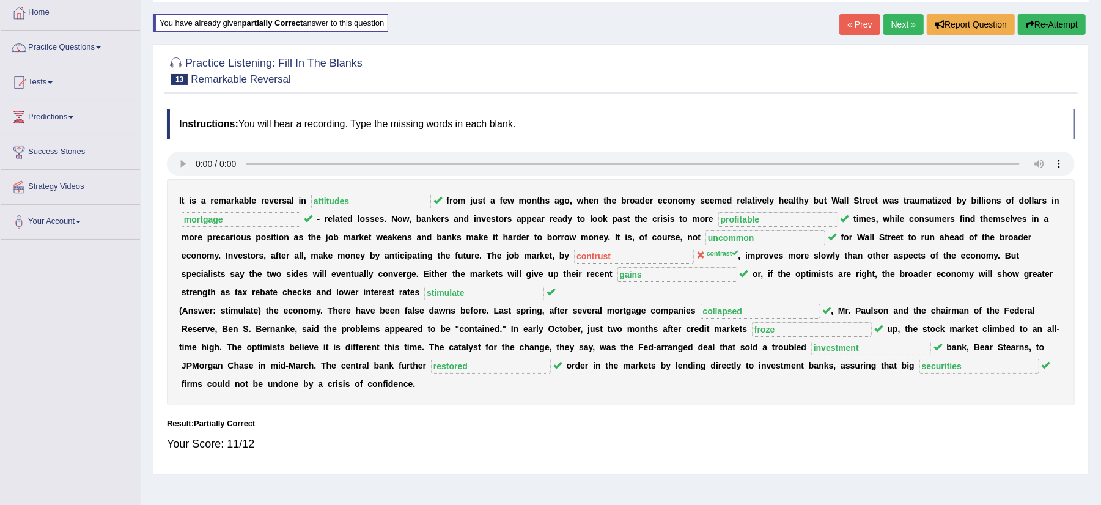
click at [1060, 22] on button "Re-Attempt" at bounding box center [1052, 24] width 68 height 21
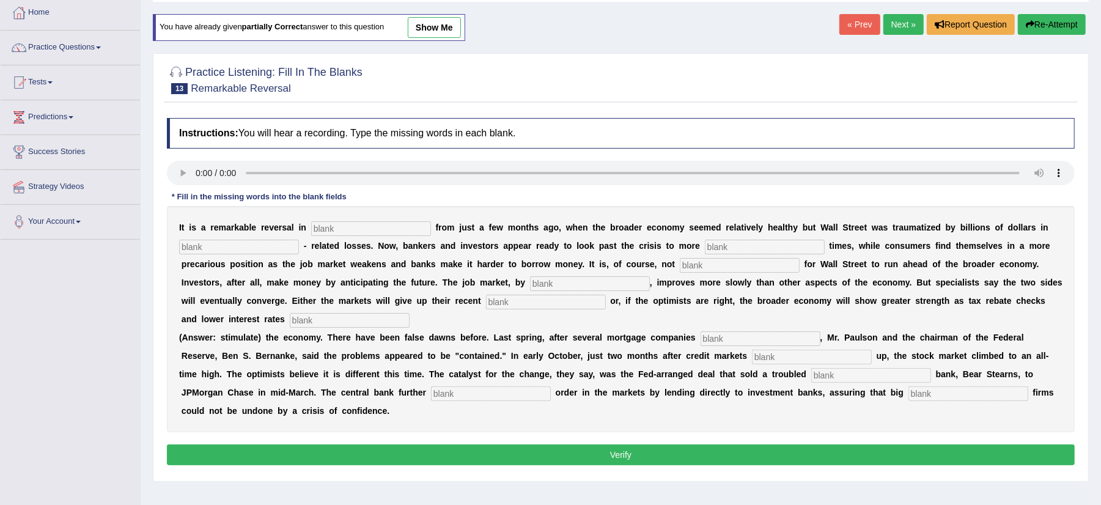
click at [372, 228] on input "text" at bounding box center [371, 228] width 120 height 15
click at [325, 232] on input "text" at bounding box center [371, 228] width 120 height 15
type input "attitudes"
click at [264, 252] on input "text" at bounding box center [239, 247] width 120 height 15
click at [192, 251] on input "motgage" at bounding box center [239, 247] width 120 height 15
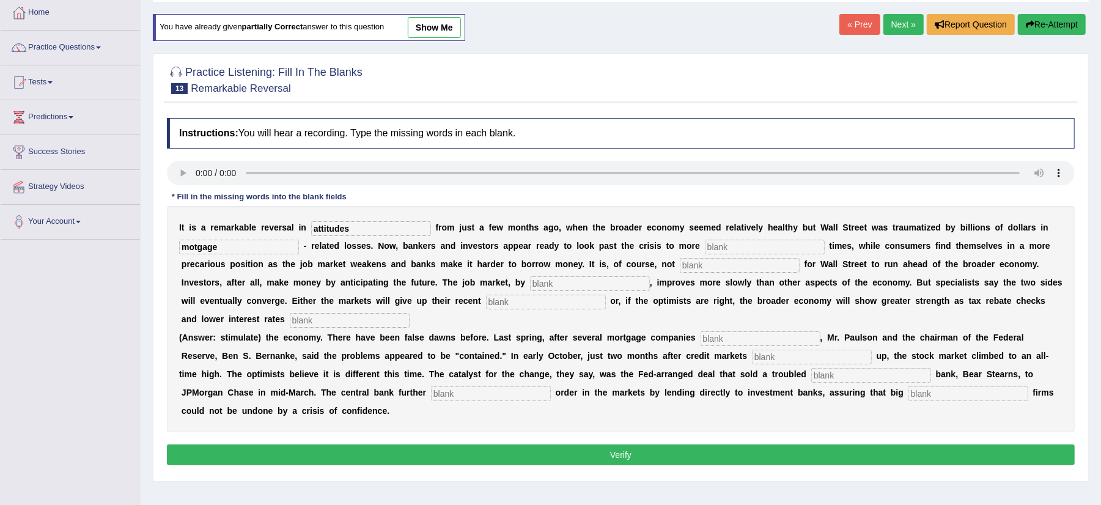
type input "motgage"
click at [736, 247] on input "text" at bounding box center [765, 247] width 120 height 15
type input "profitable"
click at [710, 270] on input "text" at bounding box center [740, 265] width 120 height 15
type input "uncommon"
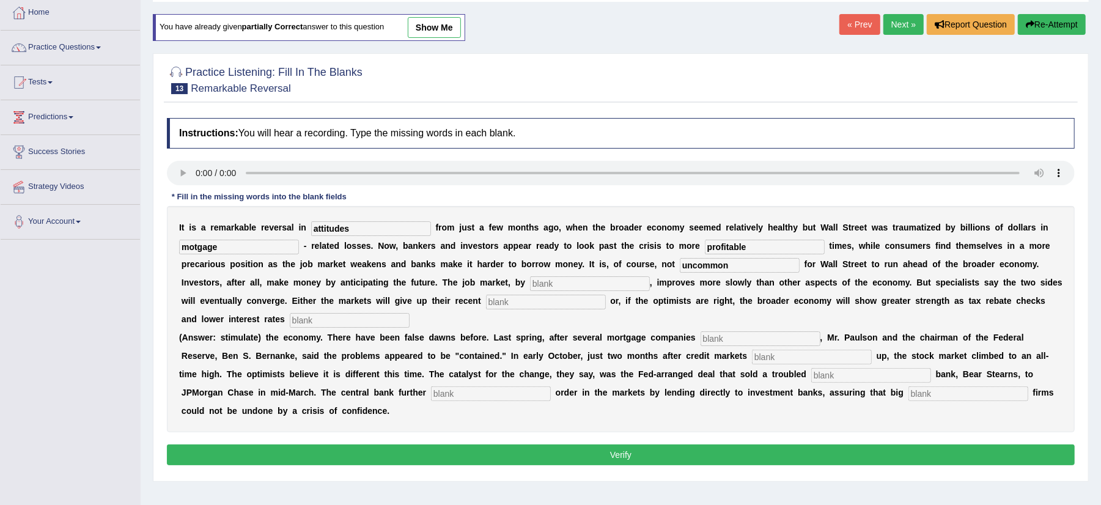
click at [587, 289] on input "text" at bounding box center [590, 283] width 120 height 15
type input "contrast"
click at [533, 307] on input "text" at bounding box center [546, 302] width 120 height 15
type input "gains"
click at [410, 321] on input "text" at bounding box center [350, 320] width 120 height 15
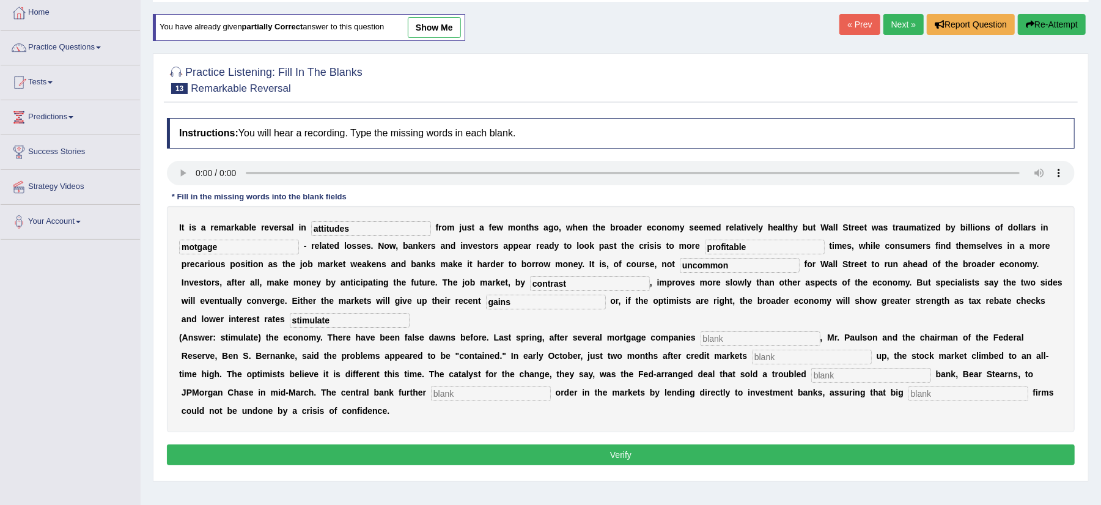
type input "stimulate"
click at [713, 337] on input "text" at bounding box center [761, 338] width 120 height 15
type input "collapsed"
click at [795, 360] on input "text" at bounding box center [812, 357] width 120 height 15
type input "froze"
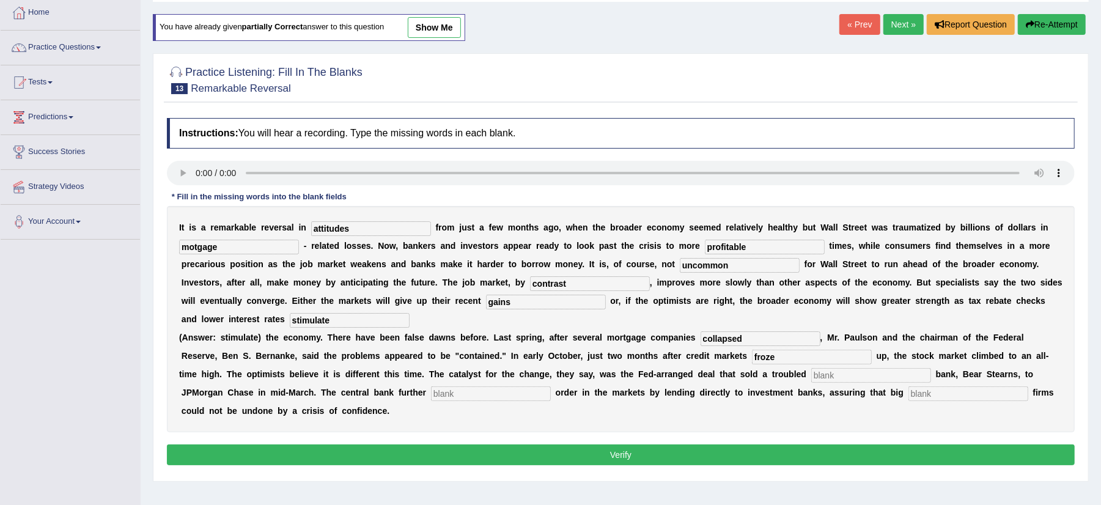
click at [859, 377] on input "text" at bounding box center [871, 375] width 120 height 15
type input "investment"
click at [526, 379] on b "h" at bounding box center [527, 374] width 6 height 10
click at [497, 397] on input "text" at bounding box center [491, 393] width 120 height 15
type input "restored"
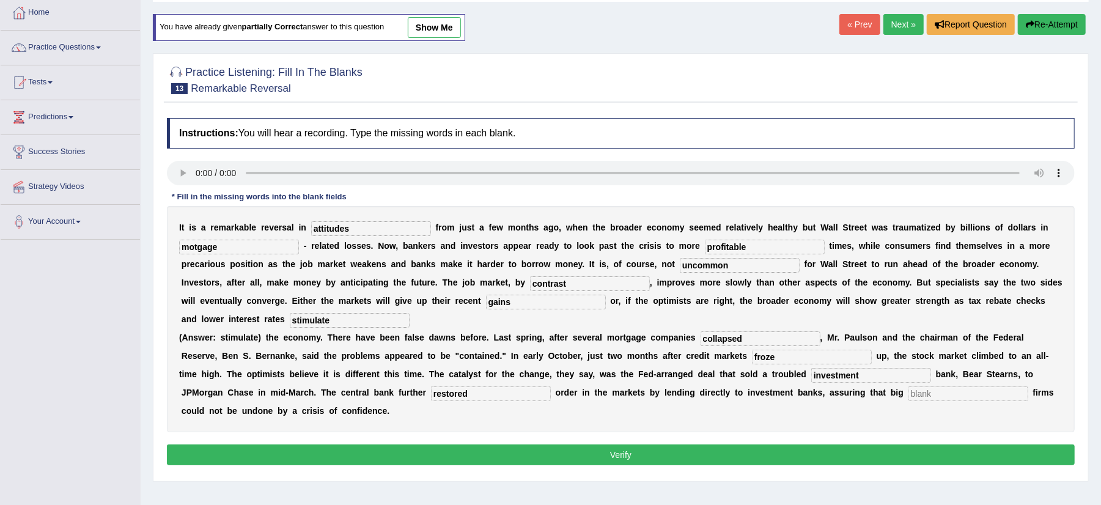
click at [916, 391] on input "text" at bounding box center [968, 393] width 120 height 15
type input "securities"
click at [196, 248] on input "motgage" at bounding box center [239, 247] width 120 height 15
type input "mortgage"
click at [542, 453] on button "Verify" at bounding box center [621, 454] width 908 height 21
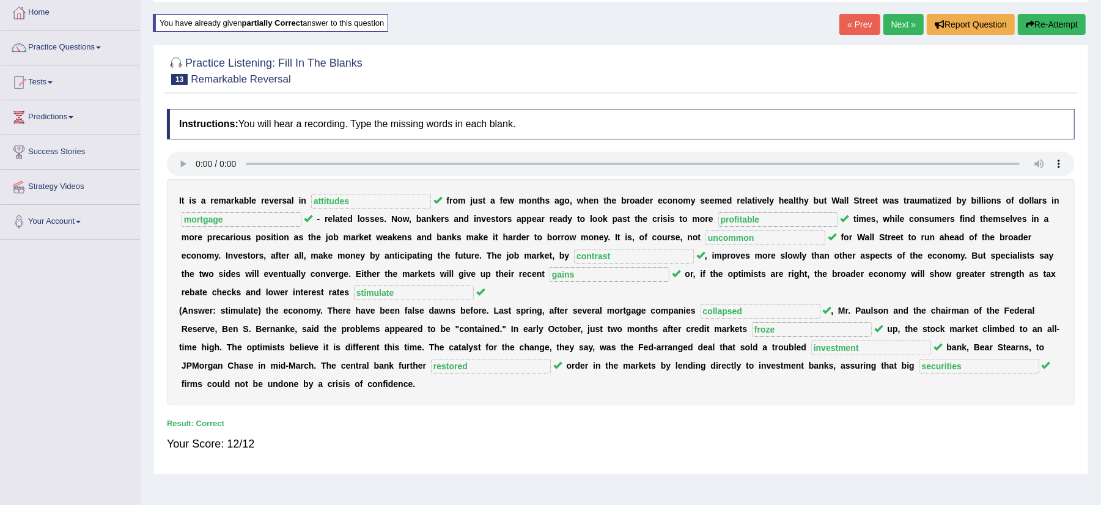
click at [903, 18] on link "Next »" at bounding box center [903, 24] width 40 height 21
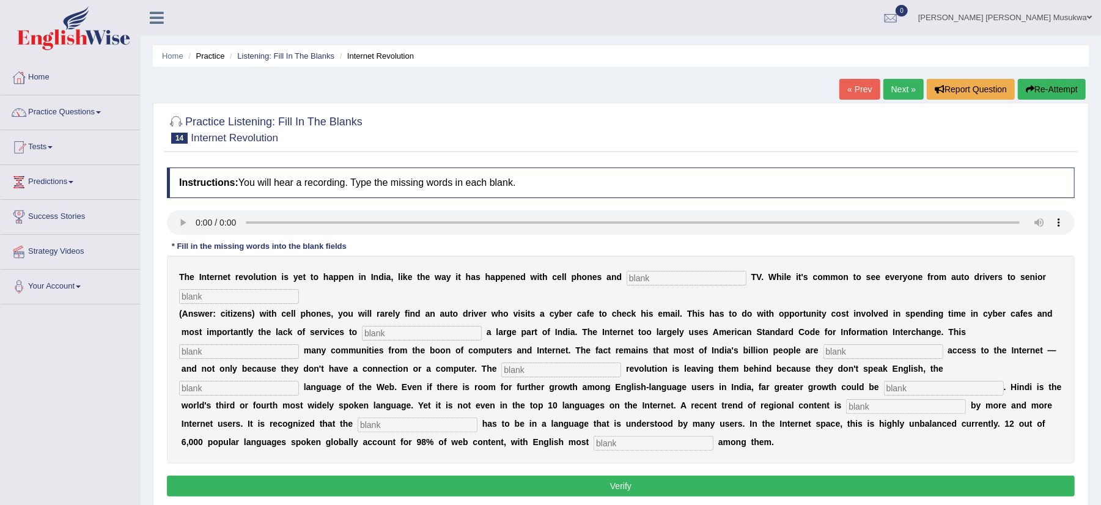
click at [658, 281] on input "text" at bounding box center [687, 278] width 120 height 15
type input "cable"
click at [226, 295] on input "text" at bounding box center [239, 296] width 120 height 15
type input "citizen"
click at [392, 338] on input "text" at bounding box center [422, 333] width 120 height 15
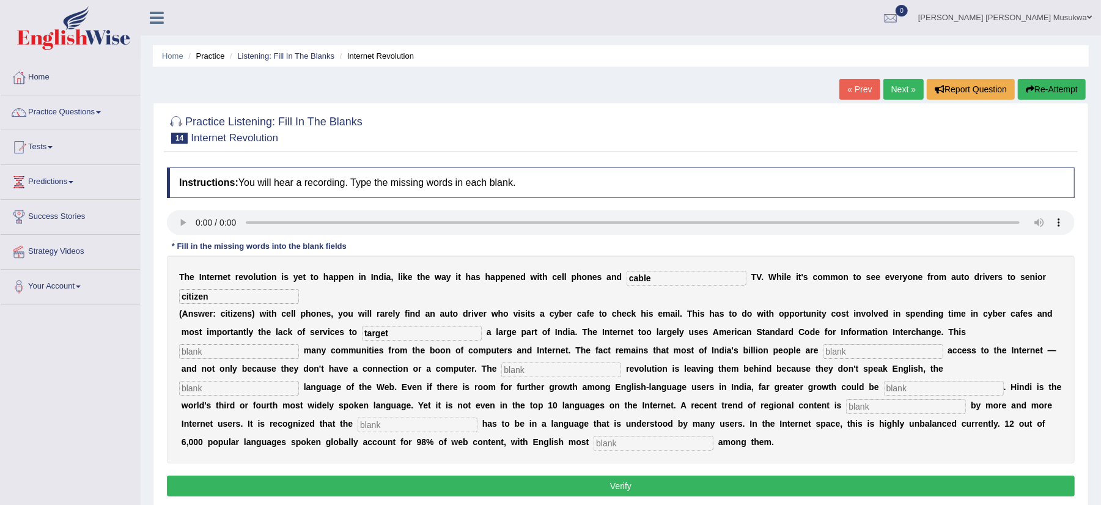
type input "target"
click at [286, 356] on input "text" at bounding box center [239, 351] width 120 height 15
type input "ell"
click at [831, 355] on input "text" at bounding box center [883, 351] width 120 height 15
click at [834, 356] on input "dia" at bounding box center [883, 351] width 120 height 15
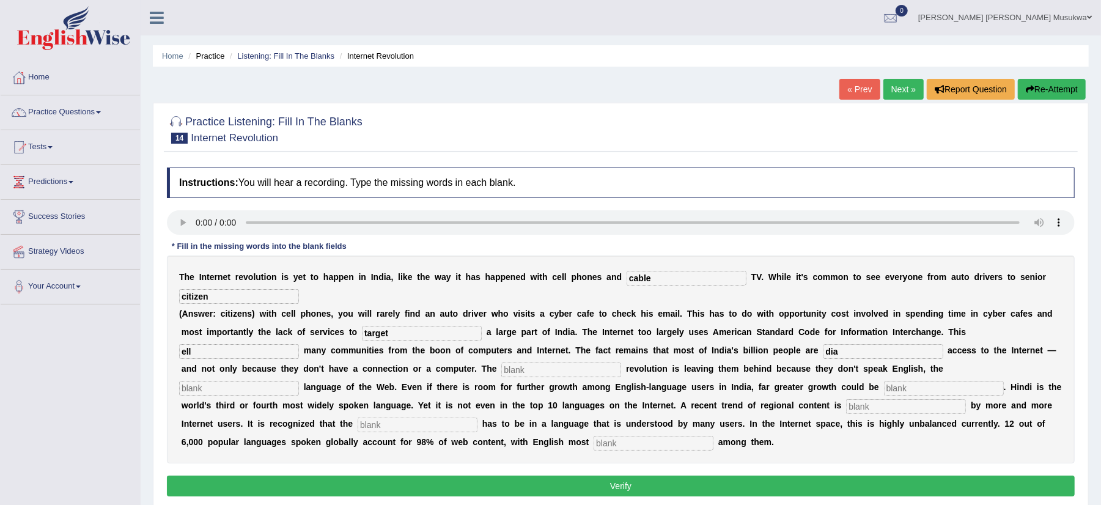
type input "dia"
click at [522, 369] on input "text" at bounding box center [561, 369] width 120 height 15
type input "digital"
click at [235, 392] on input "text" at bounding box center [239, 388] width 120 height 15
type input "norminal"
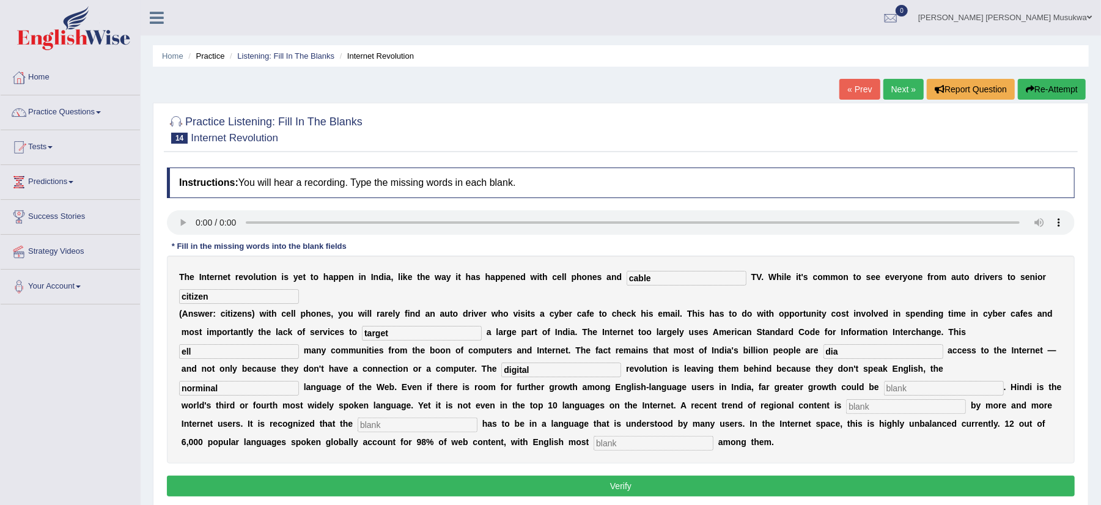
click at [888, 411] on input "text" at bounding box center [906, 406] width 120 height 15
type input "proffer"
drag, startPoint x: 847, startPoint y: 411, endPoint x: 789, endPoint y: 352, distance: 83.4
click at [789, 352] on div "T h e I n t e r n e t r e v o l u t i o n i s y e t t o h a p p e n i n I n d i…" at bounding box center [621, 360] width 908 height 208
click at [630, 447] on input "text" at bounding box center [654, 443] width 120 height 15
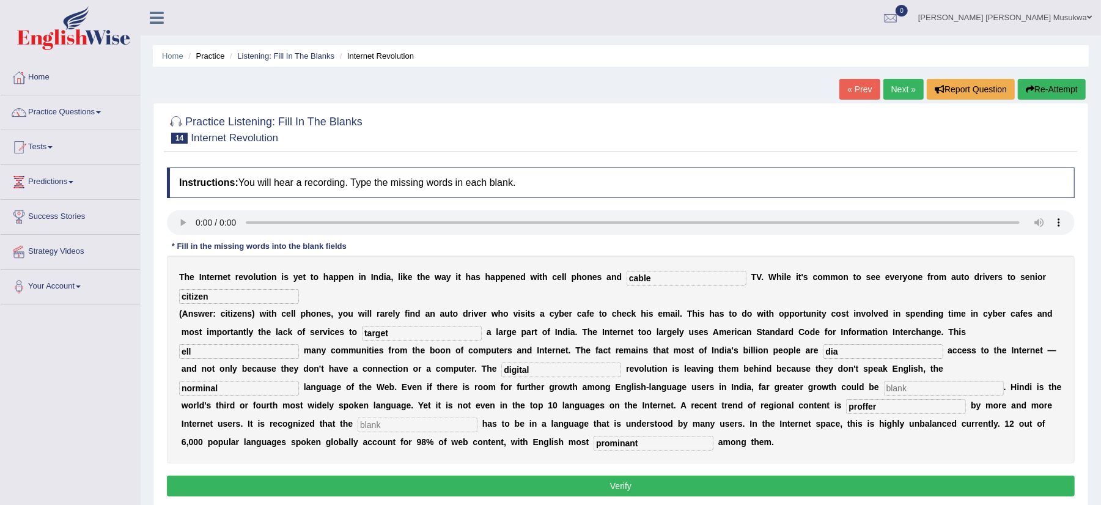
type input "prominant"
click at [201, 355] on input "ell" at bounding box center [239, 351] width 120 height 15
type input "ellian"
click at [754, 306] on div "T h e I n t e r n e t r e v o l u t i o n i s y e t t o h a p p e n i n I n d i…" at bounding box center [621, 360] width 908 height 208
click at [840, 355] on input "dia" at bounding box center [883, 351] width 120 height 15
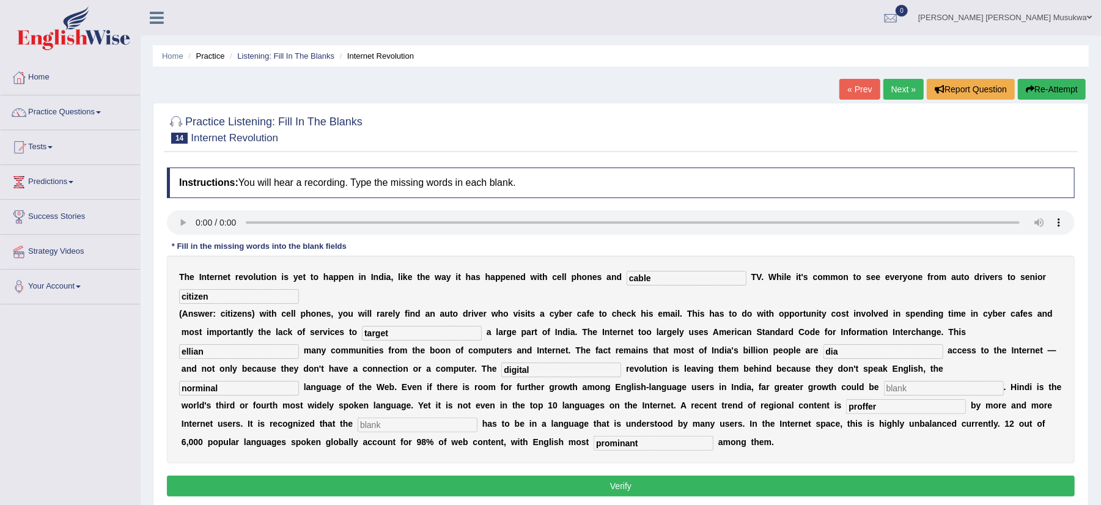
click at [211, 299] on input "citizen" at bounding box center [239, 296] width 120 height 15
type input "citizens"
click at [846, 353] on input "dia" at bounding box center [883, 351] width 120 height 15
click at [919, 390] on input "text" at bounding box center [944, 388] width 120 height 15
type input "a"
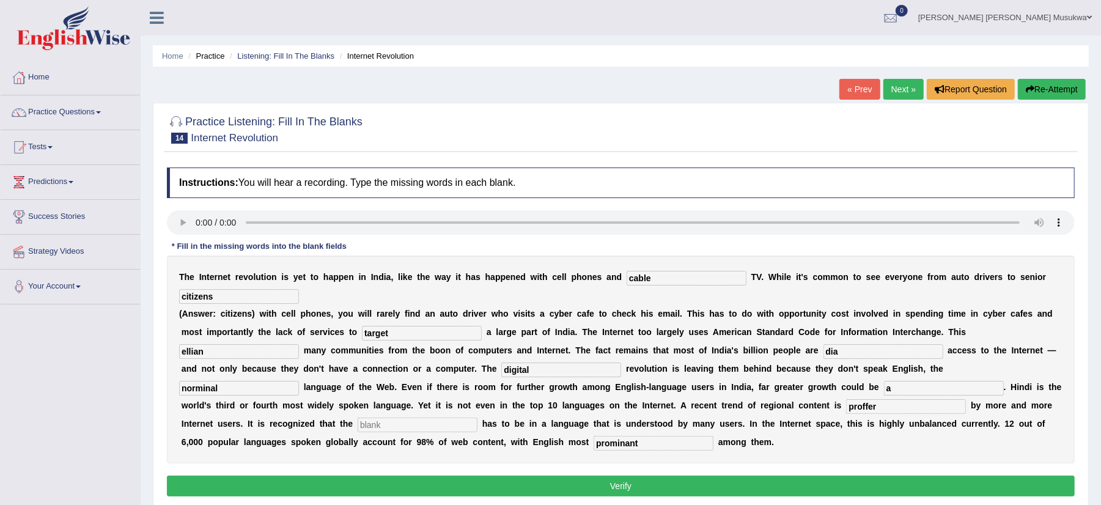
click at [445, 426] on input "text" at bounding box center [418, 425] width 120 height 15
type input "content"
click at [841, 353] on input "dia" at bounding box center [883, 351] width 120 height 15
type input "de"
drag, startPoint x: 230, startPoint y: 387, endPoint x: 203, endPoint y: 387, distance: 27.5
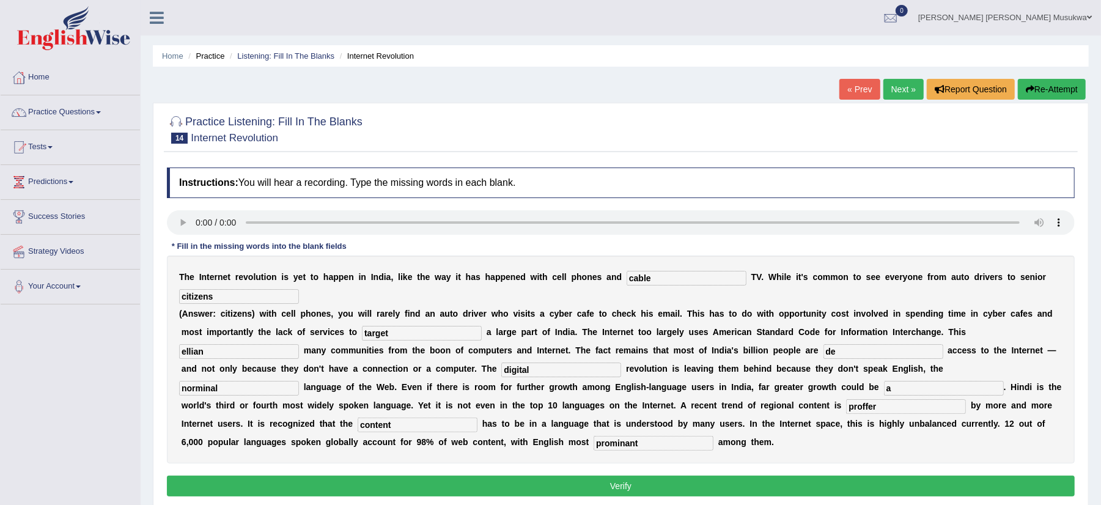
click at [203, 387] on input "norminal" at bounding box center [239, 388] width 120 height 15
type input "n"
type input "dominal"
click at [845, 351] on input "de" at bounding box center [883, 351] width 120 height 15
type input "denied"
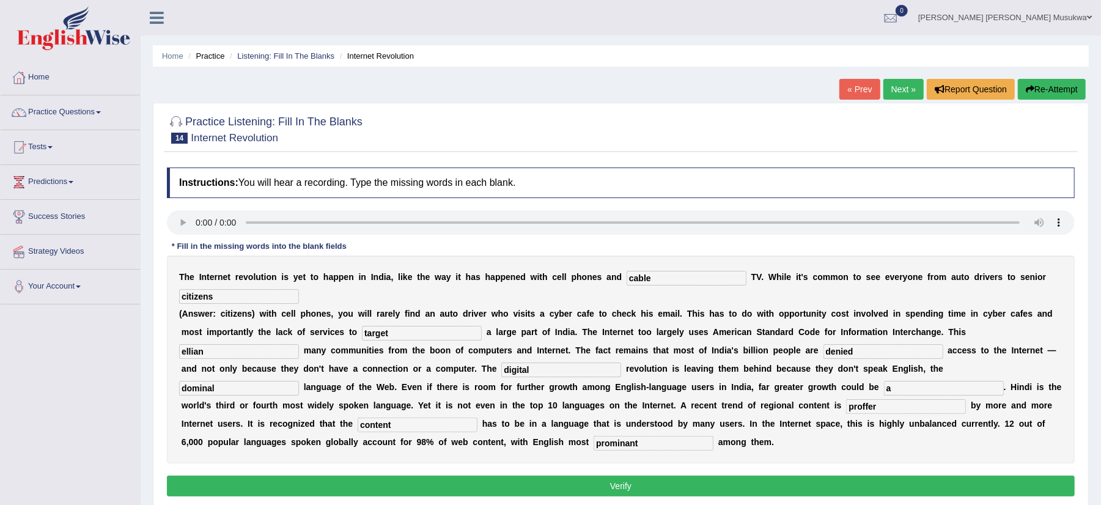
click at [221, 353] on input "ellian" at bounding box center [239, 351] width 120 height 15
type input "e"
type input "alliance"
click at [221, 385] on input "dominal" at bounding box center [239, 388] width 120 height 15
type input "dominant"
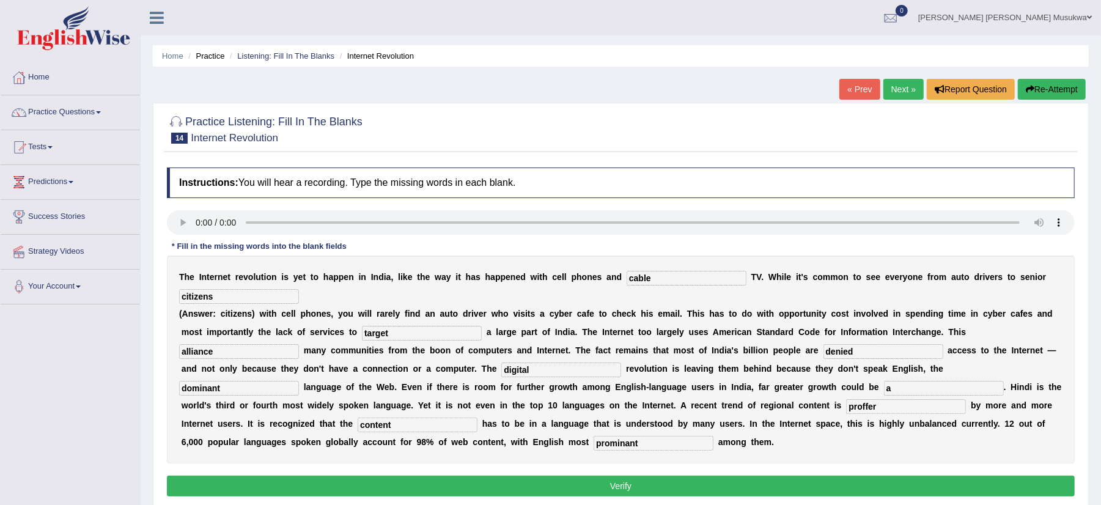
click at [644, 447] on input "prominant" at bounding box center [654, 443] width 120 height 15
type input "prominent"
click at [897, 407] on input "proffer" at bounding box center [906, 406] width 120 height 15
type input "proffered"
click at [910, 387] on input "a" at bounding box center [944, 388] width 120 height 15
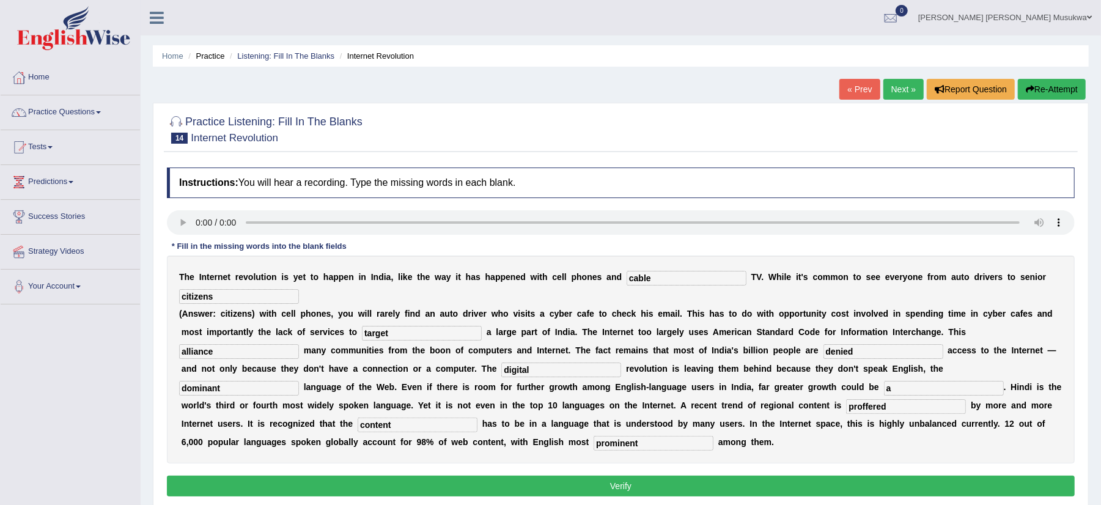
click at [900, 387] on input "a" at bounding box center [944, 388] width 120 height 15
click at [893, 390] on input "alist" at bounding box center [944, 388] width 120 height 15
type input "atlist"
click at [566, 488] on button "Verify" at bounding box center [621, 486] width 908 height 21
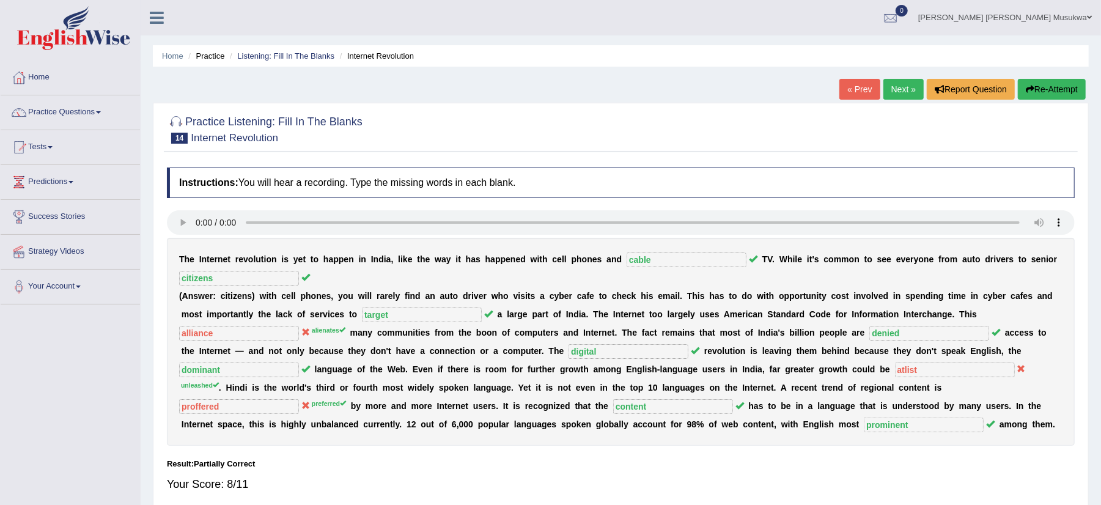
click at [1058, 84] on button "Re-Attempt" at bounding box center [1052, 89] width 68 height 21
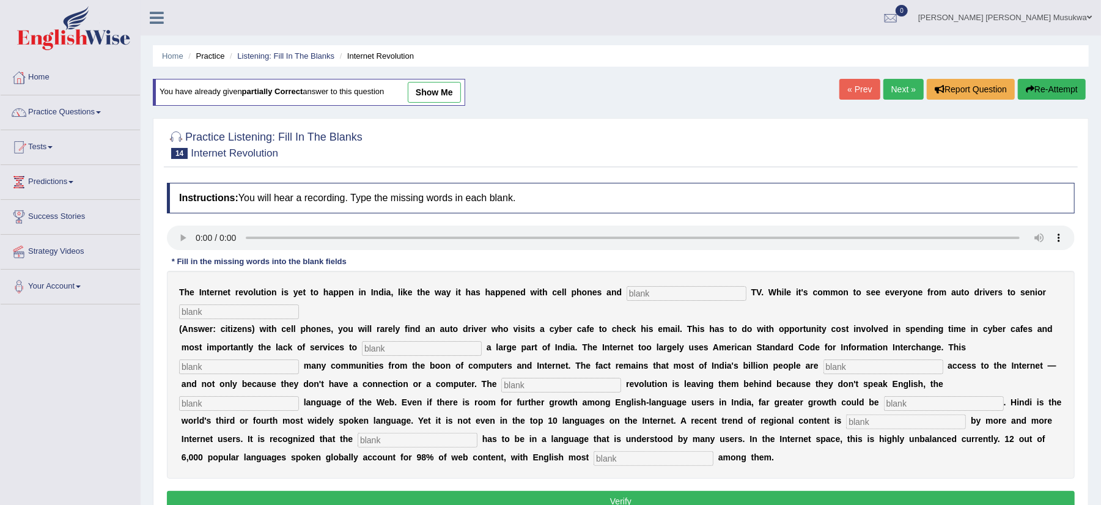
click at [674, 298] on input "text" at bounding box center [687, 293] width 120 height 15
type input "cable"
click at [233, 319] on input "text" at bounding box center [239, 311] width 120 height 15
type input "citizens"
click at [424, 348] on input "text" at bounding box center [422, 348] width 120 height 15
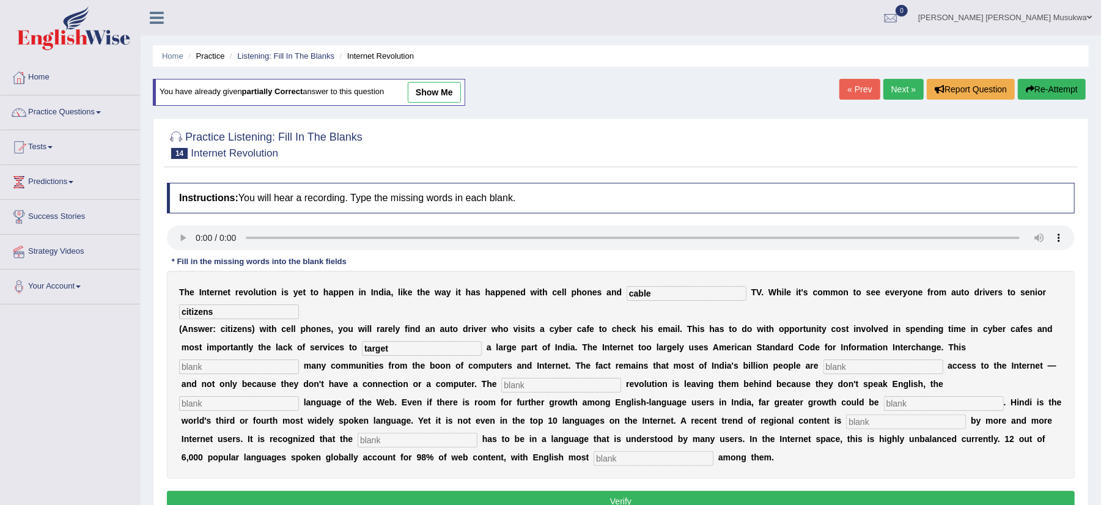
type input "target"
click at [268, 372] on input "text" at bounding box center [239, 366] width 120 height 15
type input "al"
click at [855, 367] on input "text" at bounding box center [883, 366] width 120 height 15
click at [855, 367] on input "denied" at bounding box center [883, 366] width 120 height 15
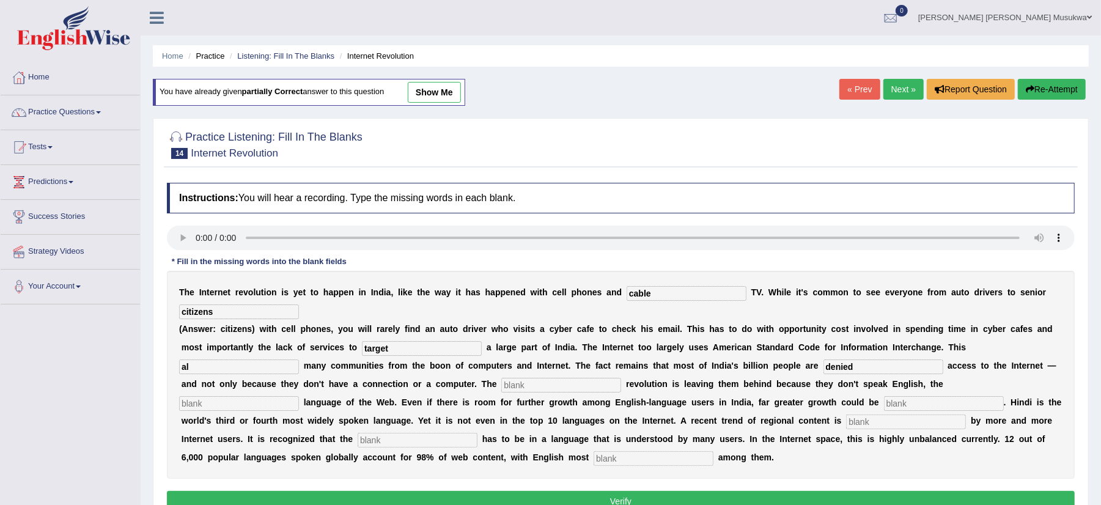
type input "denied"
click at [531, 389] on input "text" at bounding box center [561, 385] width 120 height 15
type input "digital"
click at [259, 404] on input "text" at bounding box center [239, 403] width 120 height 15
click at [899, 425] on input "text" at bounding box center [906, 421] width 120 height 15
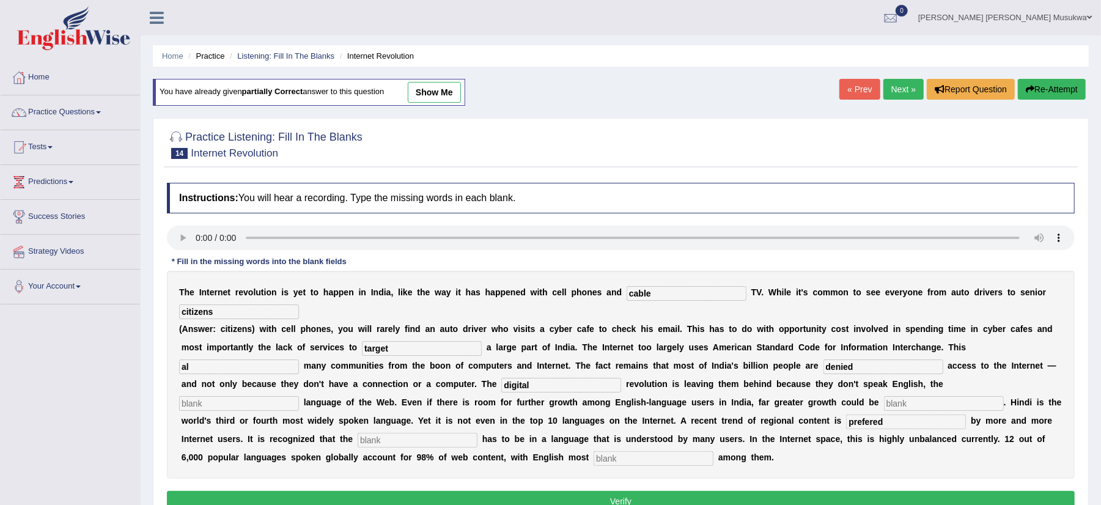
type input "prefered"
click at [455, 446] on input "text" at bounding box center [418, 440] width 120 height 15
click at [639, 460] on input "text" at bounding box center [654, 458] width 120 height 15
type input "prominent"
click at [166, 279] on div "Instructions: You will hear a recording. Type the missing words in each blank. …" at bounding box center [621, 349] width 914 height 345
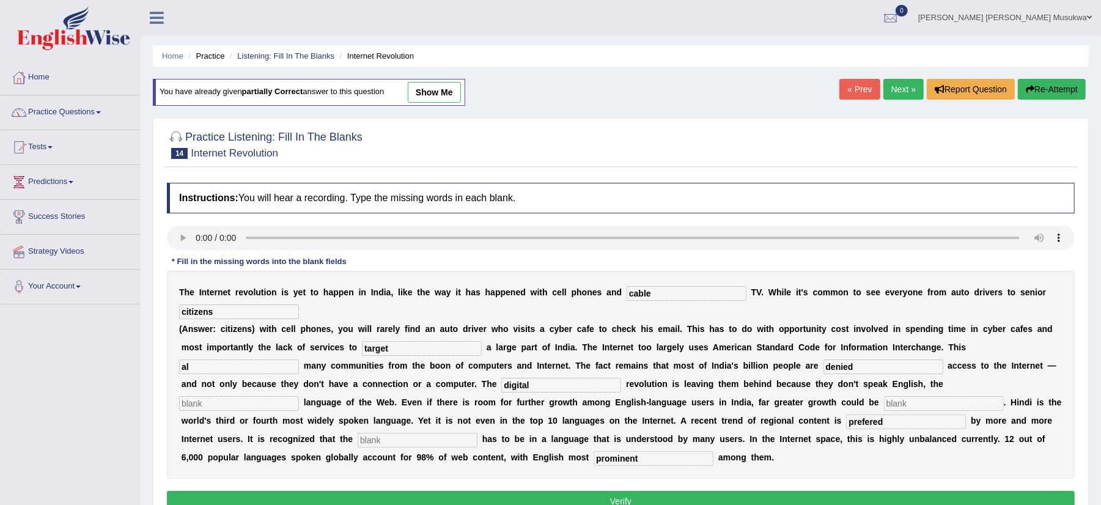
click at [191, 368] on input "al" at bounding box center [239, 366] width 120 height 15
type input "allenates"
click at [943, 401] on input "text" at bounding box center [944, 403] width 120 height 15
type input "unleashed"
click at [433, 438] on input "text" at bounding box center [418, 440] width 120 height 15
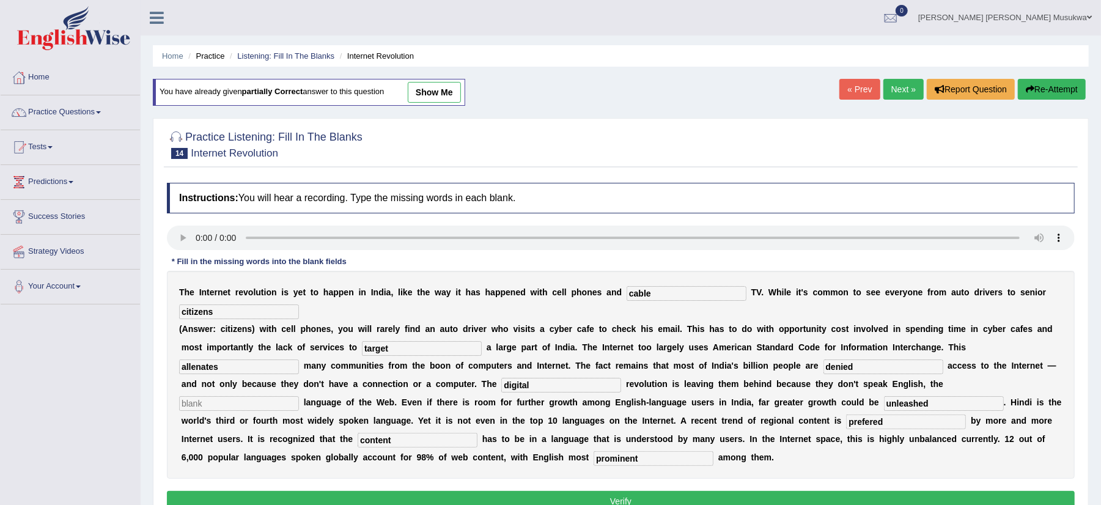
type input "content"
click at [272, 404] on input "text" at bounding box center [239, 403] width 120 height 15
click at [212, 406] on input "dominent" at bounding box center [239, 403] width 120 height 15
type input "dominant"
click at [704, 494] on button "Verify" at bounding box center [621, 501] width 908 height 21
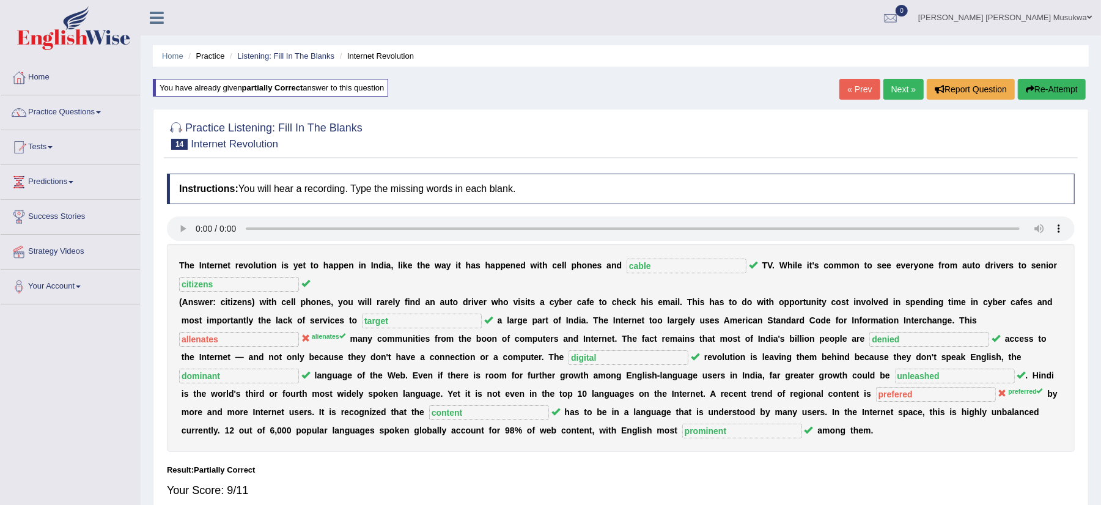
click at [1037, 79] on button "Re-Attempt" at bounding box center [1052, 89] width 68 height 21
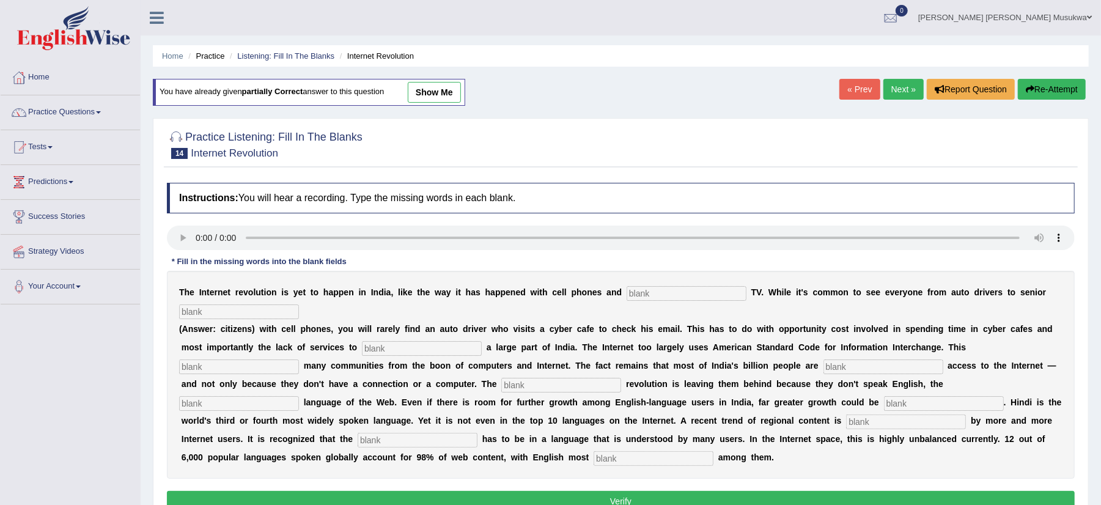
click at [653, 289] on input "text" at bounding box center [687, 293] width 120 height 15
type input "cable"
click at [226, 314] on input "text" at bounding box center [239, 311] width 120 height 15
type input "citizens"
click at [407, 345] on input "text" at bounding box center [422, 348] width 120 height 15
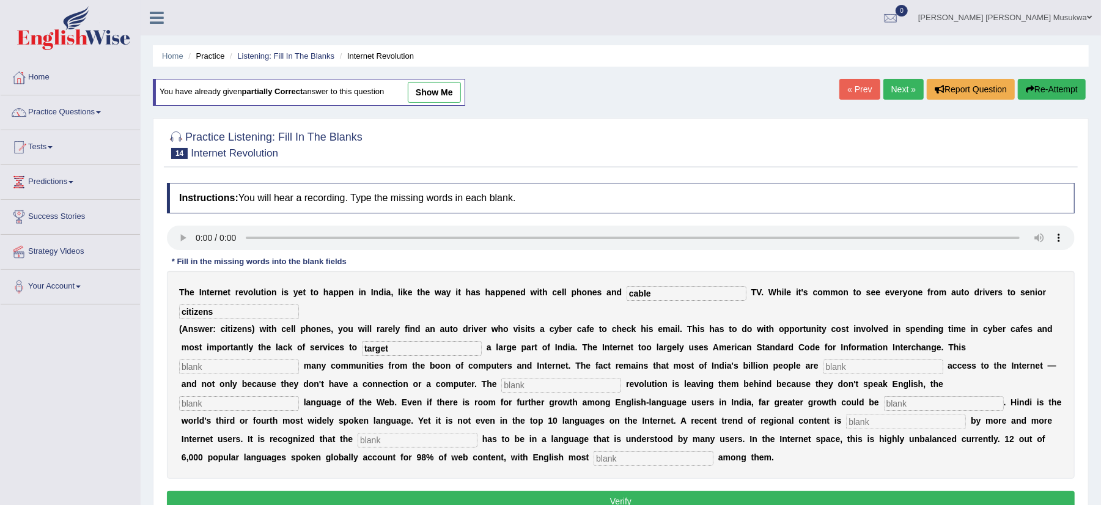
type input "target"
click at [833, 372] on input "text" at bounding box center [883, 366] width 120 height 15
type input "denied"
click at [265, 366] on input "text" at bounding box center [239, 366] width 120 height 15
type input "alienates"
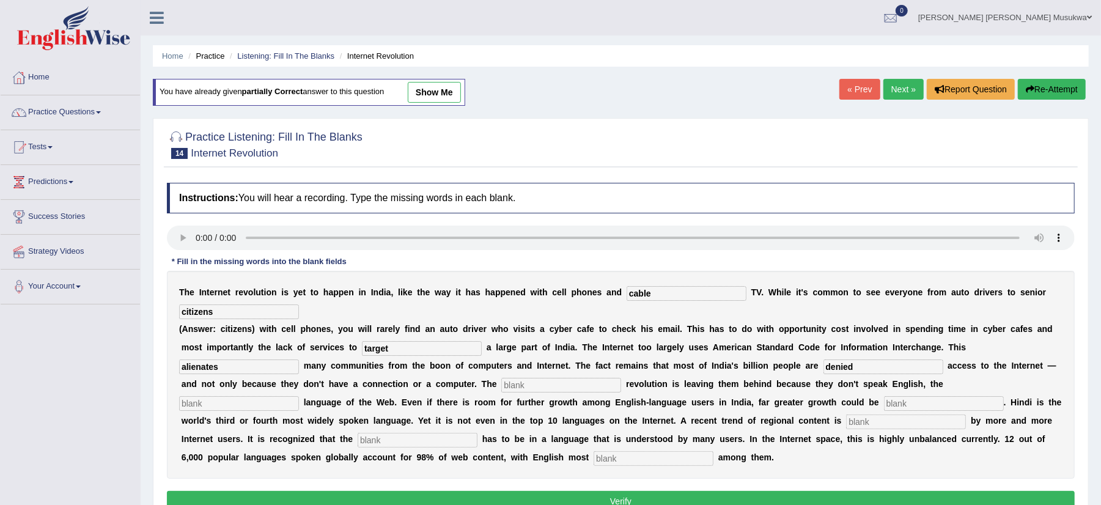
click at [516, 381] on input "text" at bounding box center [561, 385] width 120 height 15
type input "digital"
click at [199, 257] on div "Instructions: You will hear a recording. Type the missing words in each blank. …" at bounding box center [621, 349] width 914 height 345
click at [280, 407] on input "text" at bounding box center [239, 403] width 120 height 15
click at [280, 407] on input "dominant" at bounding box center [239, 403] width 120 height 15
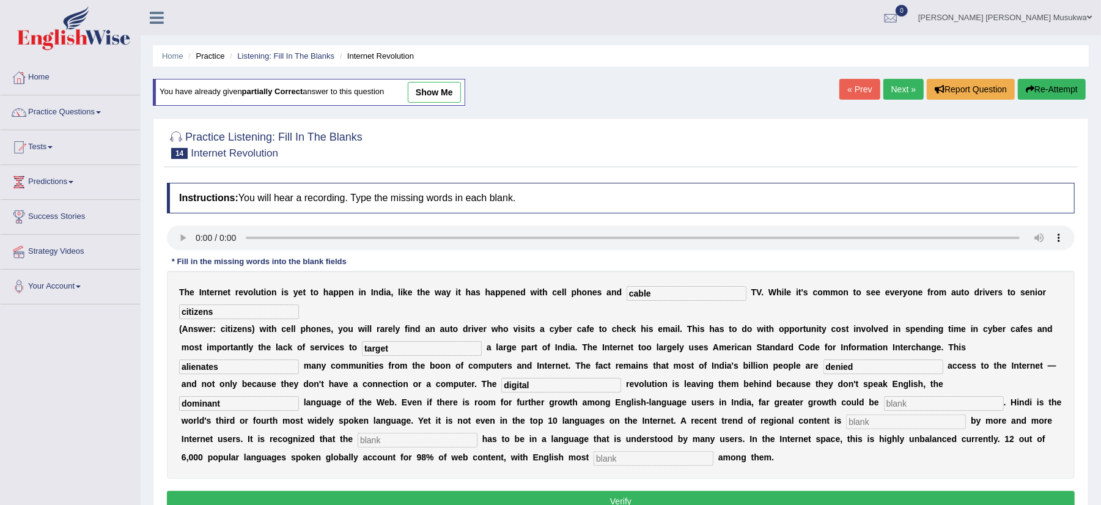
type input "dominant"
click at [402, 367] on b "m" at bounding box center [403, 366] width 7 height 10
click at [905, 401] on input "text" at bounding box center [944, 403] width 120 height 15
type input "preferred"
click at [903, 426] on input "text" at bounding box center [906, 421] width 120 height 15
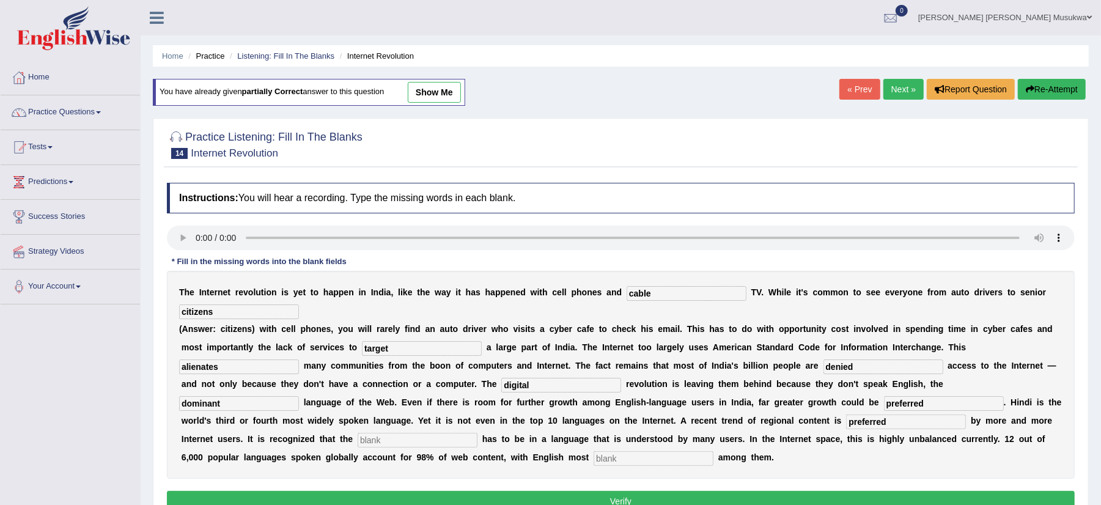
type input "preferred"
click at [470, 438] on input "text" at bounding box center [418, 440] width 120 height 15
type input "content"
click at [656, 461] on input "text" at bounding box center [654, 458] width 120 height 15
type input "prominent"
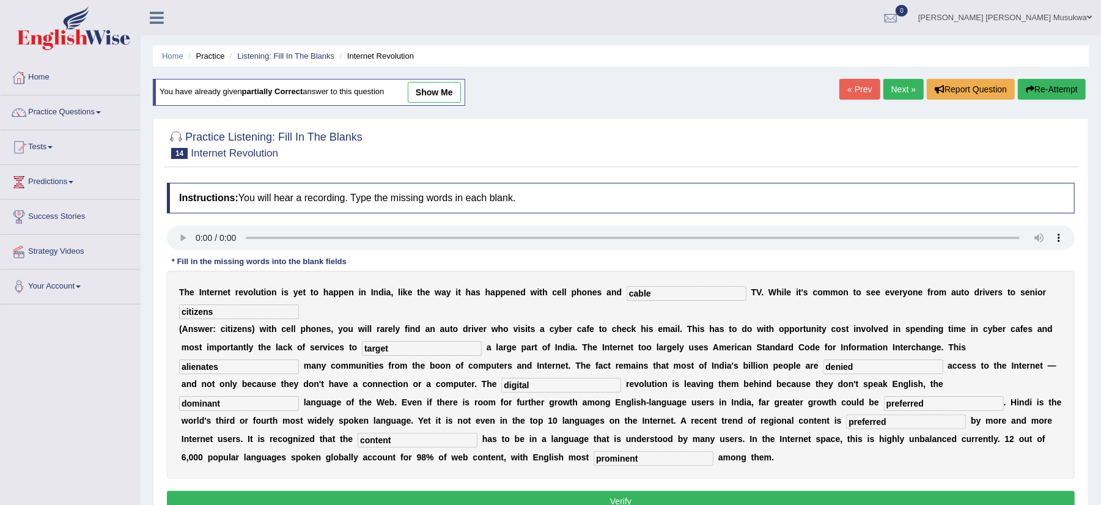
click at [924, 406] on input "preferred" at bounding box center [944, 403] width 120 height 15
type input "p"
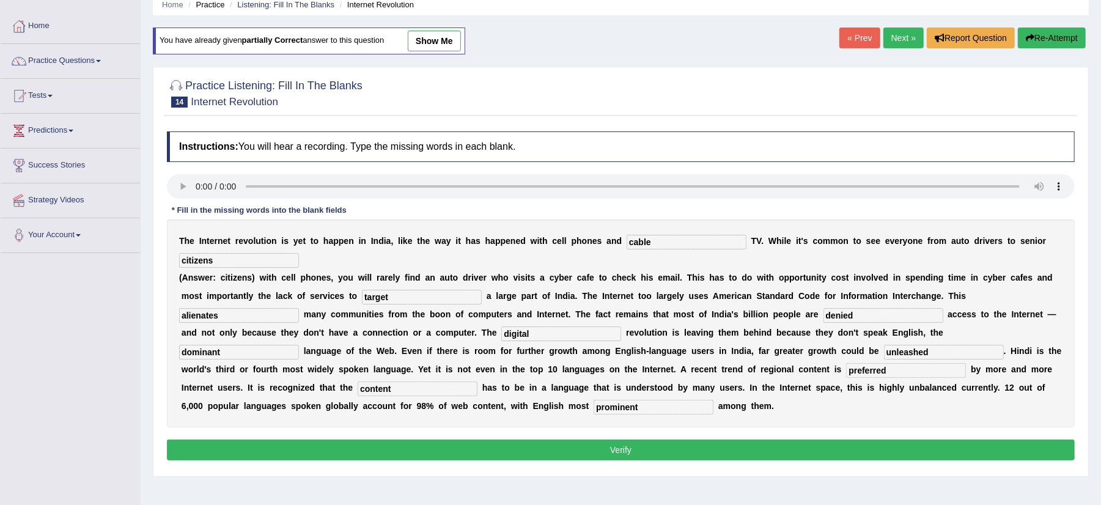
scroll to position [65, 0]
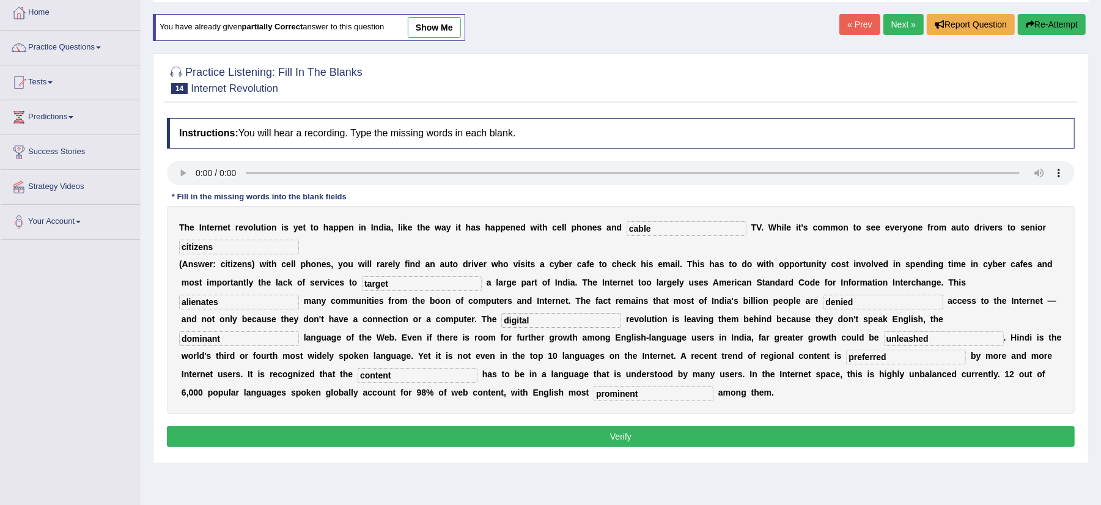
type input "unleashed"
click at [625, 438] on button "Verify" at bounding box center [621, 436] width 908 height 21
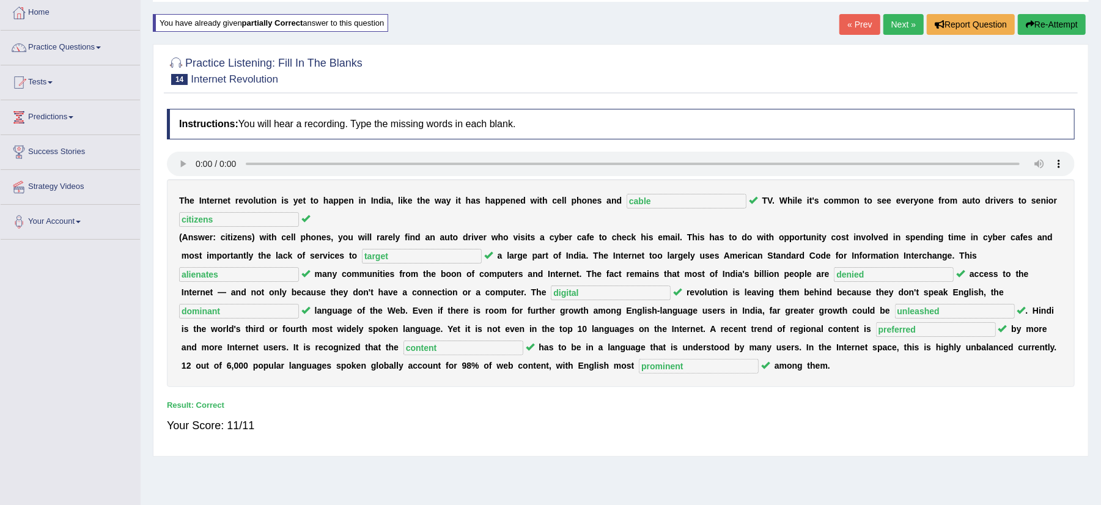
click at [891, 23] on link "Next »" at bounding box center [903, 24] width 40 height 21
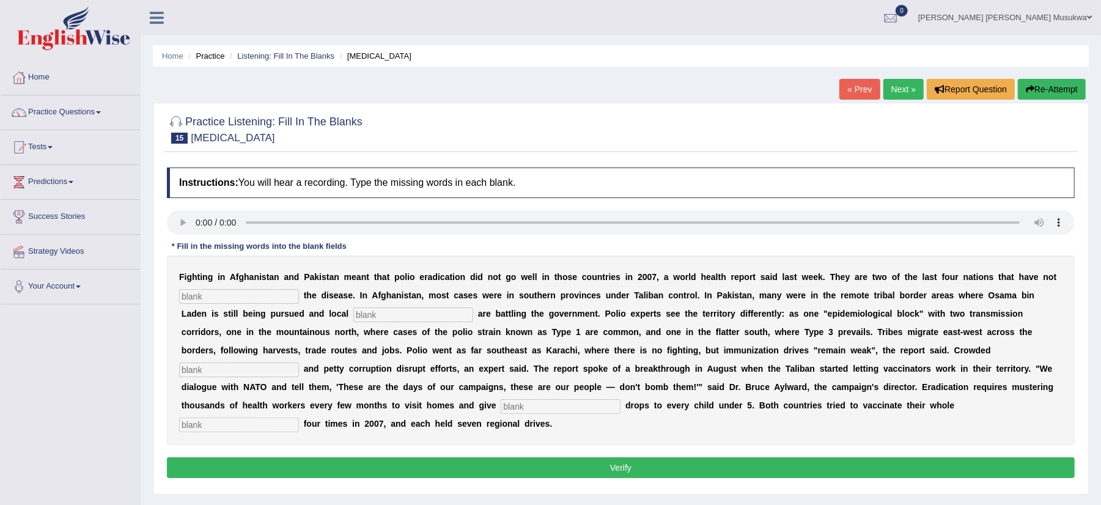
drag, startPoint x: 240, startPoint y: 315, endPoint x: 232, endPoint y: 295, distance: 22.3
click at [232, 295] on div "F i g h t i n g i n A f g h a n i s t a n a n d P a k i s t a n m e a n t t h a…" at bounding box center [621, 350] width 908 height 189
click at [232, 295] on input "text" at bounding box center [239, 296] width 120 height 15
type input "eliminate"
click at [549, 409] on input "text" at bounding box center [561, 406] width 120 height 15
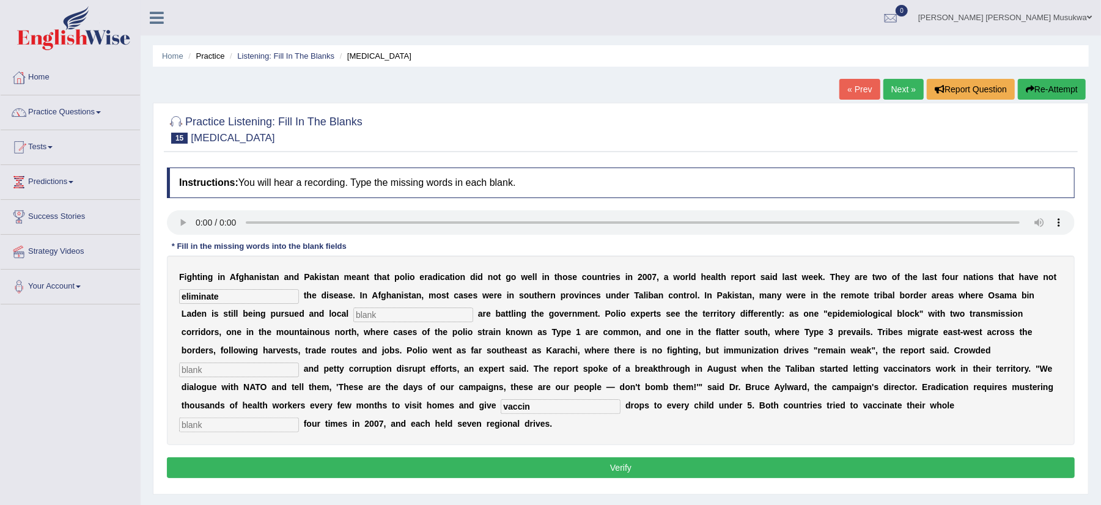
type input "vaccin"
click at [402, 318] on input "text" at bounding box center [413, 314] width 120 height 15
type input "millitary"
click at [259, 372] on input "text" at bounding box center [239, 369] width 120 height 15
type input "sw"
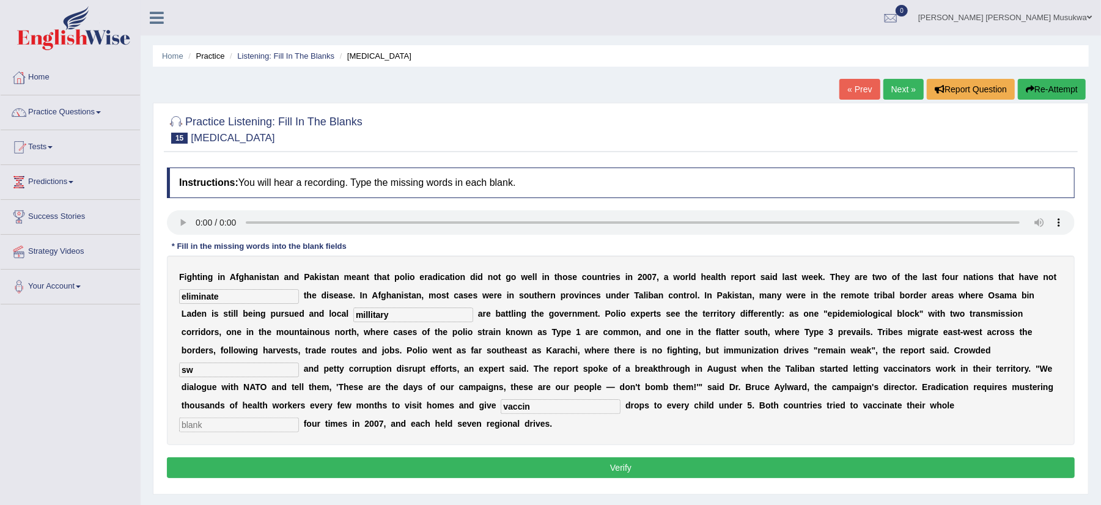
click at [534, 405] on input "vaccin" at bounding box center [561, 406] width 120 height 15
type input "vaccine"
click at [219, 424] on input "text" at bounding box center [239, 425] width 120 height 15
type input "e"
drag, startPoint x: 394, startPoint y: 397, endPoint x: 248, endPoint y: 383, distance: 147.4
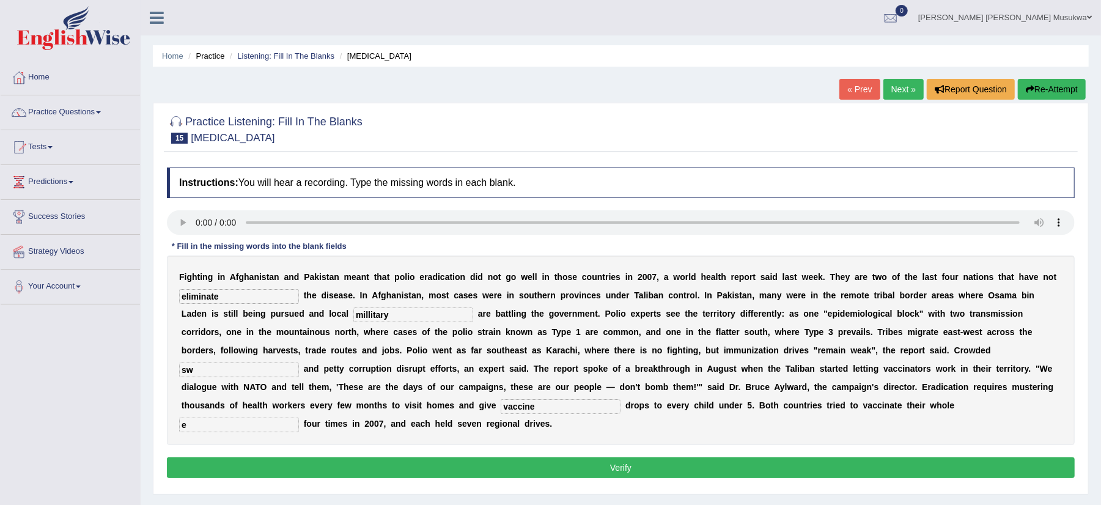
click at [248, 383] on div "F i g h t i n g i n A f g h a n i s t a n a n d P a k i s t a n m e a n t t h a…" at bounding box center [621, 350] width 908 height 189
click at [203, 372] on input "sw" at bounding box center [239, 369] width 120 height 15
type input "swellen"
click at [223, 297] on input "eliminate" at bounding box center [239, 296] width 120 height 15
type input "eliminated"
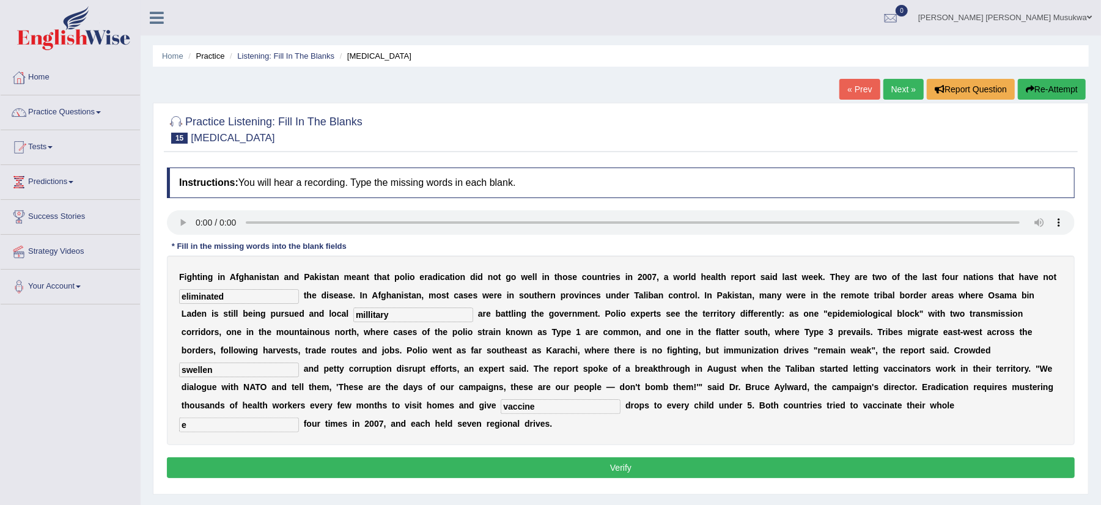
click at [209, 429] on input "e" at bounding box center [239, 425] width 120 height 15
type input "population"
click at [550, 473] on button "Verify" at bounding box center [621, 467] width 908 height 21
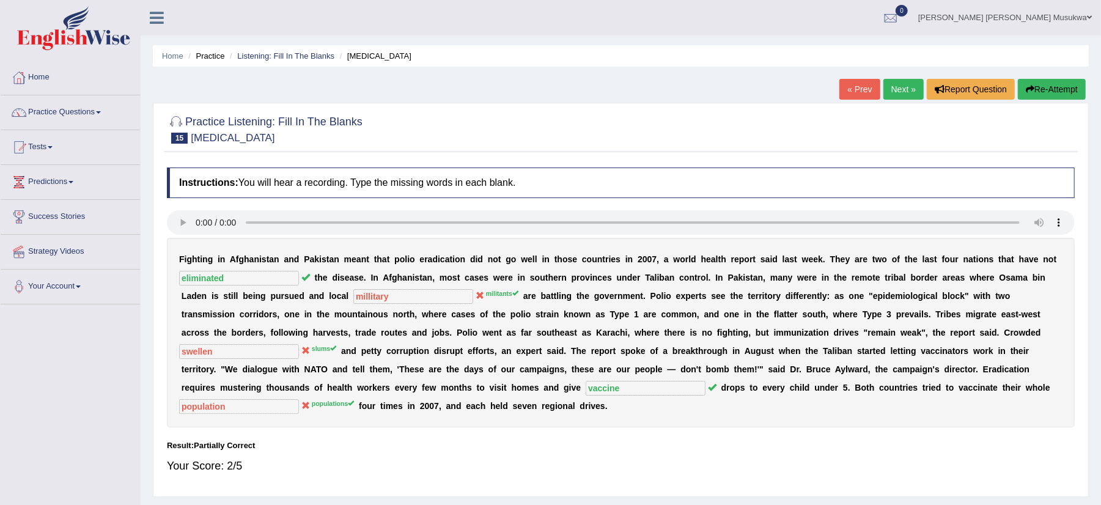
click at [1050, 86] on button "Re-Attempt" at bounding box center [1052, 89] width 68 height 21
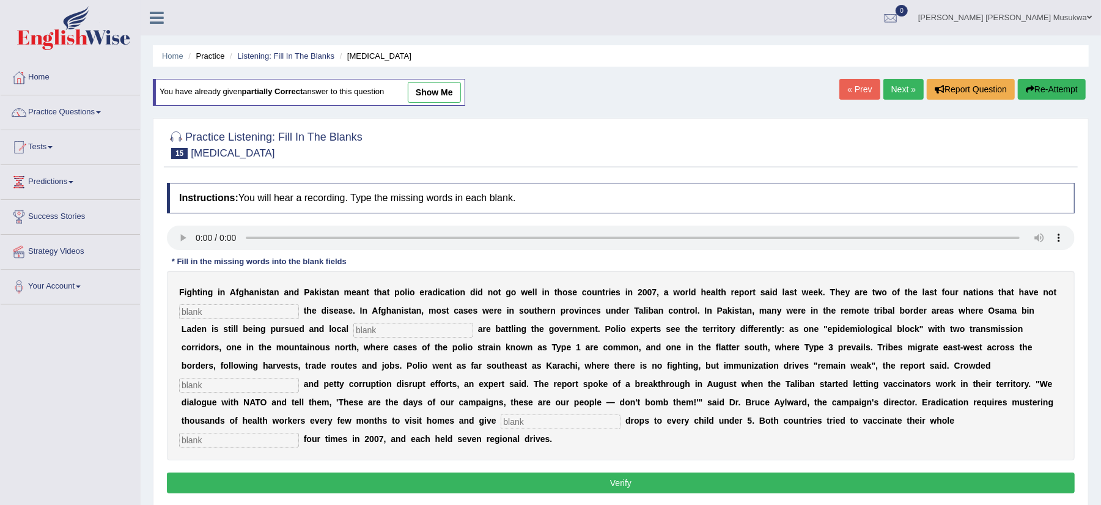
click at [212, 314] on input "text" at bounding box center [239, 311] width 120 height 15
type input "eliminated"
click at [383, 335] on input "text" at bounding box center [413, 330] width 120 height 15
type input "militants"
click at [270, 383] on input "text" at bounding box center [239, 385] width 120 height 15
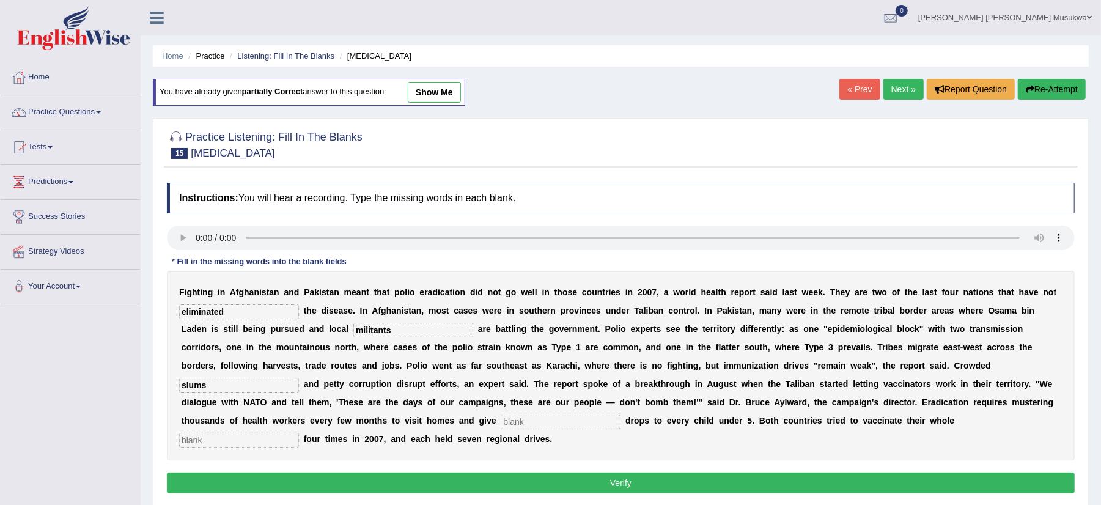
type input "slums"
click at [534, 418] on input "text" at bounding box center [561, 421] width 120 height 15
type input "vaccine"
click at [250, 440] on input "text" at bounding box center [239, 440] width 120 height 15
type input "populations"
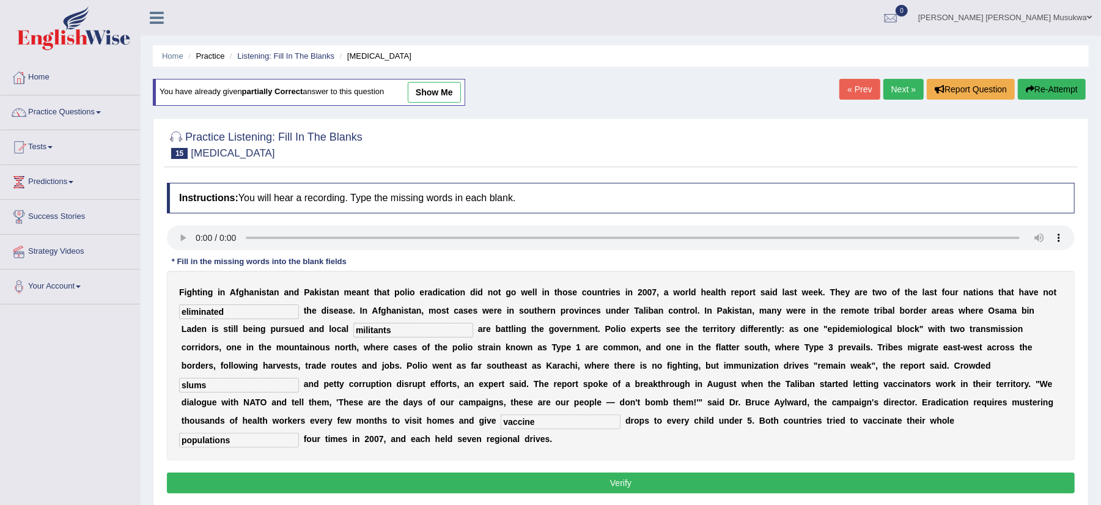
click at [553, 480] on button "Verify" at bounding box center [621, 483] width 908 height 21
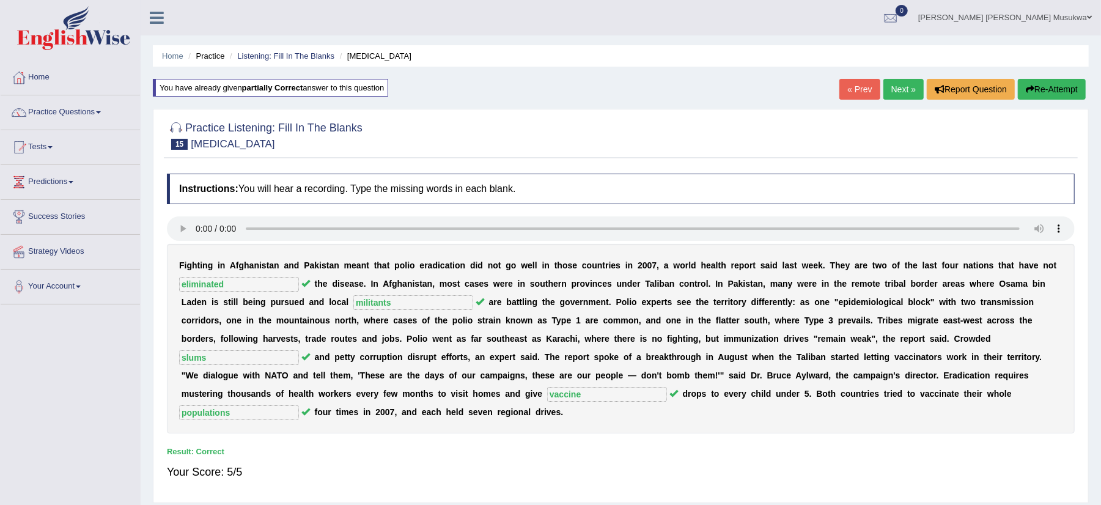
click at [897, 89] on link "Next »" at bounding box center [903, 89] width 40 height 21
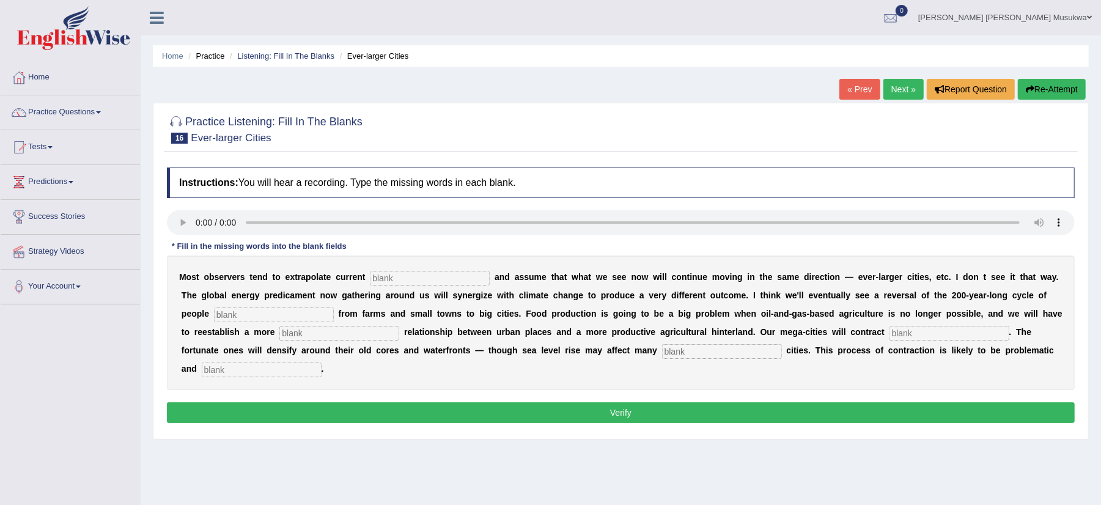
click at [385, 281] on input "text" at bounding box center [430, 278] width 120 height 15
type input "trac"
click at [277, 314] on input "text" at bounding box center [274, 314] width 120 height 15
type input "moving"
click at [933, 335] on input "text" at bounding box center [949, 333] width 120 height 15
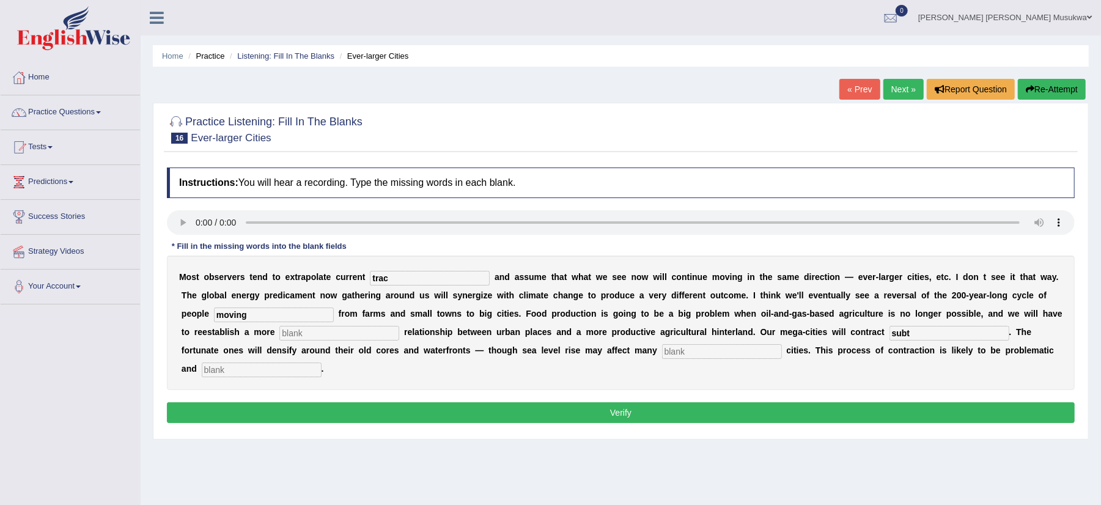
type input "subt"
click at [693, 353] on input "text" at bounding box center [722, 351] width 120 height 15
click at [243, 372] on input "text" at bounding box center [262, 369] width 120 height 15
type input "disorderly"
click at [681, 348] on input "text" at bounding box center [722, 351] width 120 height 15
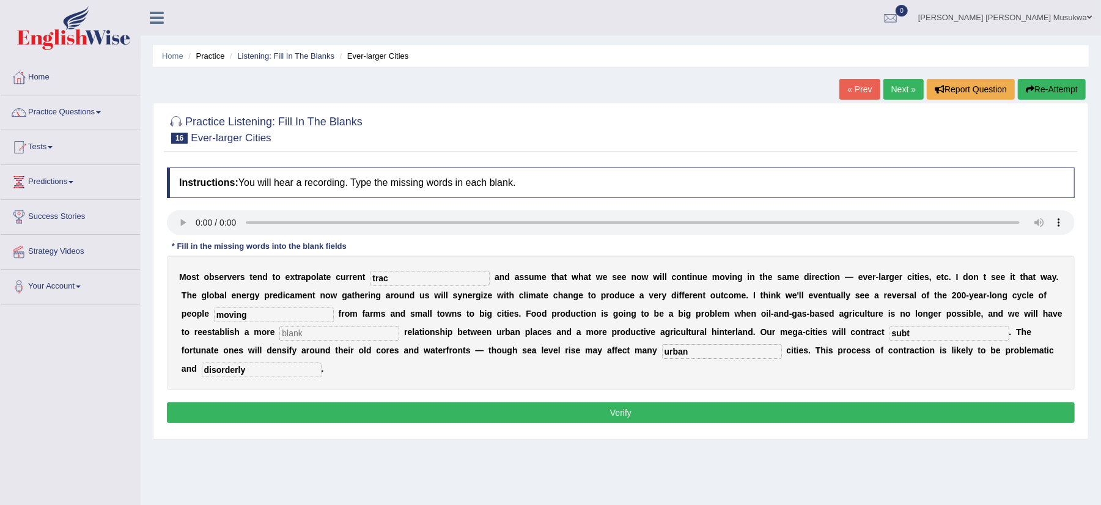
type input "urban"
click at [935, 336] on input "subt" at bounding box center [949, 333] width 120 height 15
type input "subtentia"
click at [399, 276] on input "trac" at bounding box center [430, 278] width 120 height 15
click at [416, 277] on input "trached" at bounding box center [430, 278] width 120 height 15
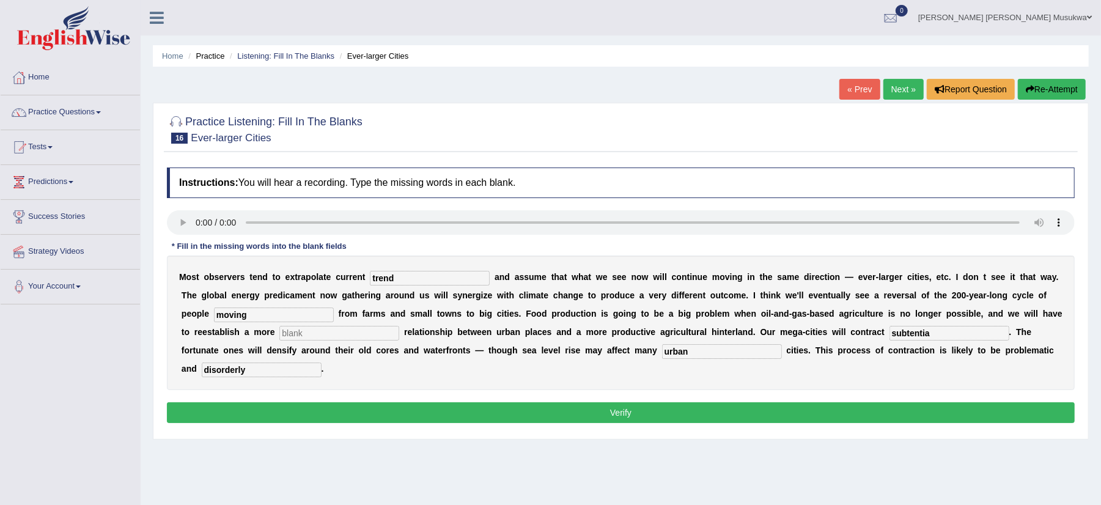
type input "trend"
click at [323, 333] on input "text" at bounding box center [339, 333] width 120 height 15
type input "meaniful"
click at [688, 353] on input "urban" at bounding box center [722, 351] width 120 height 15
type input "u"
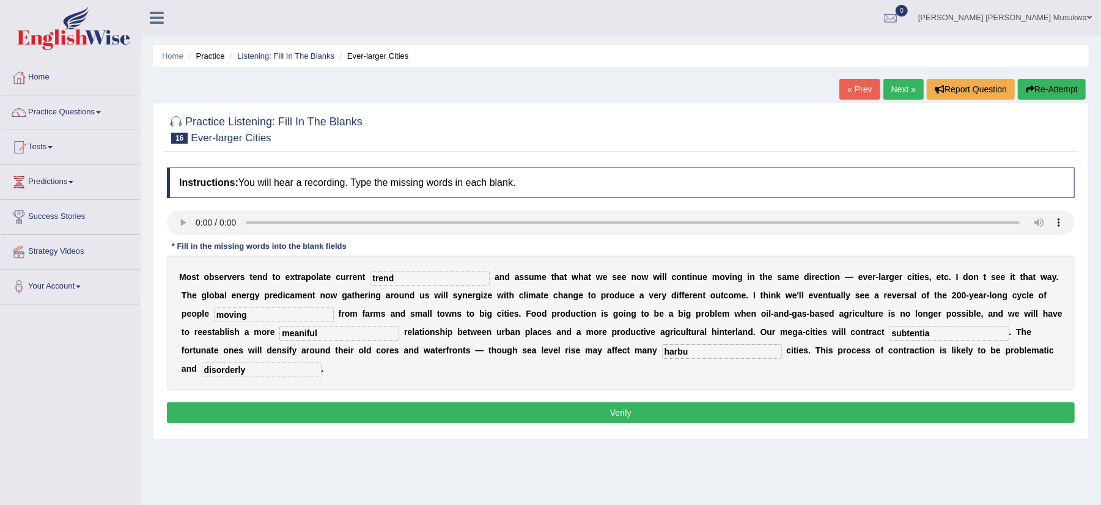
type input "harbu"
click at [331, 336] on input "meaniful" at bounding box center [339, 333] width 120 height 15
type input "meaningful"
click at [402, 281] on input "trend" at bounding box center [430, 278] width 120 height 15
type input "trends"
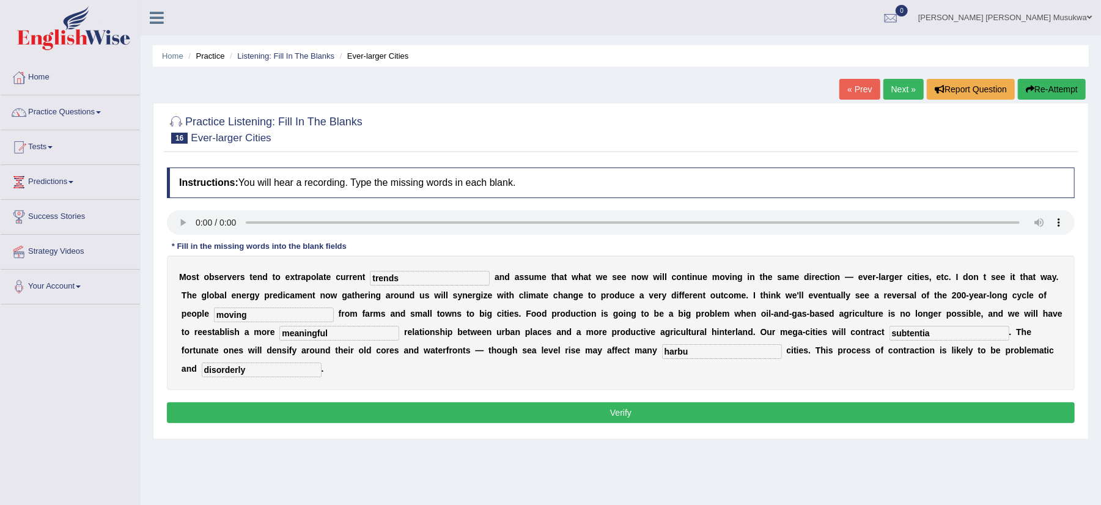
click at [688, 353] on input "harbu" at bounding box center [722, 351] width 120 height 15
type input "harbor"
click at [403, 280] on input "trends" at bounding box center [430, 278] width 120 height 15
click at [961, 337] on input "subtentia" at bounding box center [949, 333] width 120 height 15
type input "substantial"
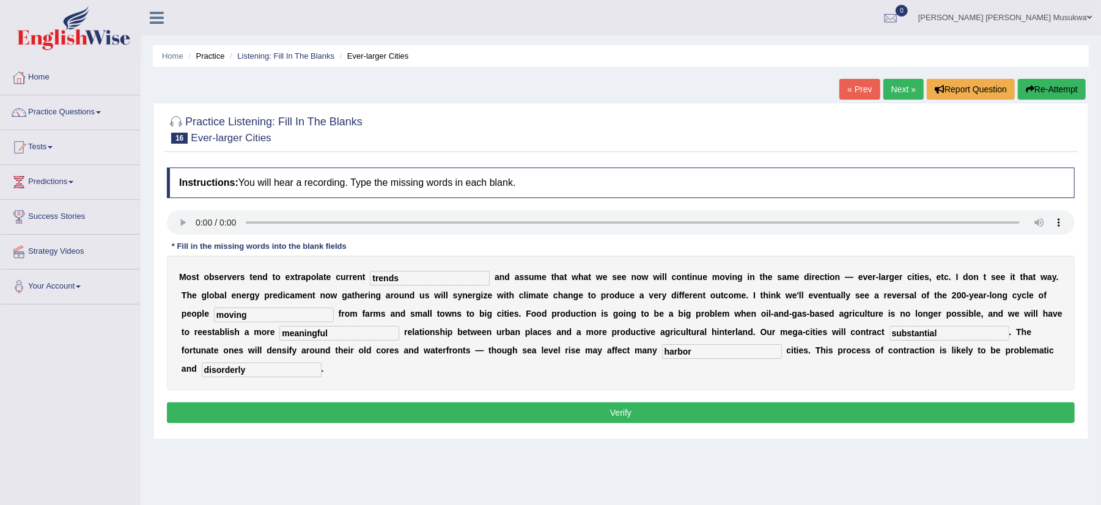
click at [625, 414] on button "Verify" at bounding box center [621, 412] width 908 height 21
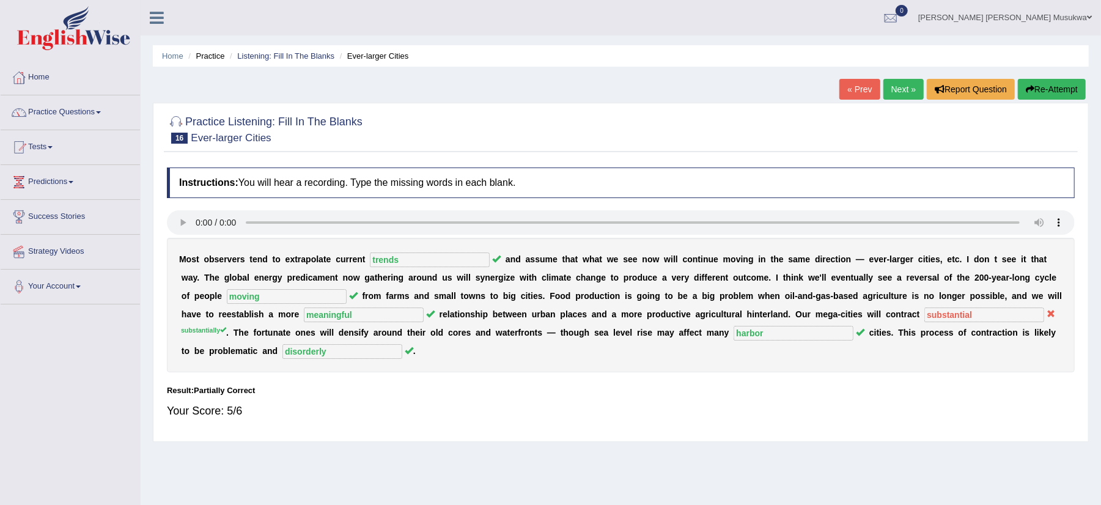
click at [1054, 79] on button "Re-Attempt" at bounding box center [1052, 89] width 68 height 21
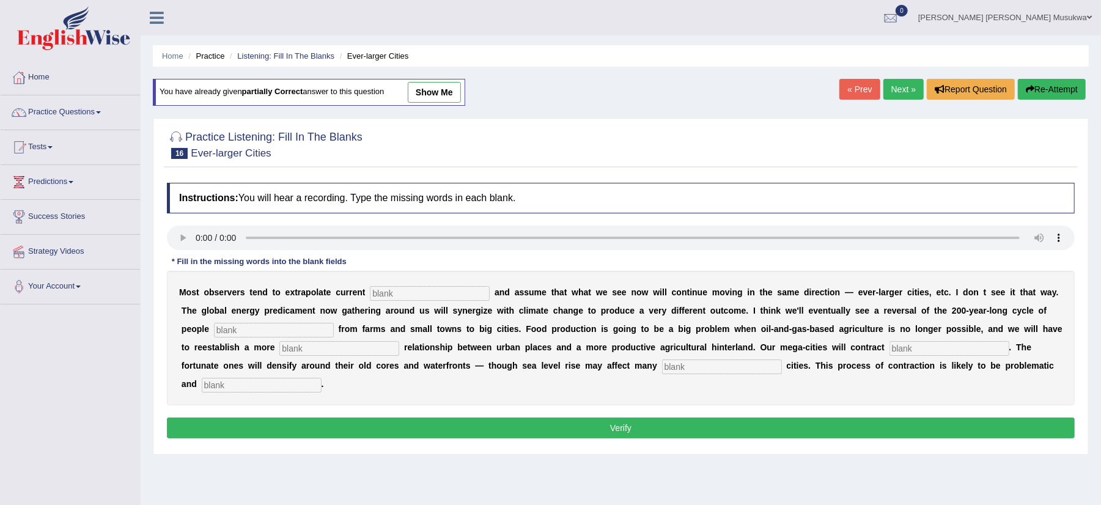
click at [392, 295] on input "text" at bounding box center [430, 293] width 120 height 15
type input "trends"
click at [294, 329] on input "text" at bounding box center [274, 330] width 120 height 15
type input "moving"
click at [369, 346] on input "text" at bounding box center [339, 348] width 120 height 15
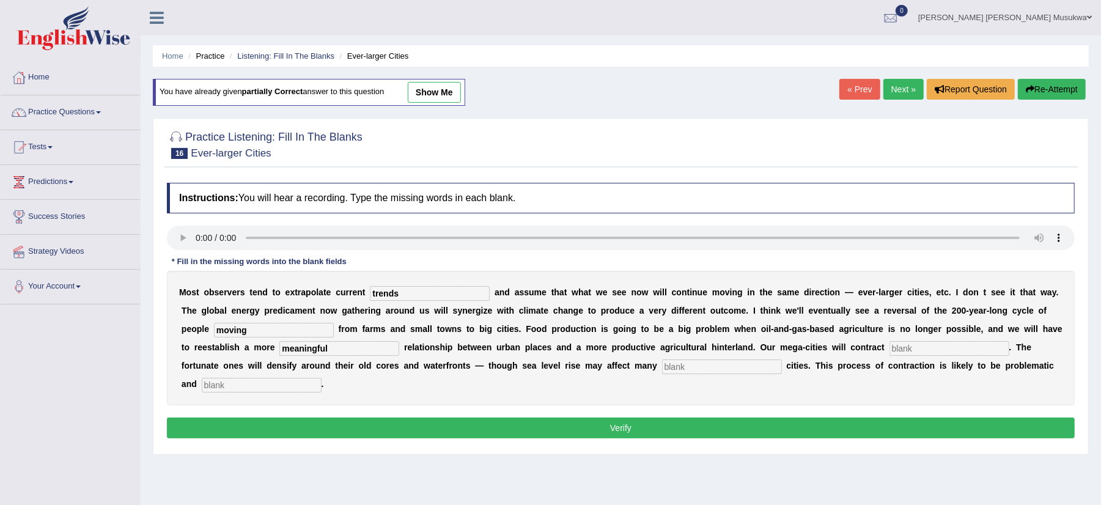
type input "meaningful"
click at [957, 352] on input "text" at bounding box center [949, 348] width 120 height 15
type input "sub"
click at [693, 369] on input "text" at bounding box center [722, 366] width 120 height 15
click at [693, 369] on input "hrbor" at bounding box center [722, 366] width 120 height 15
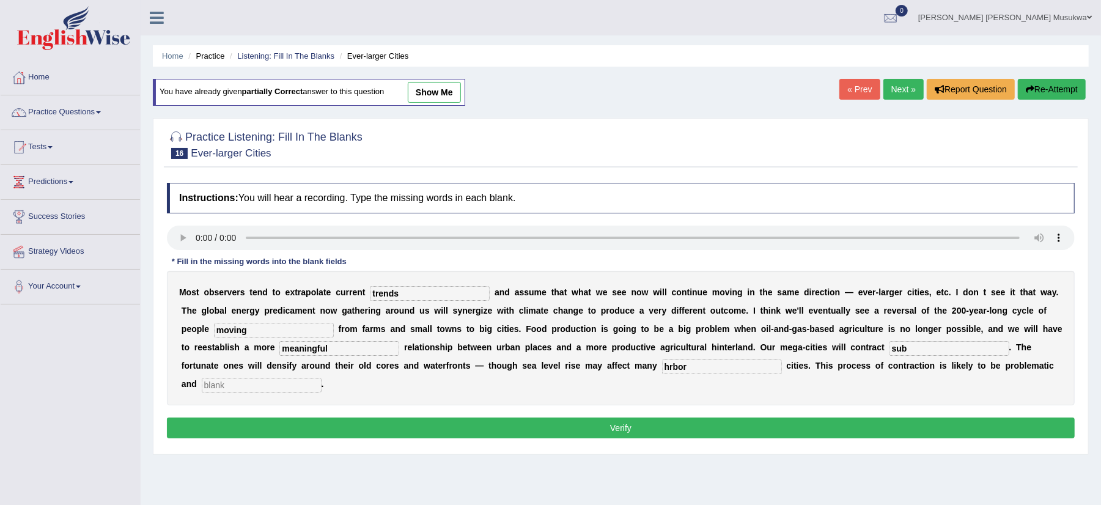
click at [693, 370] on input "hrbor" at bounding box center [722, 366] width 120 height 15
click at [673, 369] on input "hrbor" at bounding box center [722, 366] width 120 height 15
type input "habor"
click at [933, 348] on input "sub" at bounding box center [949, 348] width 120 height 15
type input "substantially"
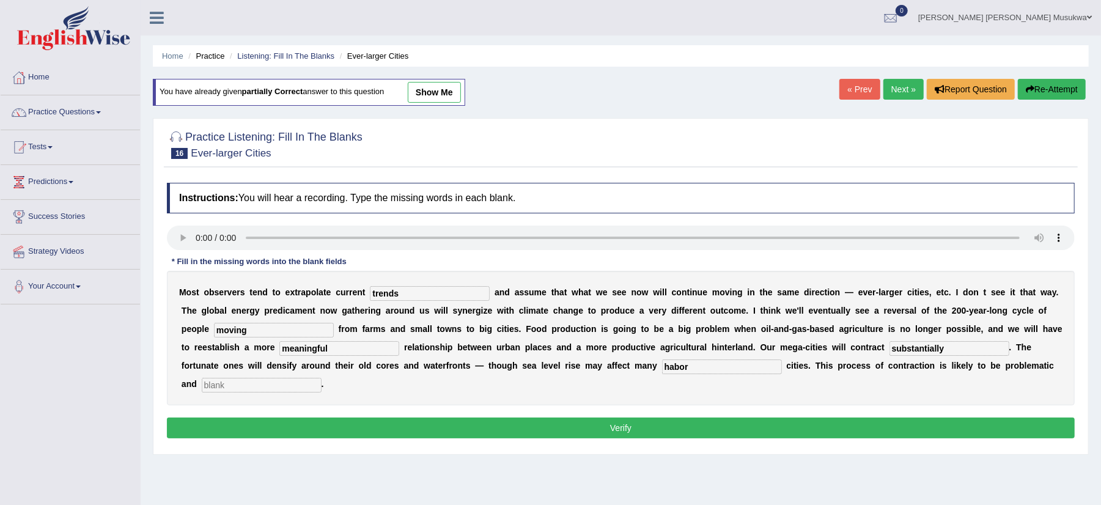
click at [210, 387] on input "text" at bounding box center [262, 385] width 120 height 15
type input "disorderly"
click at [675, 367] on input "habor" at bounding box center [722, 366] width 120 height 15
type input "harbor"
click at [613, 429] on button "Verify" at bounding box center [621, 428] width 908 height 21
